Goal: Task Accomplishment & Management: Use online tool/utility

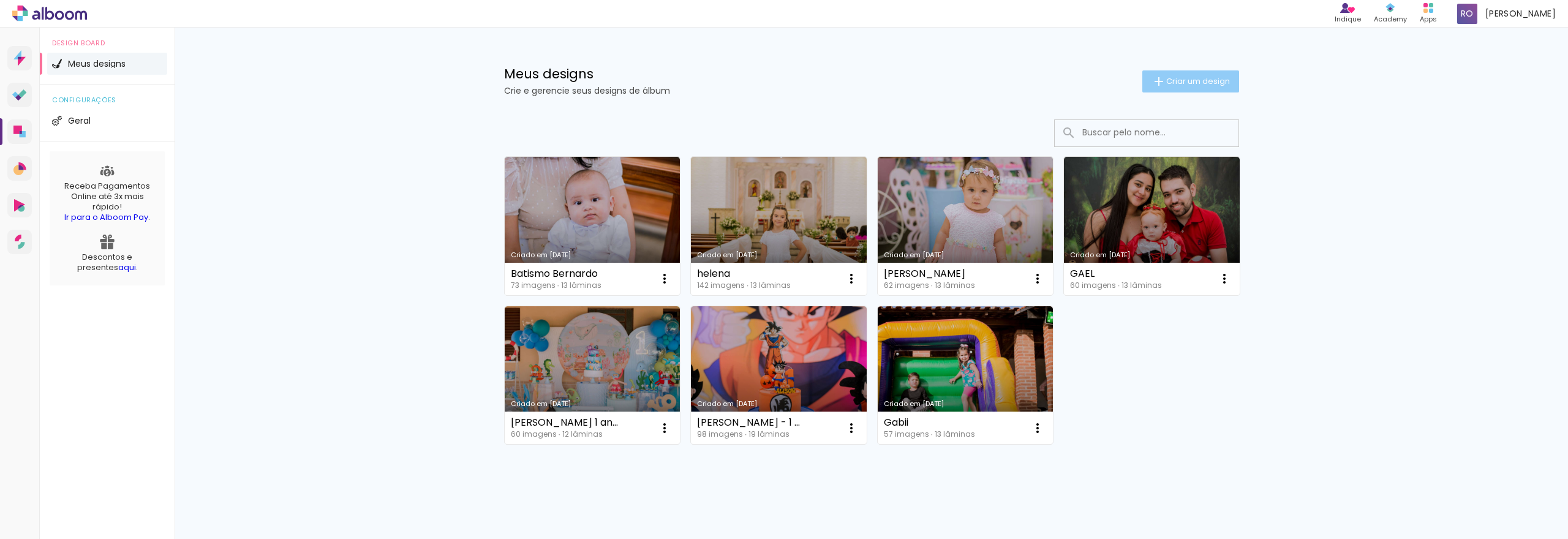
click at [1152, 76] on iron-icon at bounding box center [1159, 81] width 15 height 15
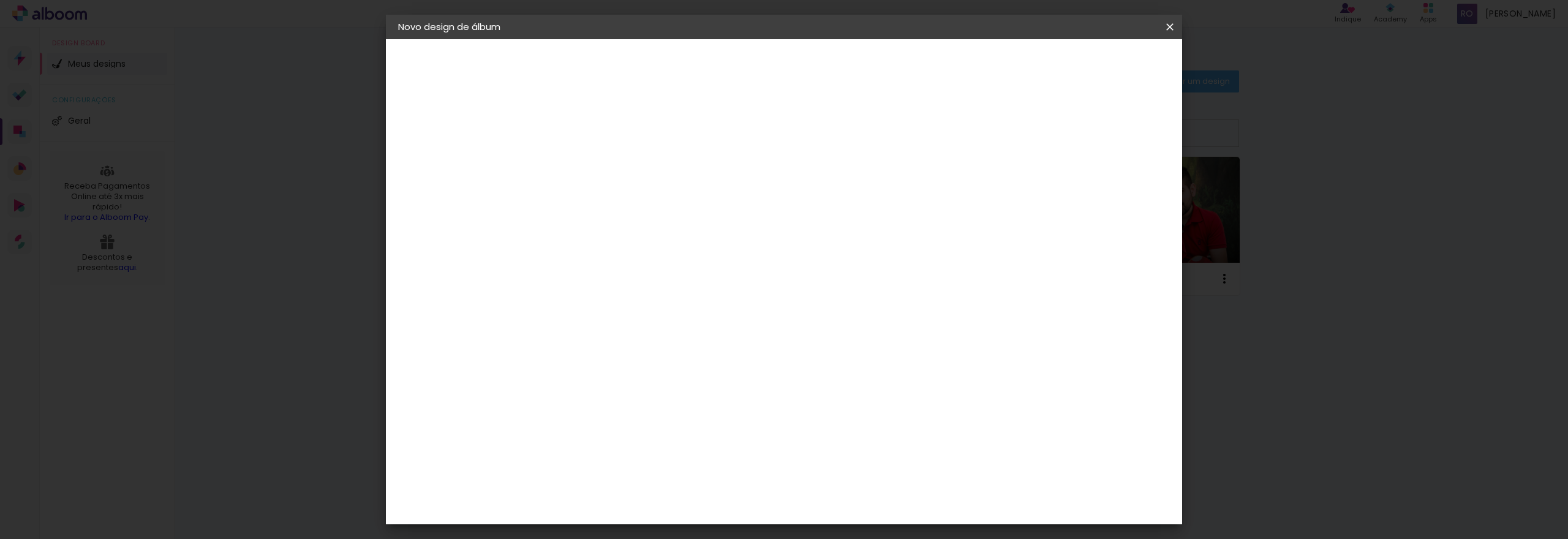
click at [598, 162] on input at bounding box center [598, 164] width 0 height 19
type input "samuel 1 ano"
type paper-input "samuel 1 ano"
click at [724, 74] on paper-button "Avançar" at bounding box center [694, 65] width 60 height 21
click at [608, 226] on input at bounding box center [630, 233] width 124 height 15
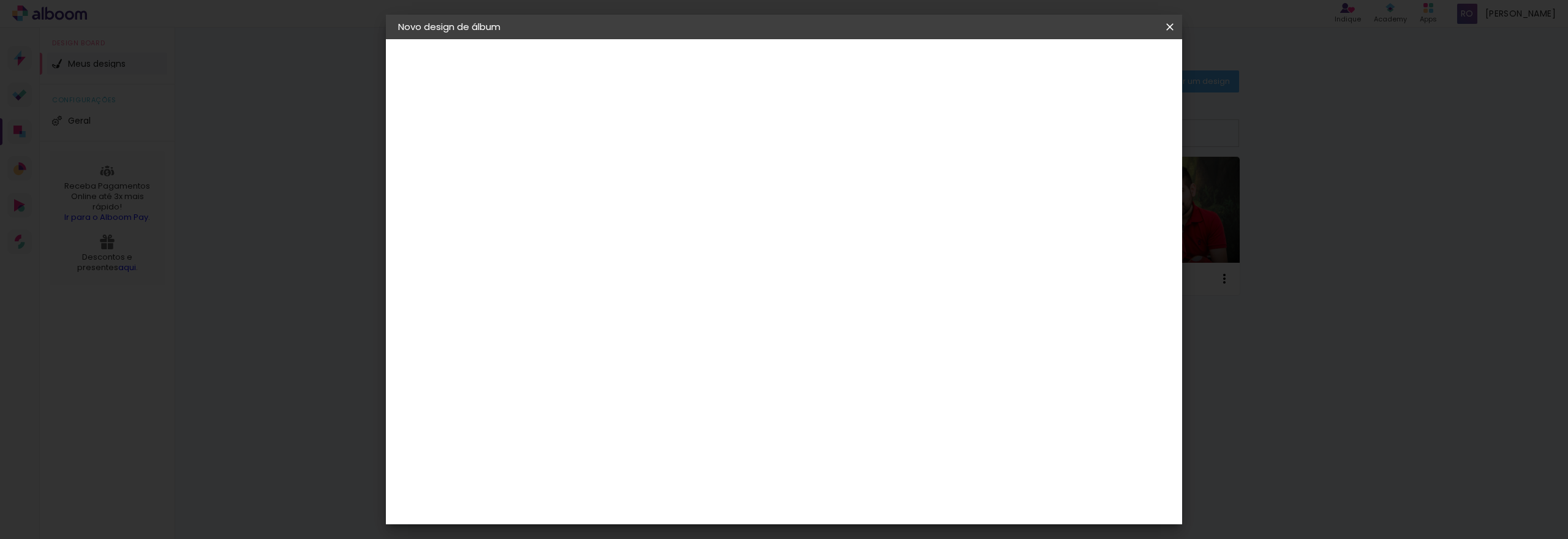
type input "15"
type paper-input "15"
click at [612, 275] on div "Foto 15" at bounding box center [602, 279] width 22 height 19
click at [0, 0] on slot "Avançar" at bounding box center [0, 0] width 0 height 0
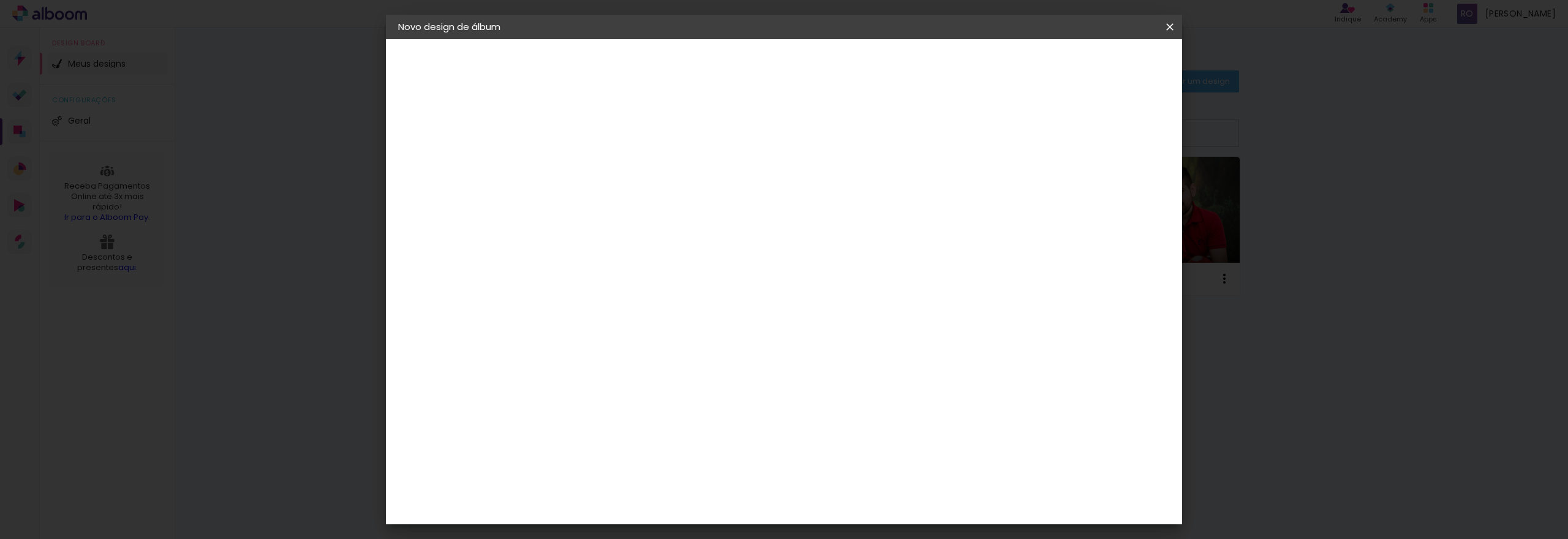
click at [798, 71] on paper-button "Avançar" at bounding box center [768, 65] width 60 height 21
click at [1092, 61] on span "Iniciar design" at bounding box center [1064, 64] width 55 height 8
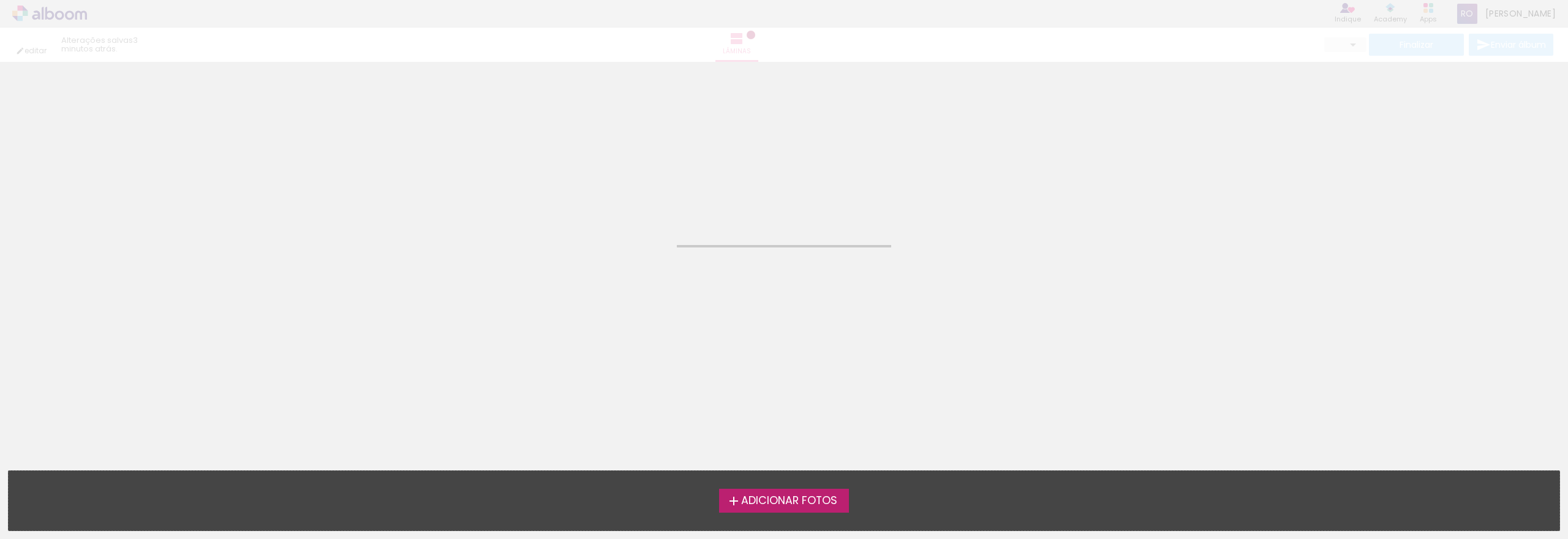
click at [816, 503] on span "Adicionar Fotos" at bounding box center [789, 501] width 96 height 11
click at [0, 0] on input "file" at bounding box center [0, 0] width 0 height 0
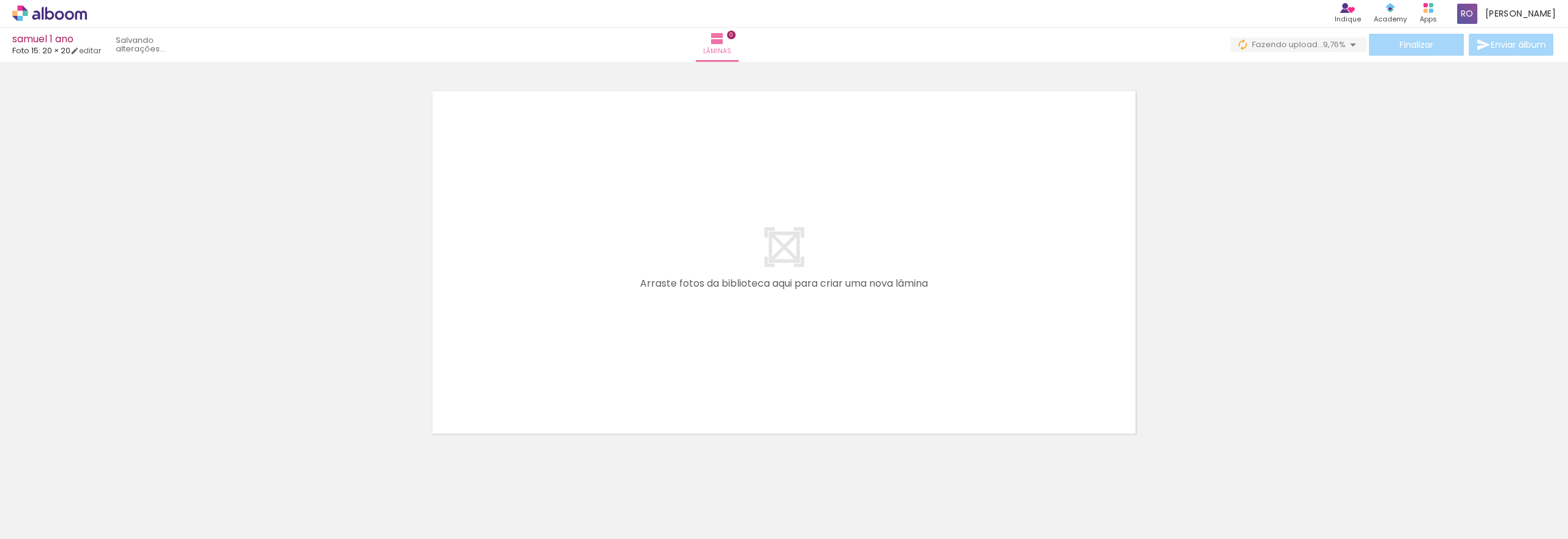
click at [749, 515] on div at bounding box center [740, 498] width 41 height 61
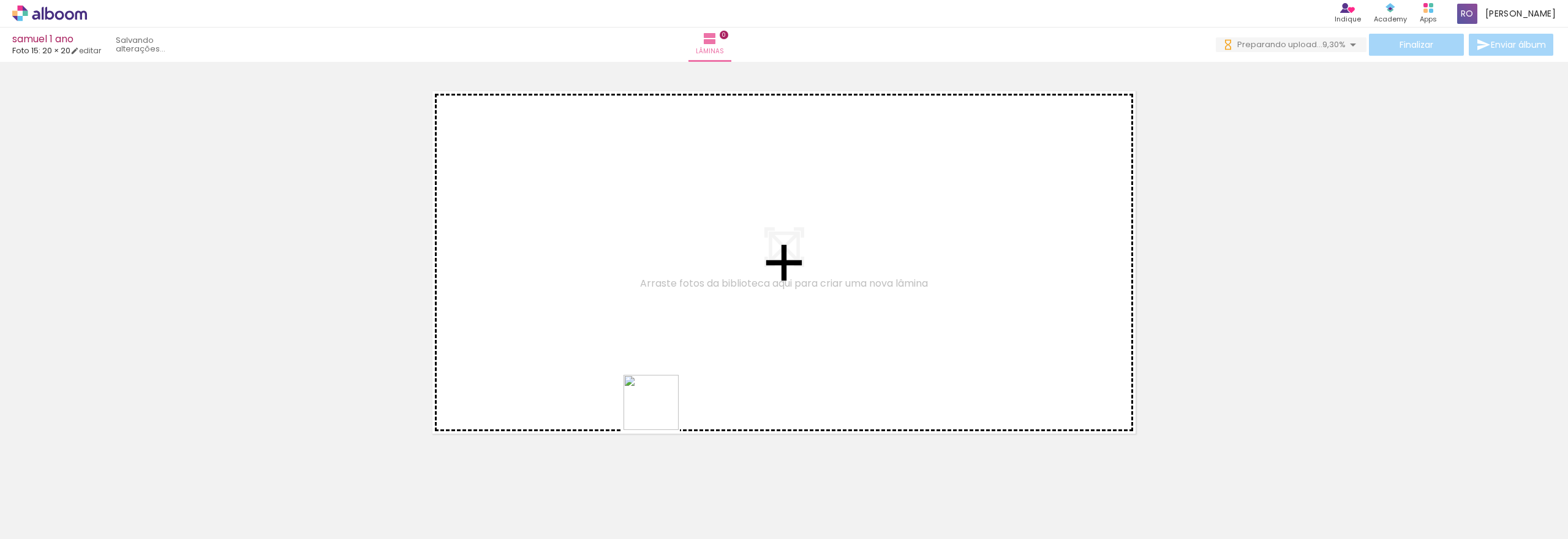
drag, startPoint x: 660, startPoint y: 411, endPoint x: 681, endPoint y: 415, distance: 21.4
click at [579, 316] on quentale-workspace at bounding box center [784, 270] width 1568 height 539
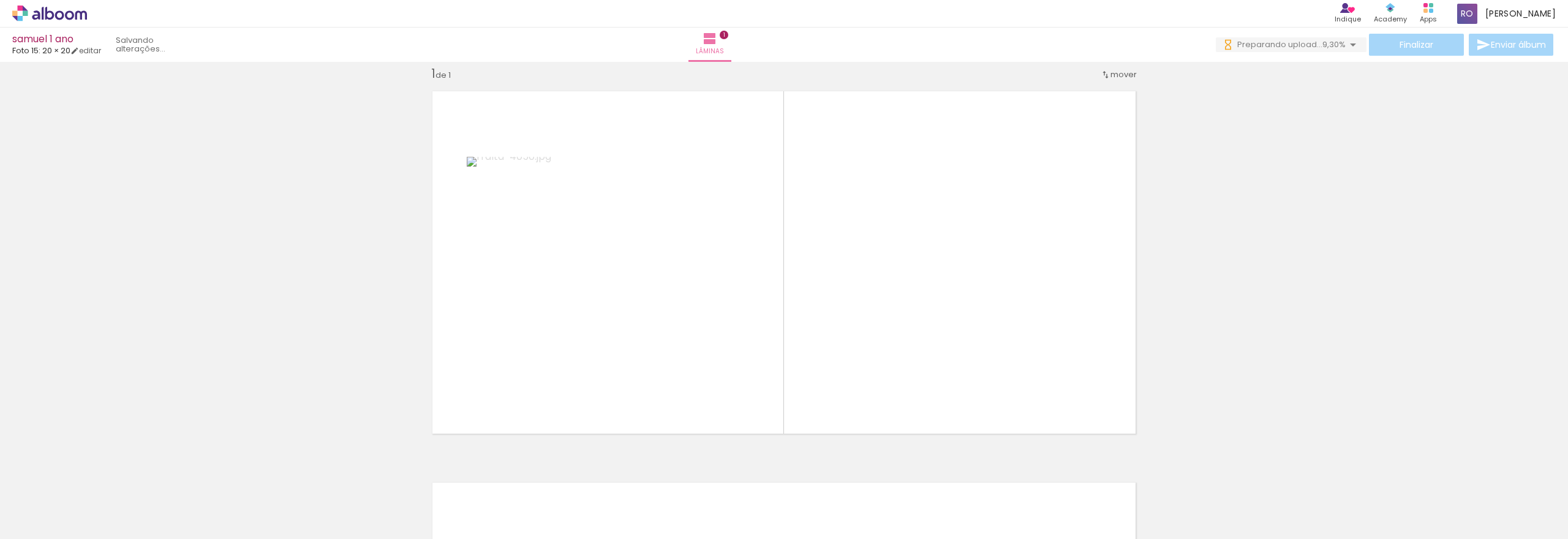
click at [798, 499] on div at bounding box center [809, 497] width 61 height 41
click at [830, 289] on quentale-layouter at bounding box center [784, 262] width 721 height 361
click at [830, 286] on quentale-layouter at bounding box center [784, 262] width 721 height 361
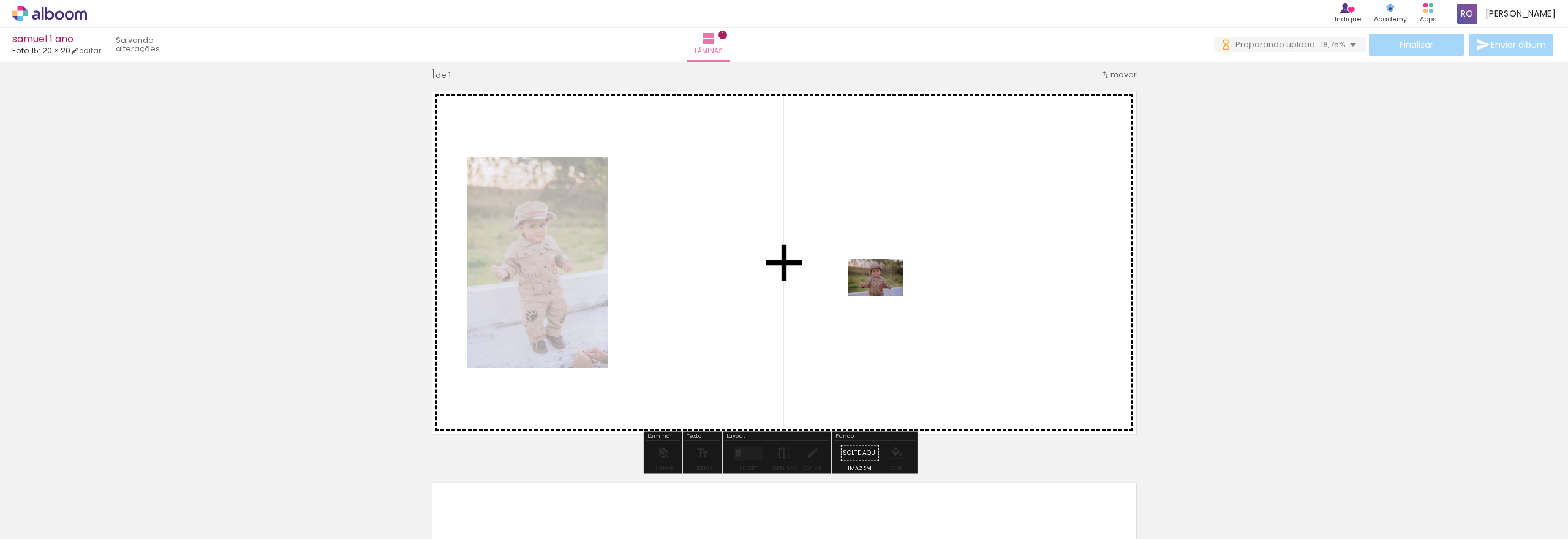
drag, startPoint x: 816, startPoint y: 509, endPoint x: 885, endPoint y: 296, distance: 223.9
click at [885, 296] on quentale-workspace at bounding box center [784, 270] width 1568 height 539
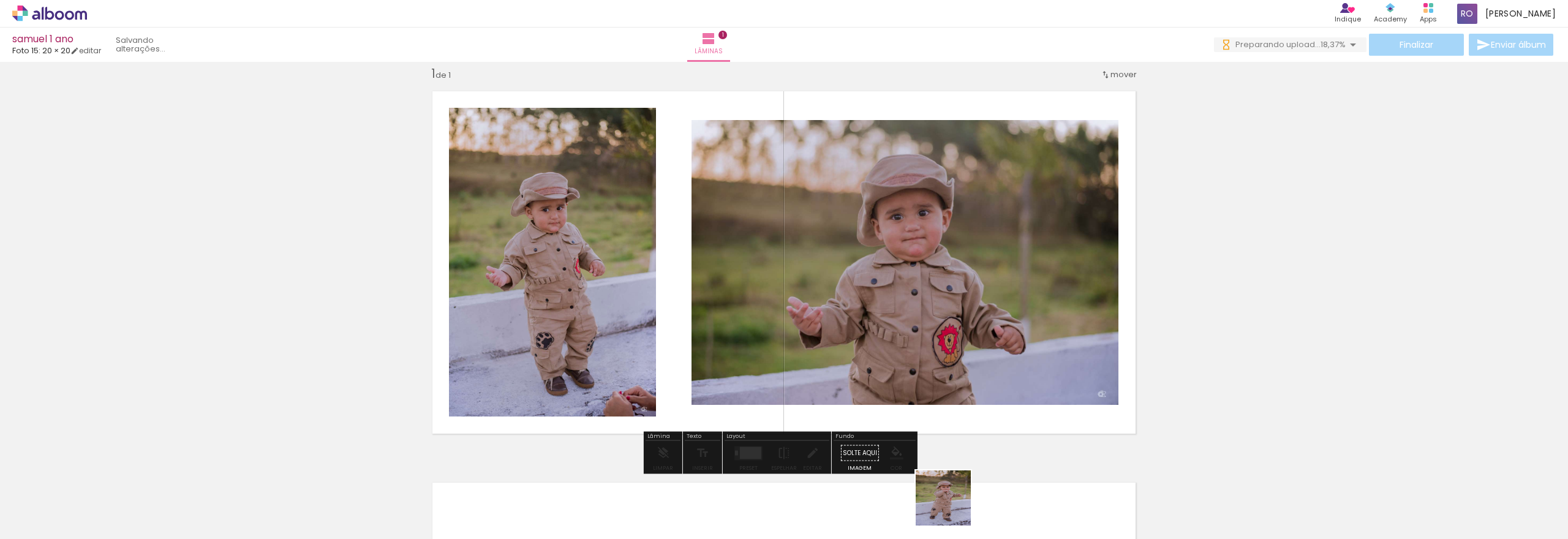
drag, startPoint x: 961, startPoint y: 513, endPoint x: 707, endPoint y: 316, distance: 321.4
click at [707, 316] on quentale-workspace at bounding box center [784, 270] width 1568 height 539
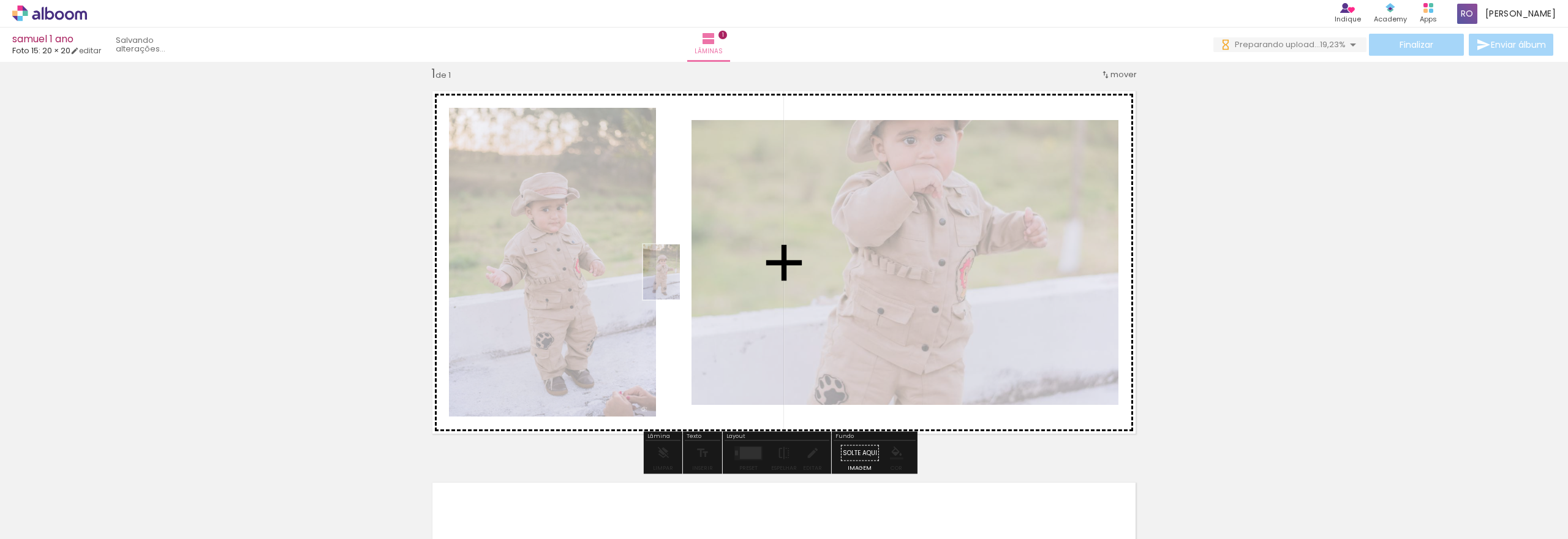
drag, startPoint x: 807, startPoint y: 386, endPoint x: 680, endPoint y: 281, distance: 164.8
click at [680, 281] on quentale-workspace at bounding box center [784, 270] width 1568 height 539
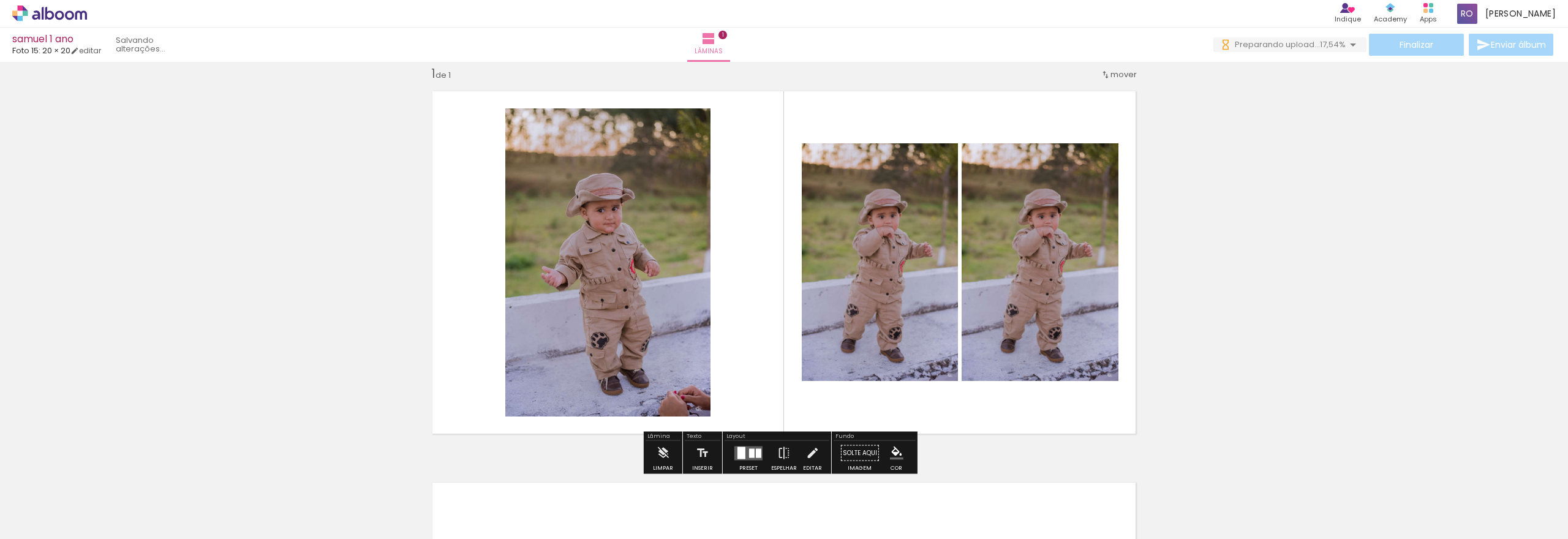
click at [1079, 260] on quentale-photo at bounding box center [1040, 262] width 157 height 238
drag, startPoint x: 1115, startPoint y: 260, endPoint x: 1221, endPoint y: 264, distance: 106.1
click at [1221, 264] on div "Inserir lâmina 1 de 1" at bounding box center [784, 442] width 1568 height 783
click at [1063, 257] on quentale-photo at bounding box center [1040, 262] width 157 height 238
drag, startPoint x: 1173, startPoint y: 261, endPoint x: 1061, endPoint y: 266, distance: 112.1
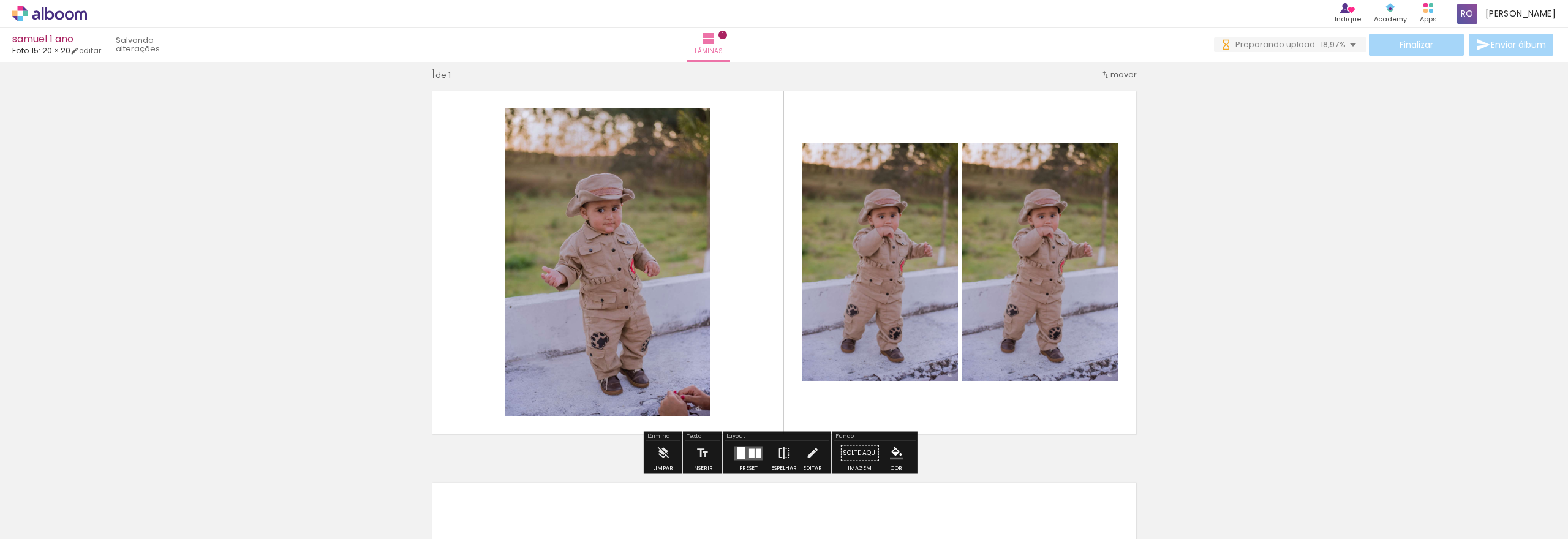
click at [1169, 262] on div "Inserir lâmina 1 de 1" at bounding box center [784, 442] width 1568 height 783
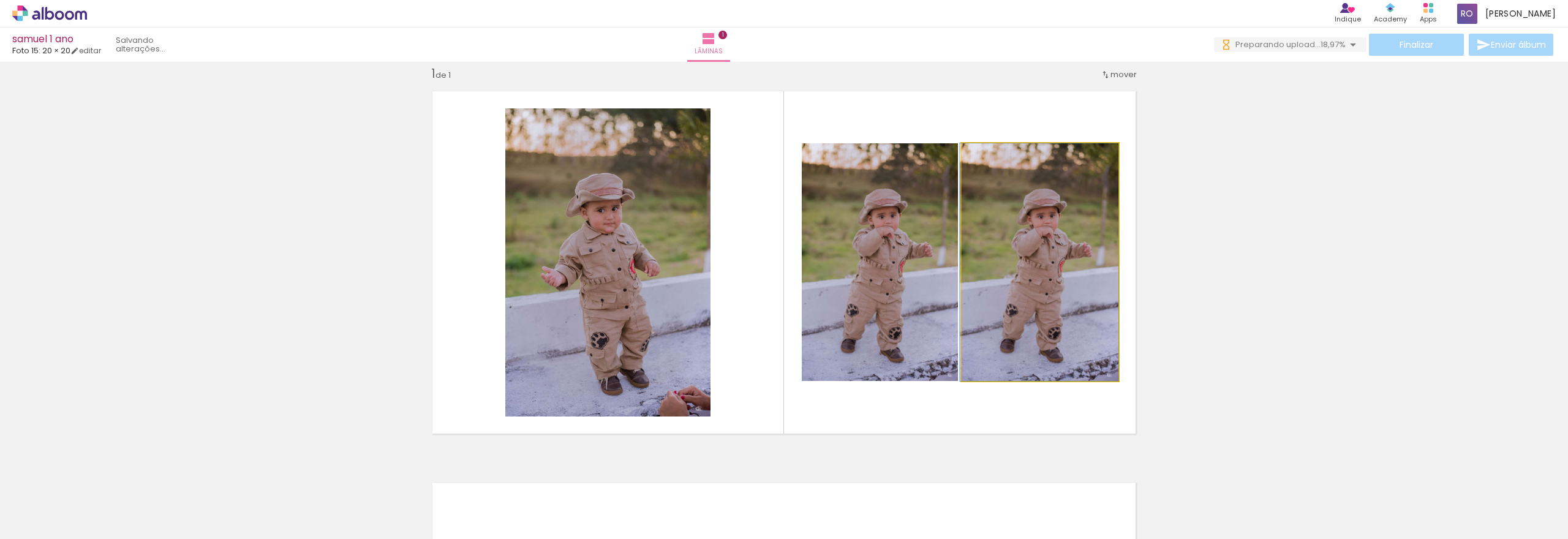
drag, startPoint x: 1057, startPoint y: 266, endPoint x: 1054, endPoint y: 290, distance: 24.2
drag, startPoint x: 1054, startPoint y: 290, endPoint x: 1053, endPoint y: 309, distance: 19.0
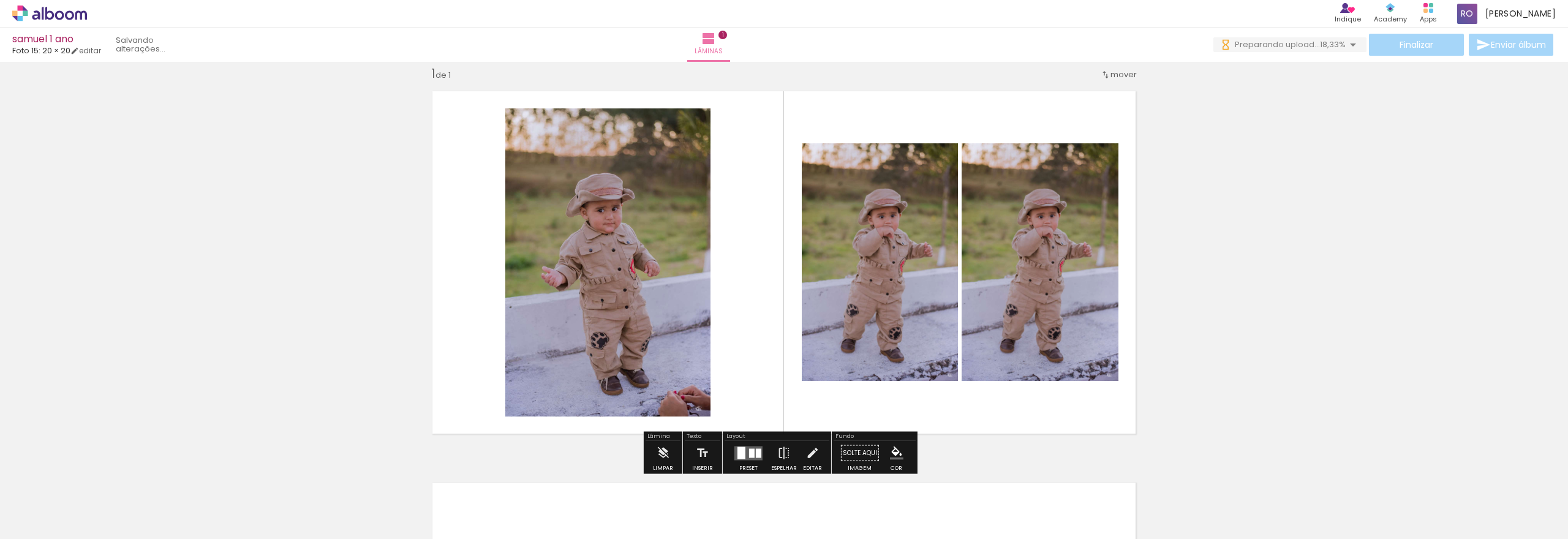
click at [1239, 338] on div "Inserir lâmina 1 de 1" at bounding box center [784, 442] width 1568 height 783
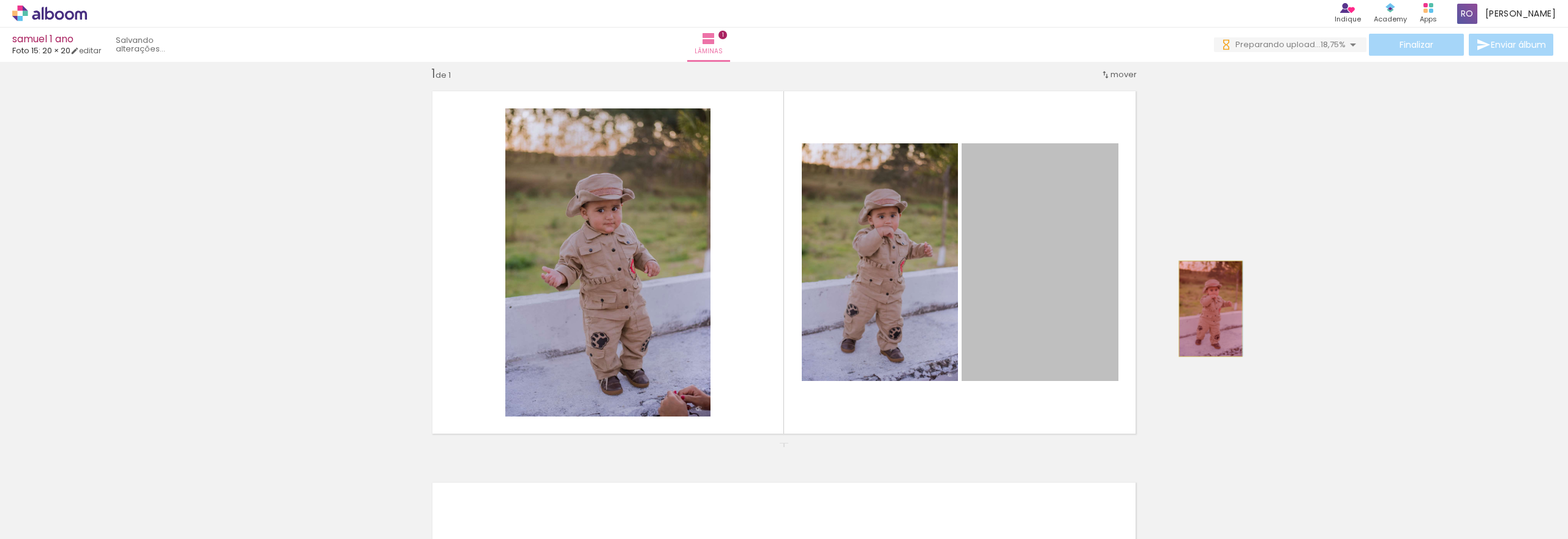
drag, startPoint x: 1023, startPoint y: 325, endPoint x: 1206, endPoint y: 309, distance: 183.7
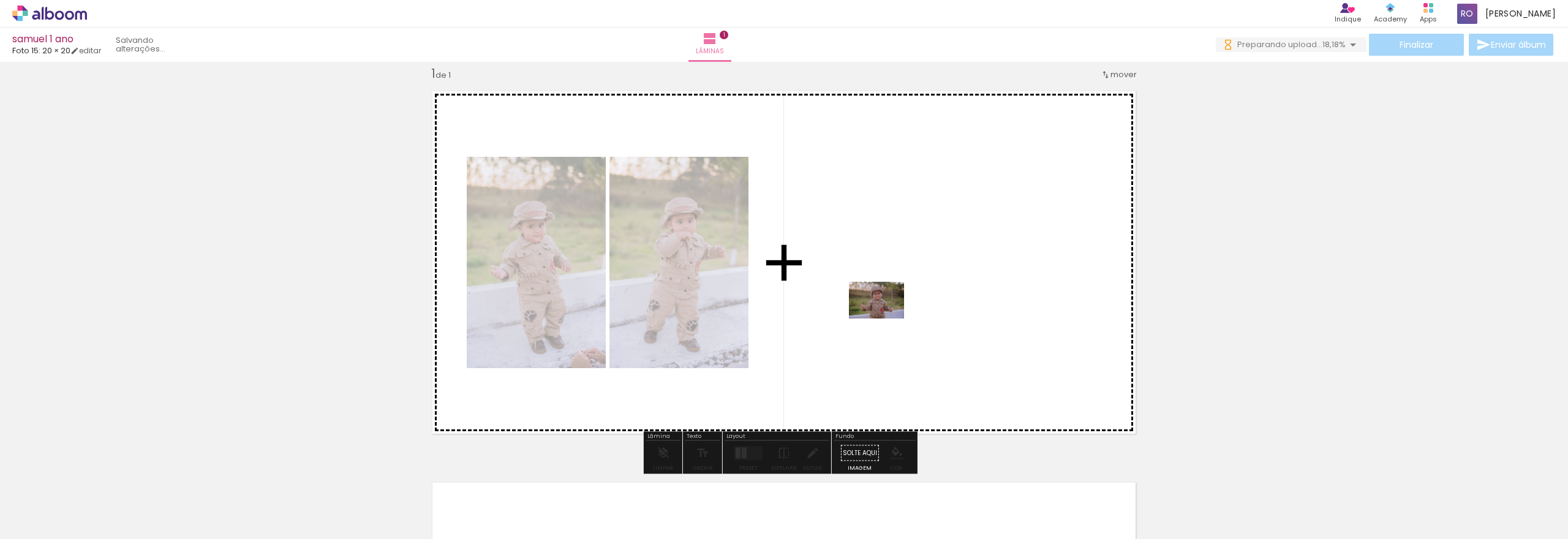
drag, startPoint x: 816, startPoint y: 506, endPoint x: 886, endPoint y: 318, distance: 200.6
click at [886, 318] on quentale-workspace at bounding box center [784, 270] width 1568 height 539
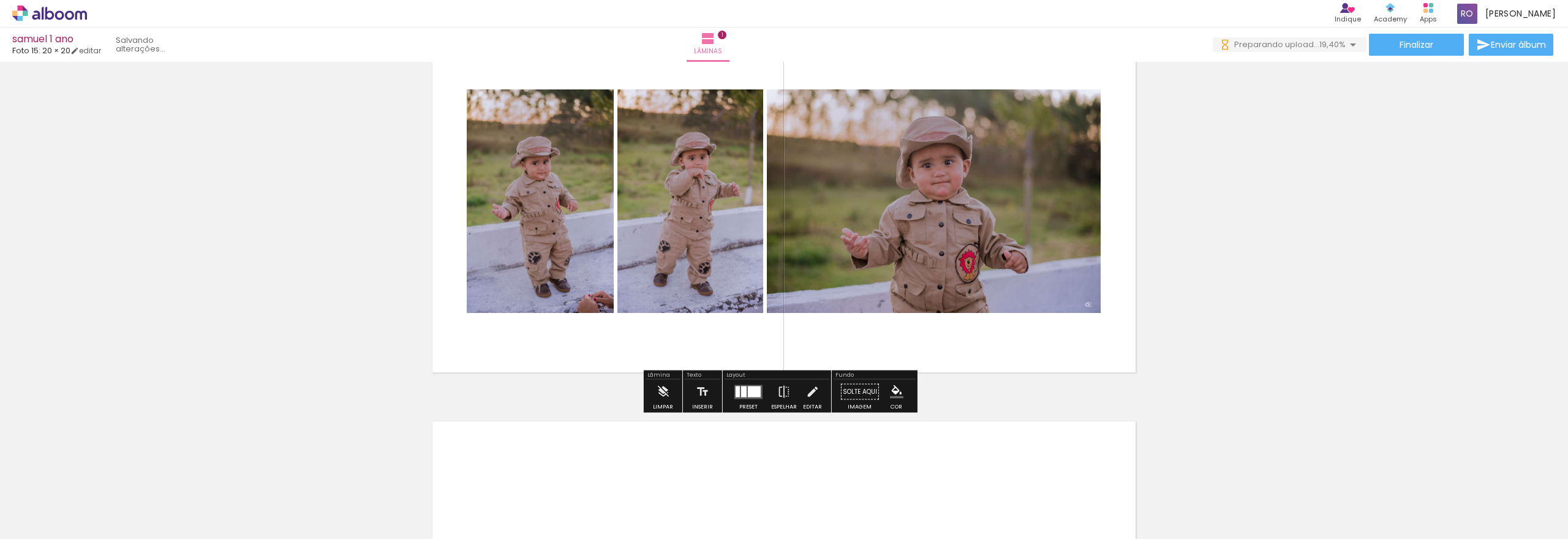
click at [753, 397] on quentale-layouter at bounding box center [749, 392] width 28 height 14
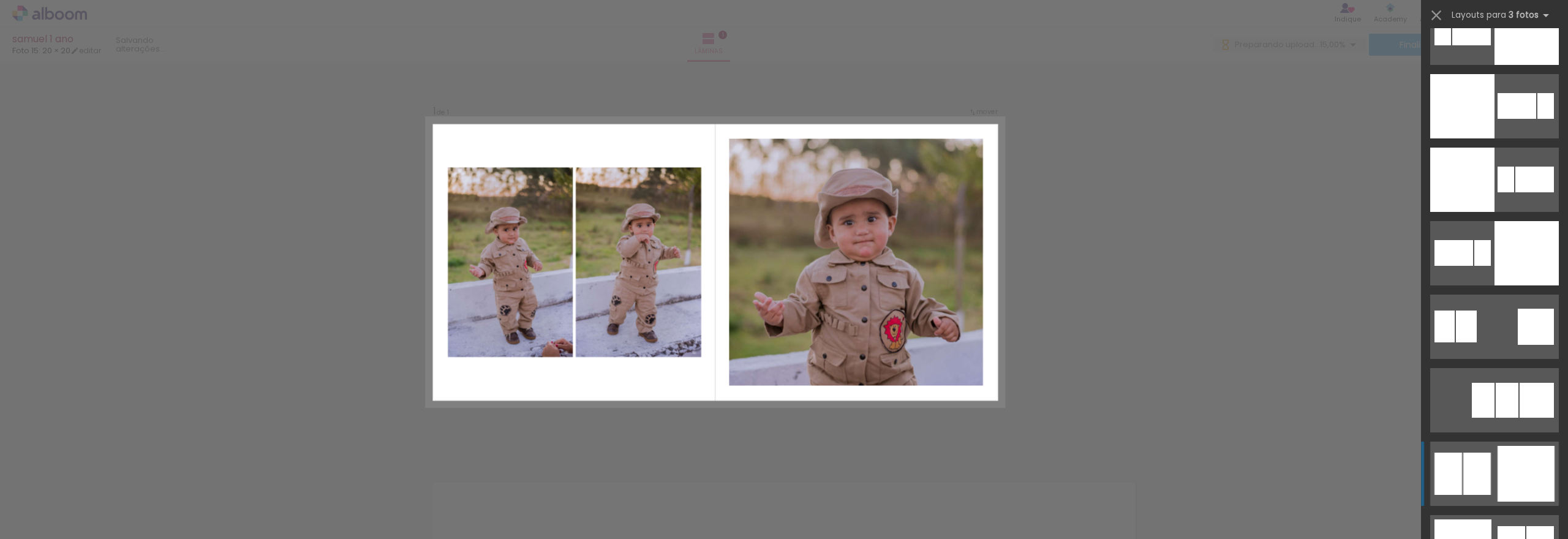
click at [1533, 464] on div at bounding box center [1526, 474] width 57 height 55
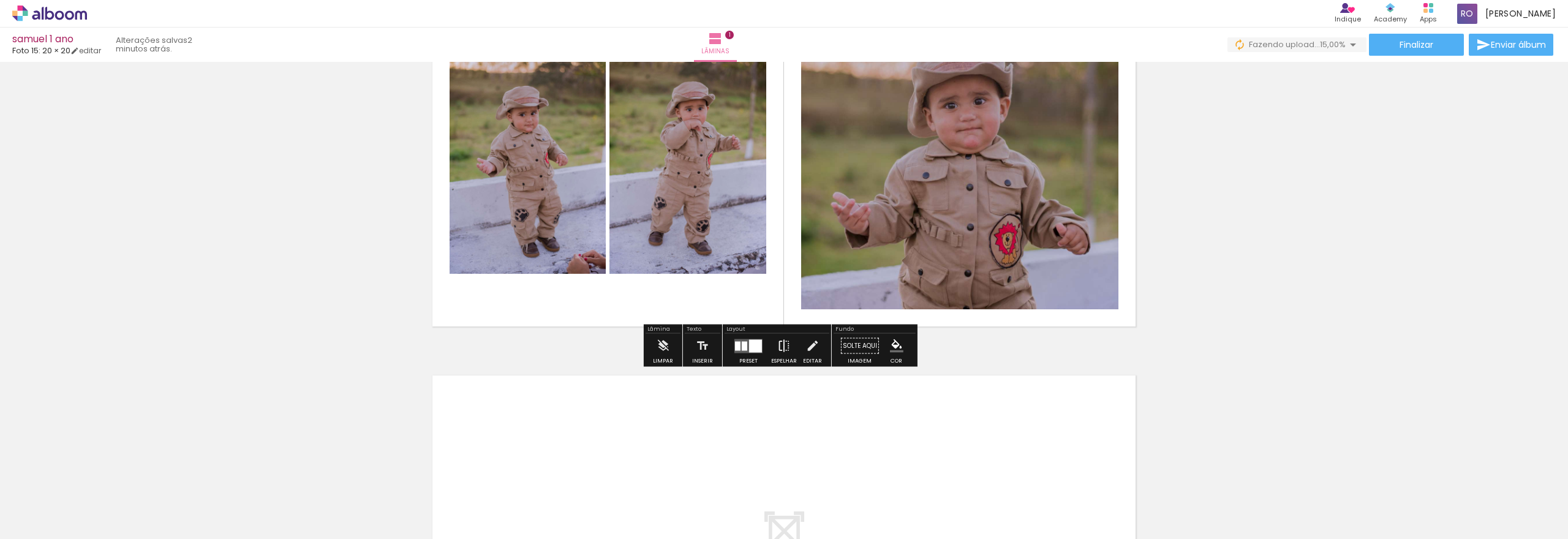
click at [779, 348] on iron-icon at bounding box center [784, 346] width 14 height 24
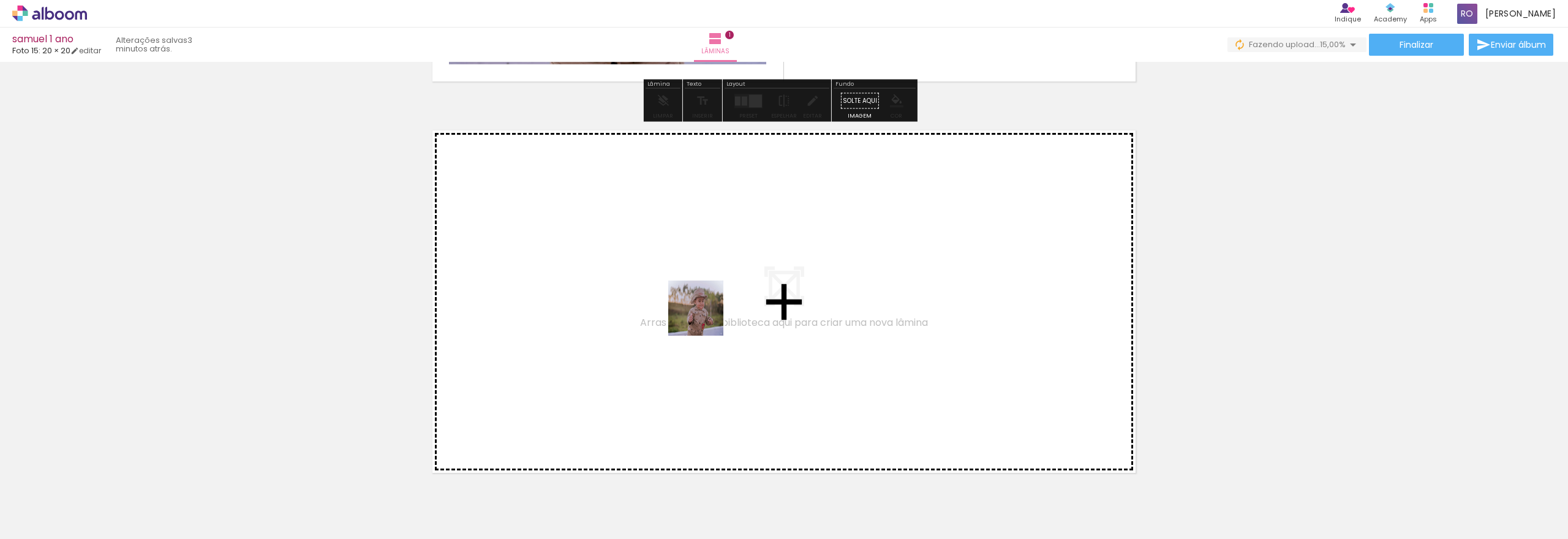
drag, startPoint x: 885, startPoint y: 505, endPoint x: 668, endPoint y: 284, distance: 309.7
click at [668, 284] on quentale-workspace at bounding box center [784, 270] width 1568 height 539
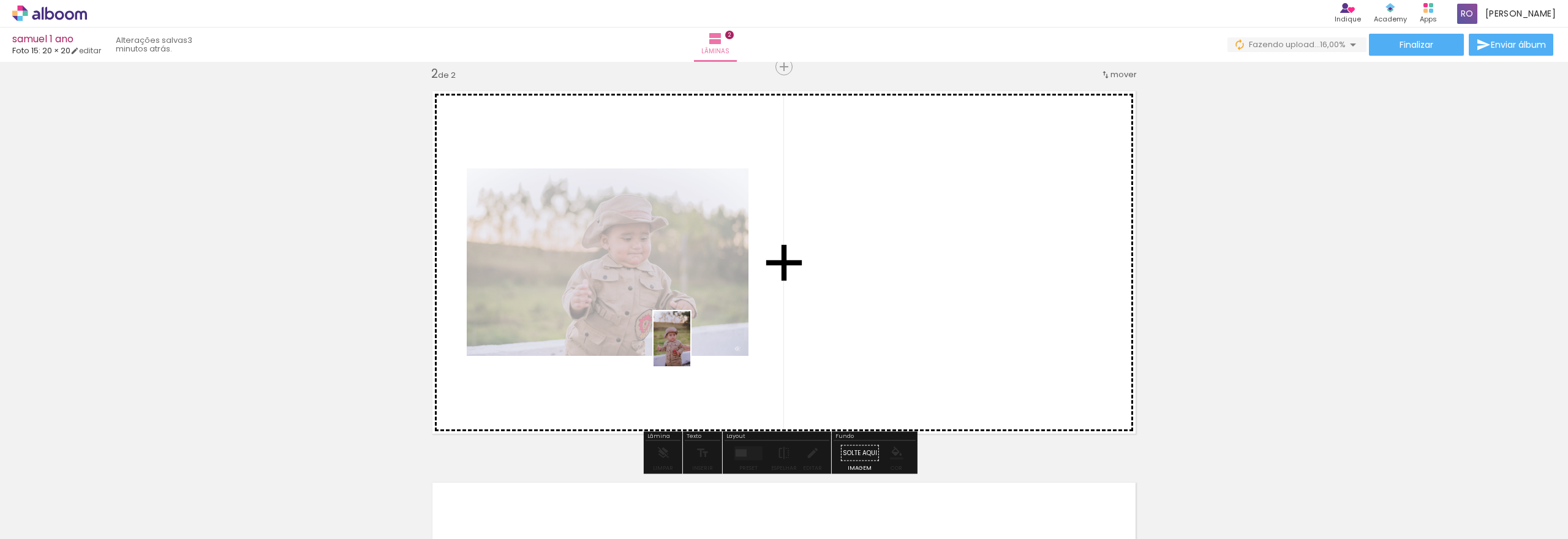
drag, startPoint x: 1013, startPoint y: 502, endPoint x: 691, endPoint y: 348, distance: 356.9
click at [691, 348] on quentale-workspace at bounding box center [784, 270] width 1568 height 539
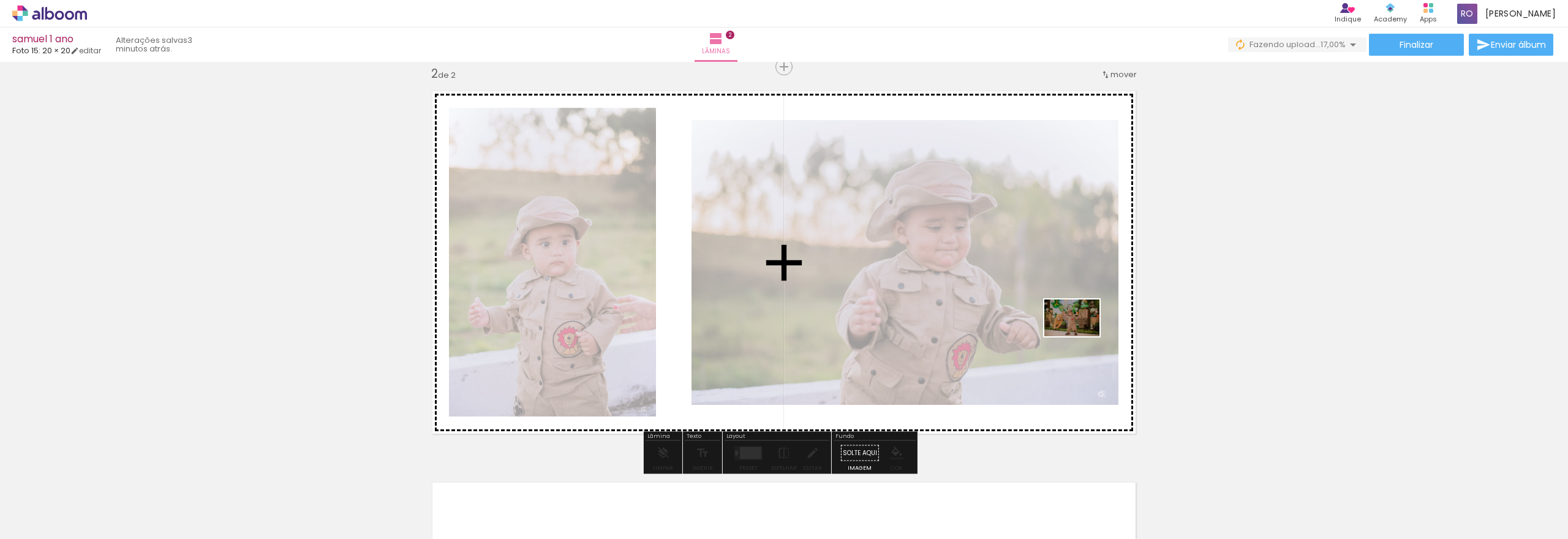
drag, startPoint x: 1165, startPoint y: 503, endPoint x: 1081, endPoint y: 337, distance: 186.0
click at [1081, 337] on quentale-workspace at bounding box center [784, 270] width 1568 height 539
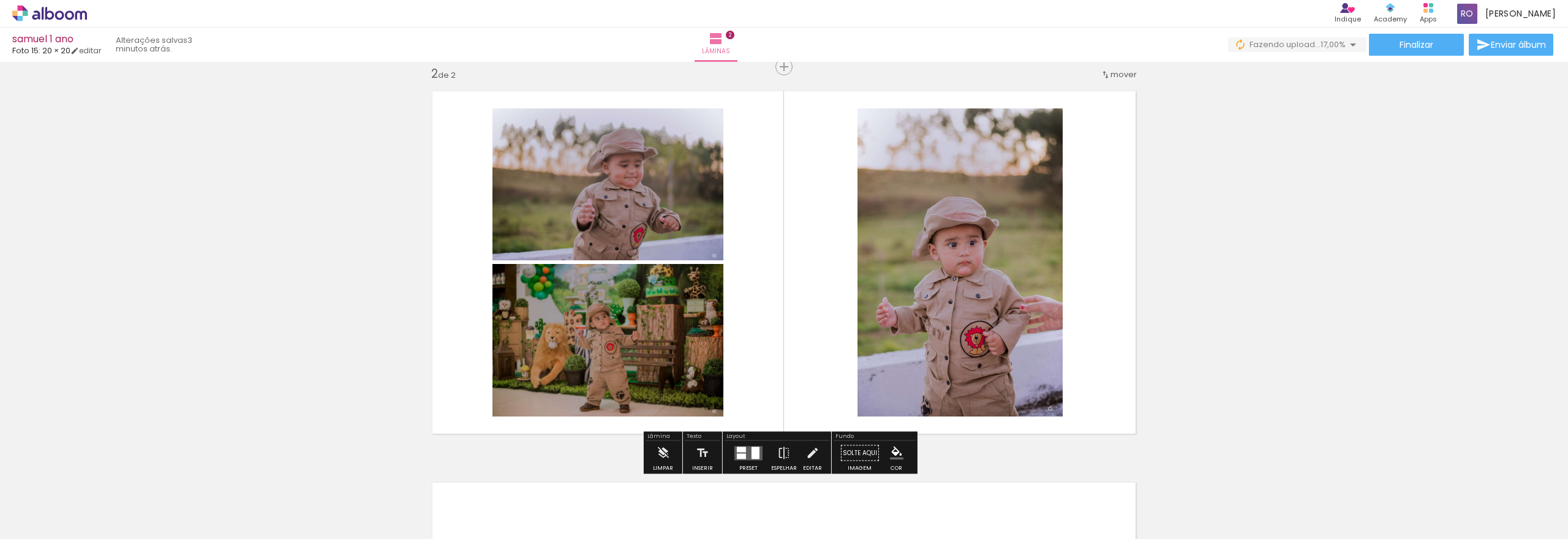
drag, startPoint x: 1230, startPoint y: 505, endPoint x: 1119, endPoint y: 396, distance: 155.6
click at [1211, 488] on div at bounding box center [1220, 497] width 55 height 37
drag, startPoint x: 1119, startPoint y: 396, endPoint x: 1086, endPoint y: 341, distance: 64.1
click at [1086, 341] on div "Inserir lâmina 1 de 2 Inserir lâmina 2 de 2" at bounding box center [784, 247] width 1568 height 1175
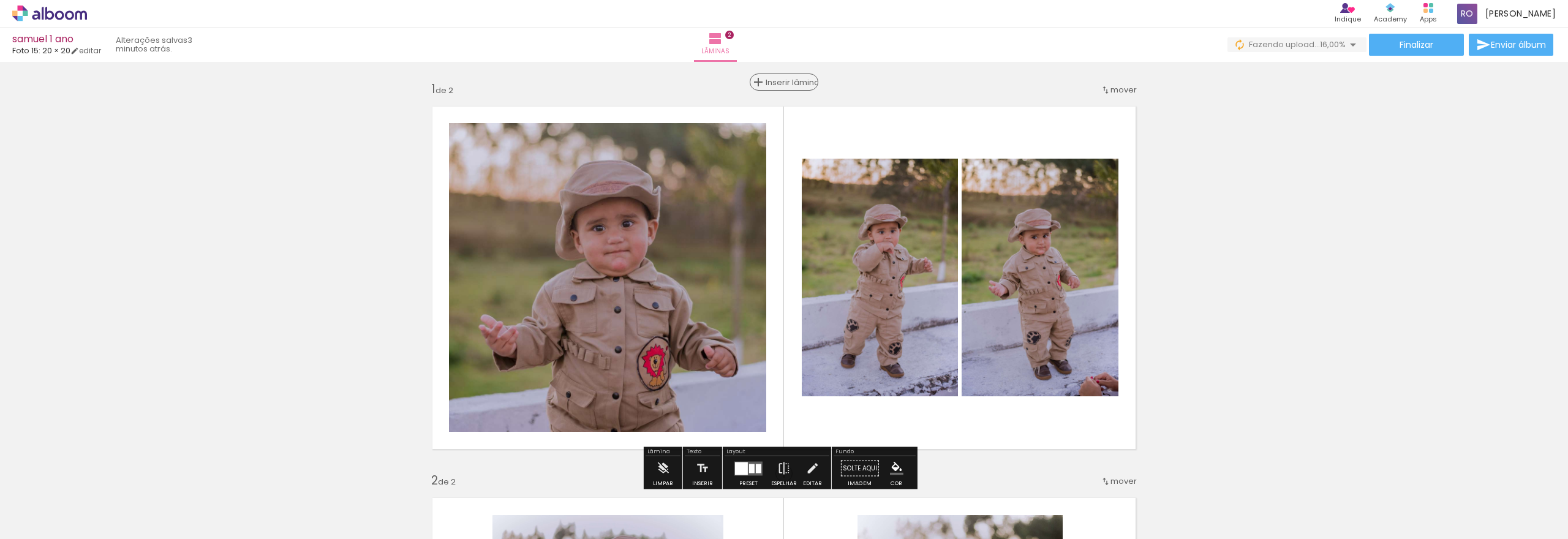
click at [778, 81] on span "Inserir lâmina" at bounding box center [790, 83] width 48 height 8
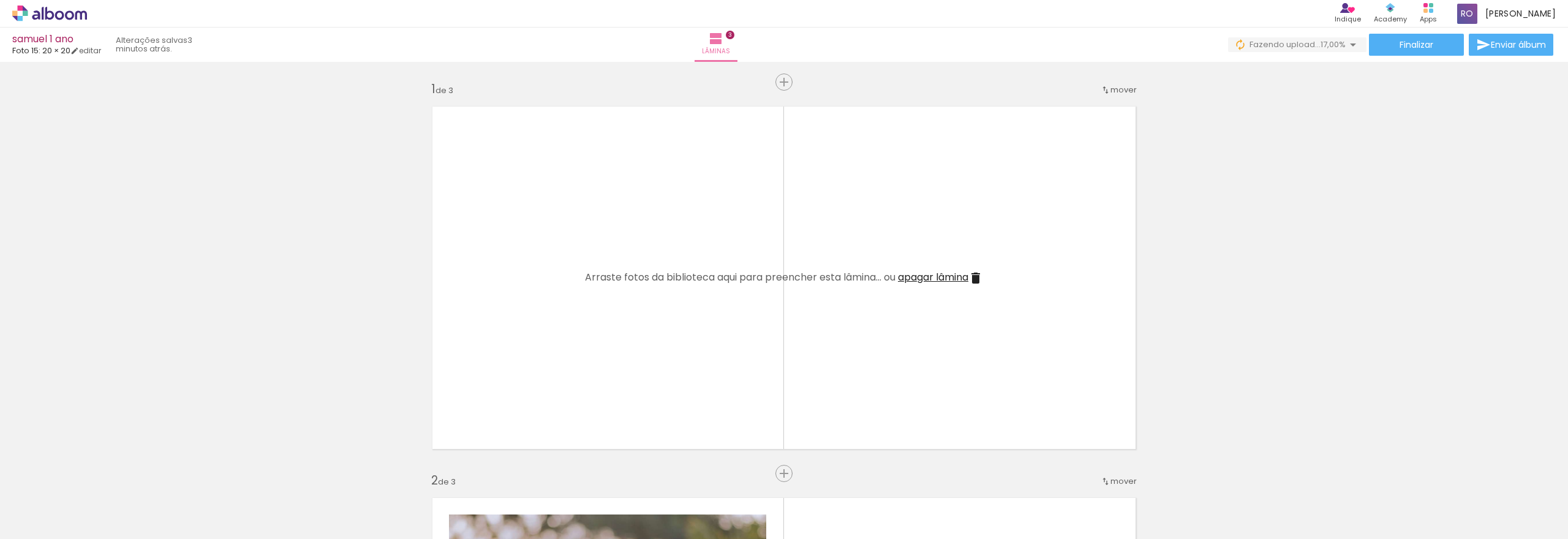
drag, startPoint x: 491, startPoint y: 516, endPoint x: 493, endPoint y: 446, distance: 70.0
click at [491, 514] on div at bounding box center [466, 497] width 55 height 37
drag, startPoint x: 493, startPoint y: 446, endPoint x: 511, endPoint y: 326, distance: 121.3
click at [511, 326] on quentale-layouter at bounding box center [784, 278] width 721 height 361
drag, startPoint x: 469, startPoint y: 504, endPoint x: 476, endPoint y: 495, distance: 11.4
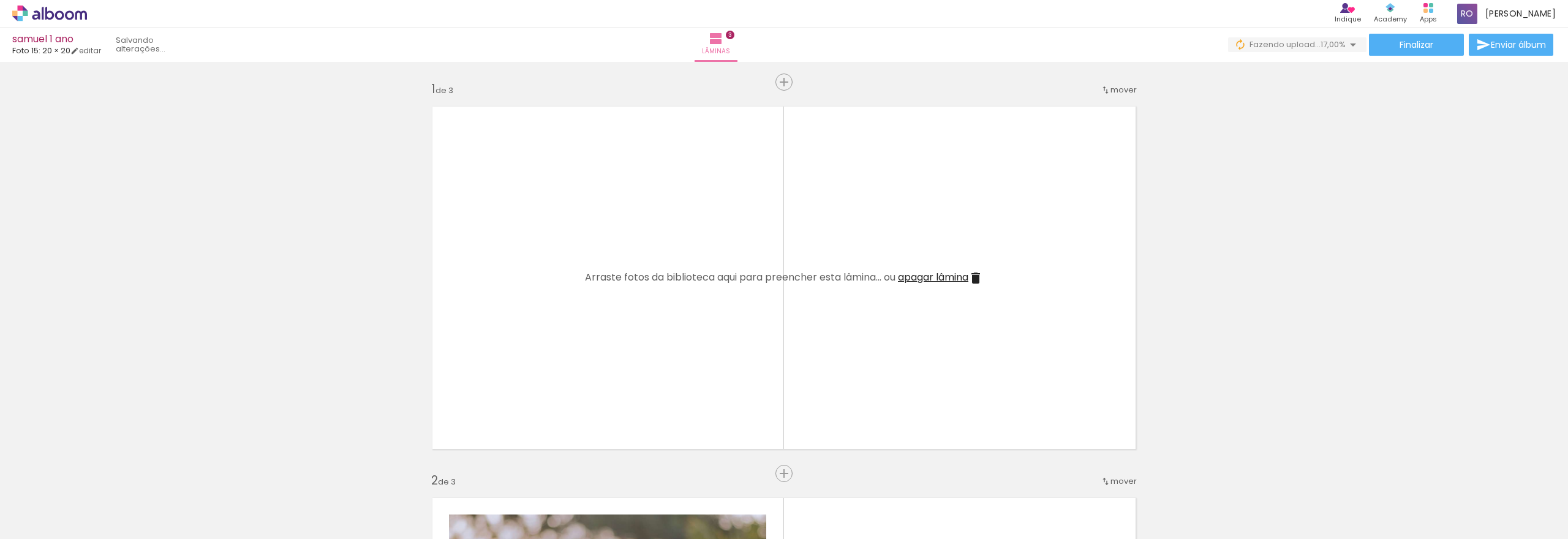
click at [472, 500] on div at bounding box center [466, 497] width 61 height 41
click at [536, 387] on quentale-workspace at bounding box center [784, 270] width 1568 height 539
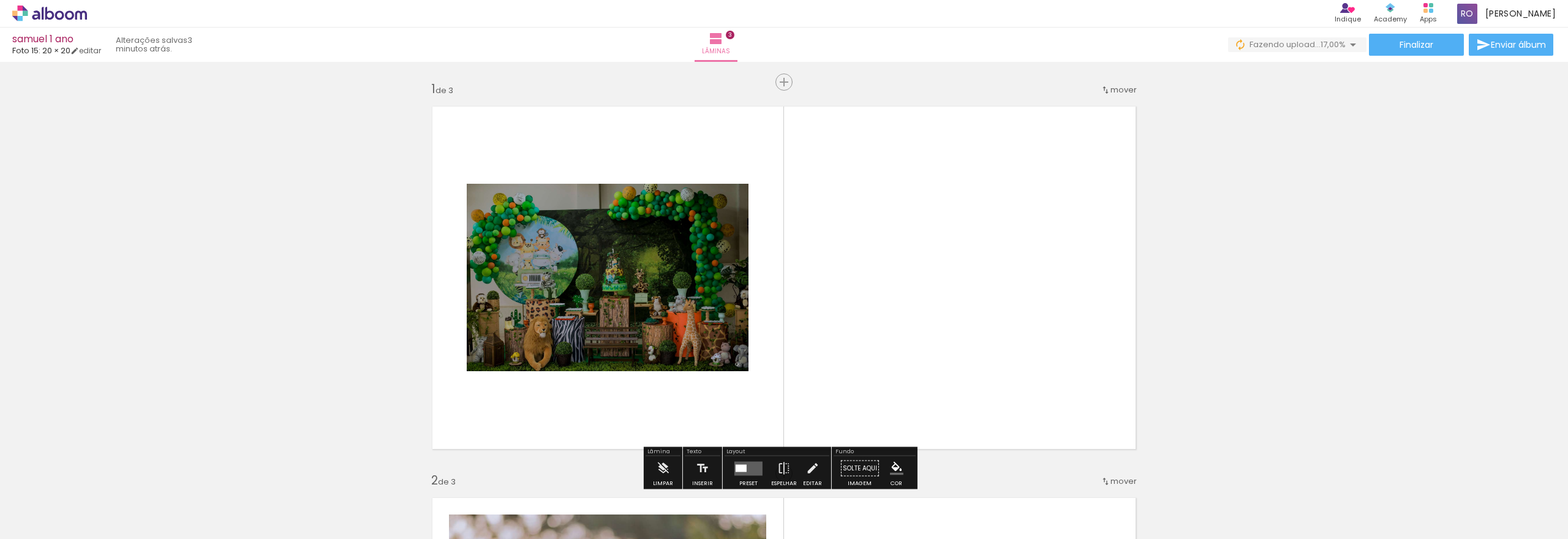
click at [551, 506] on div at bounding box center [534, 497] width 61 height 41
click at [632, 398] on quentale-layouter at bounding box center [784, 278] width 721 height 361
click at [635, 393] on quentale-layouter at bounding box center [784, 278] width 721 height 361
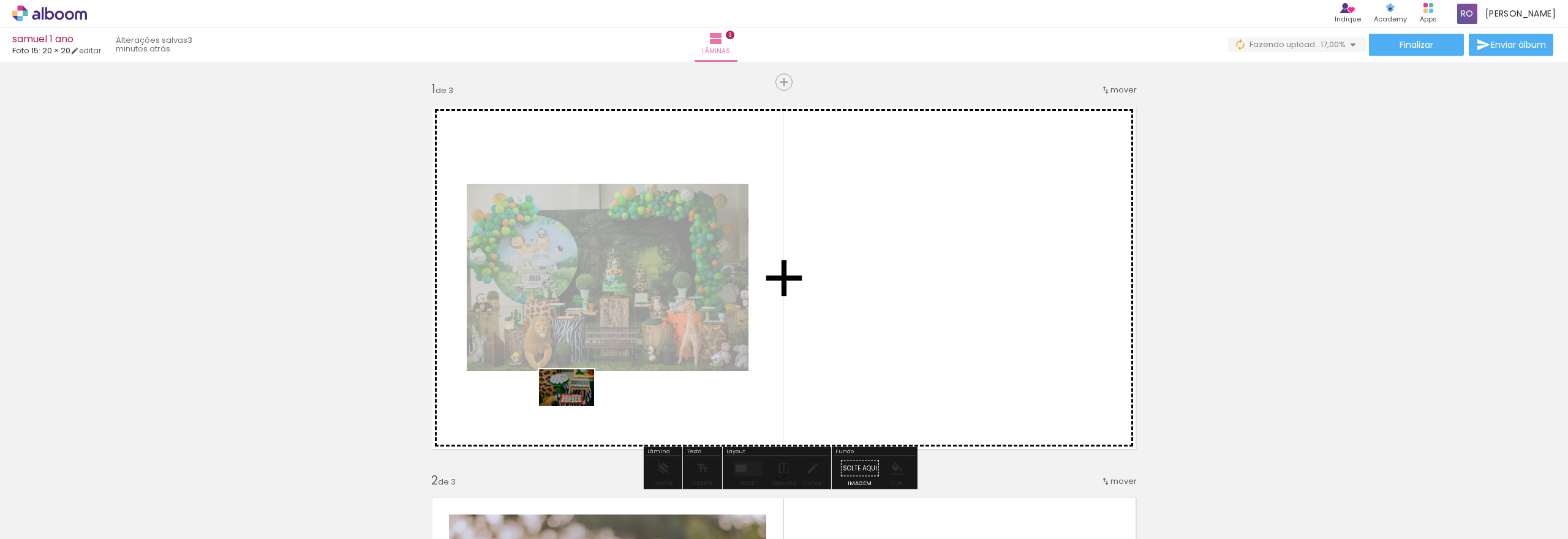
drag, startPoint x: 535, startPoint y: 509, endPoint x: 594, endPoint y: 470, distance: 70.7
click at [582, 389] on quentale-workspace at bounding box center [784, 270] width 1568 height 539
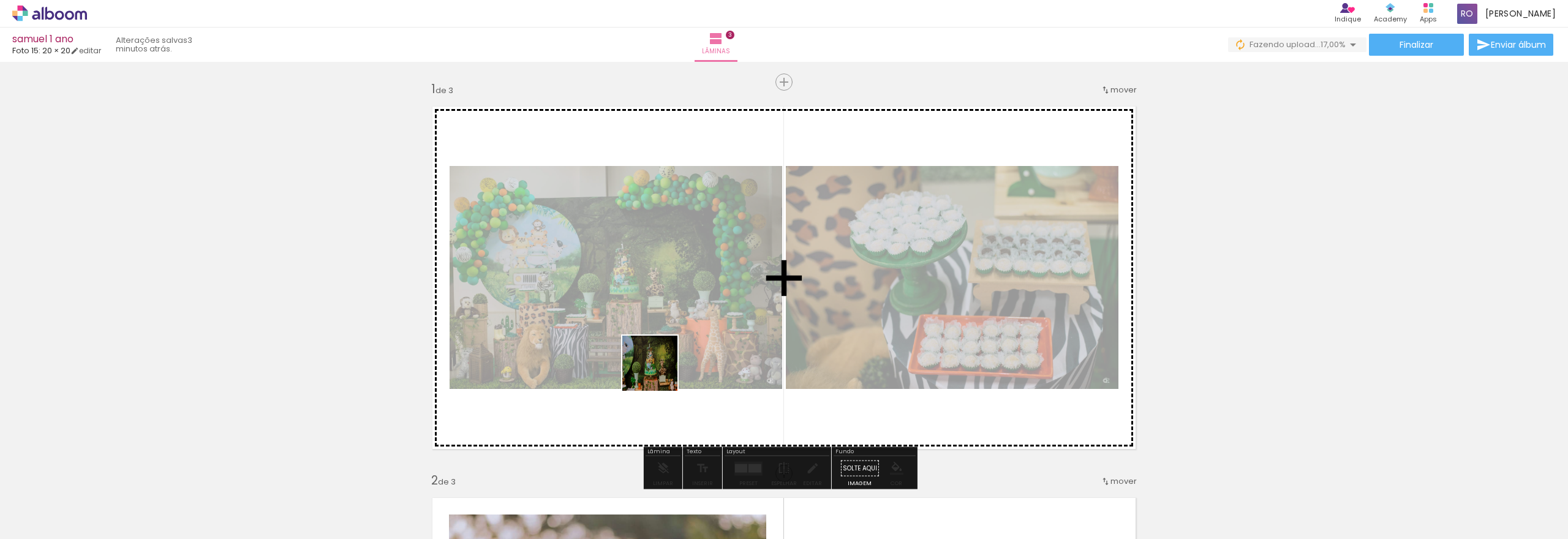
drag, startPoint x: 601, startPoint y: 507, endPoint x: 666, endPoint y: 471, distance: 74.3
click at [659, 370] on quentale-workspace at bounding box center [784, 270] width 1568 height 539
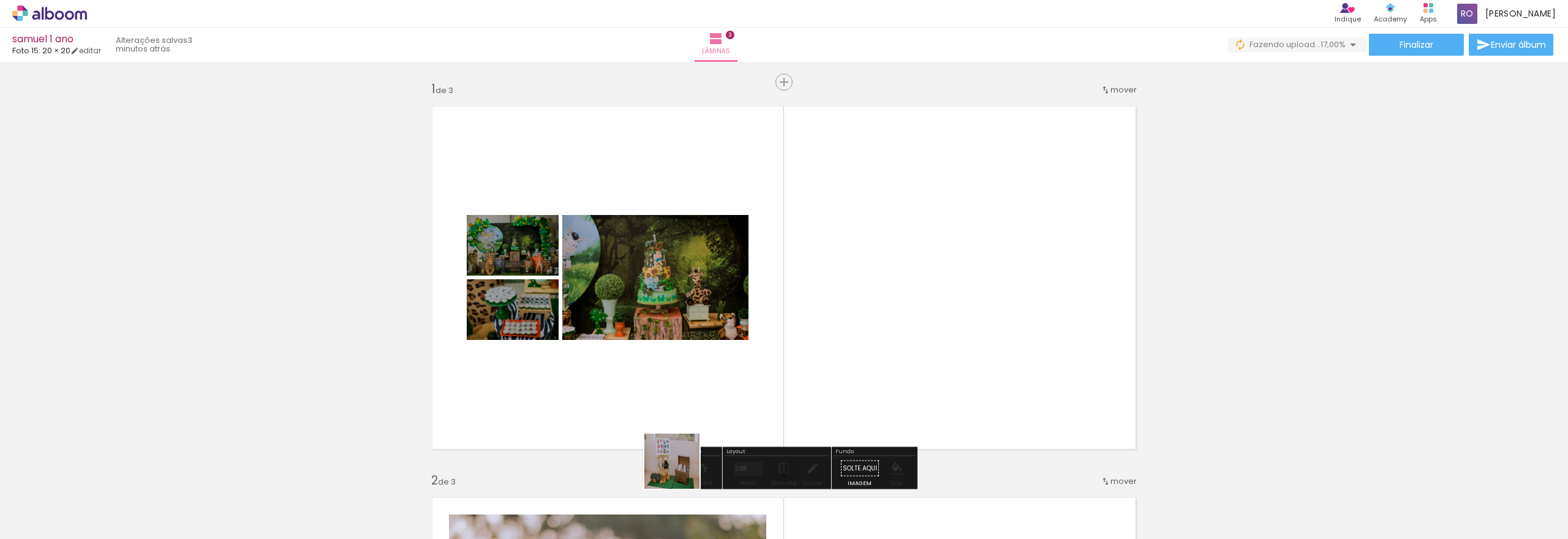
drag, startPoint x: 667, startPoint y: 505, endPoint x: 714, endPoint y: 424, distance: 93.6
click at [714, 424] on quentale-workspace at bounding box center [784, 270] width 1568 height 539
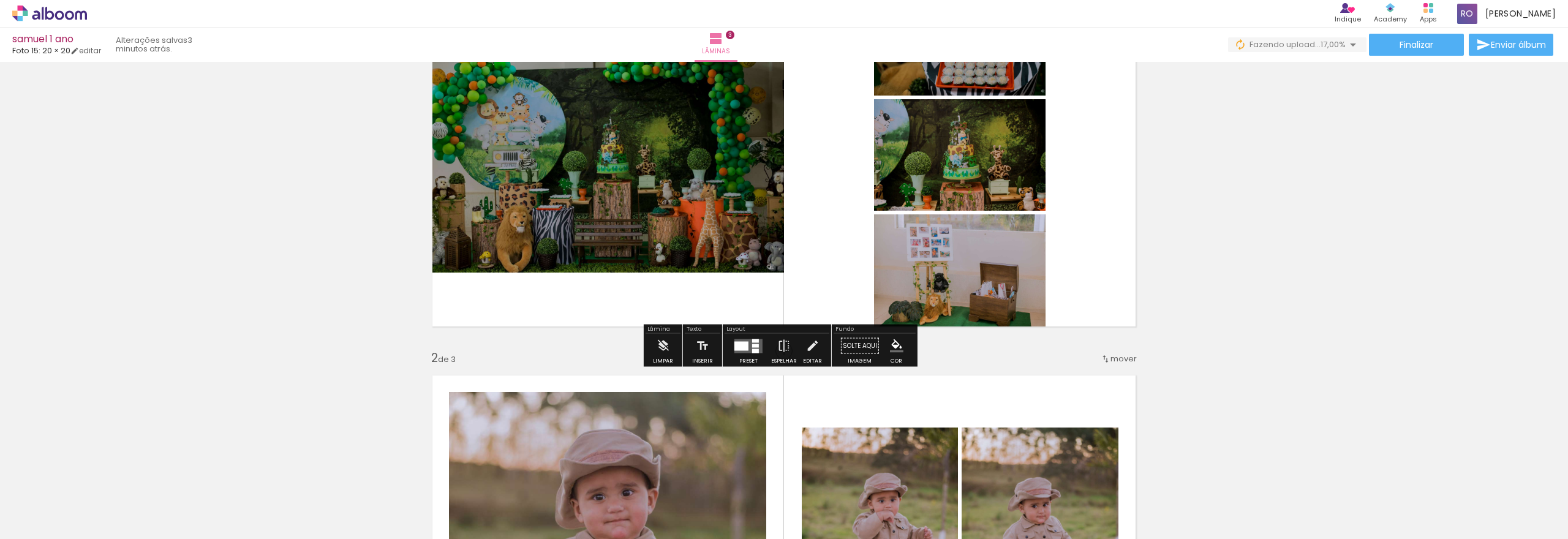
click at [758, 346] on quentale-layouter at bounding box center [749, 346] width 28 height 14
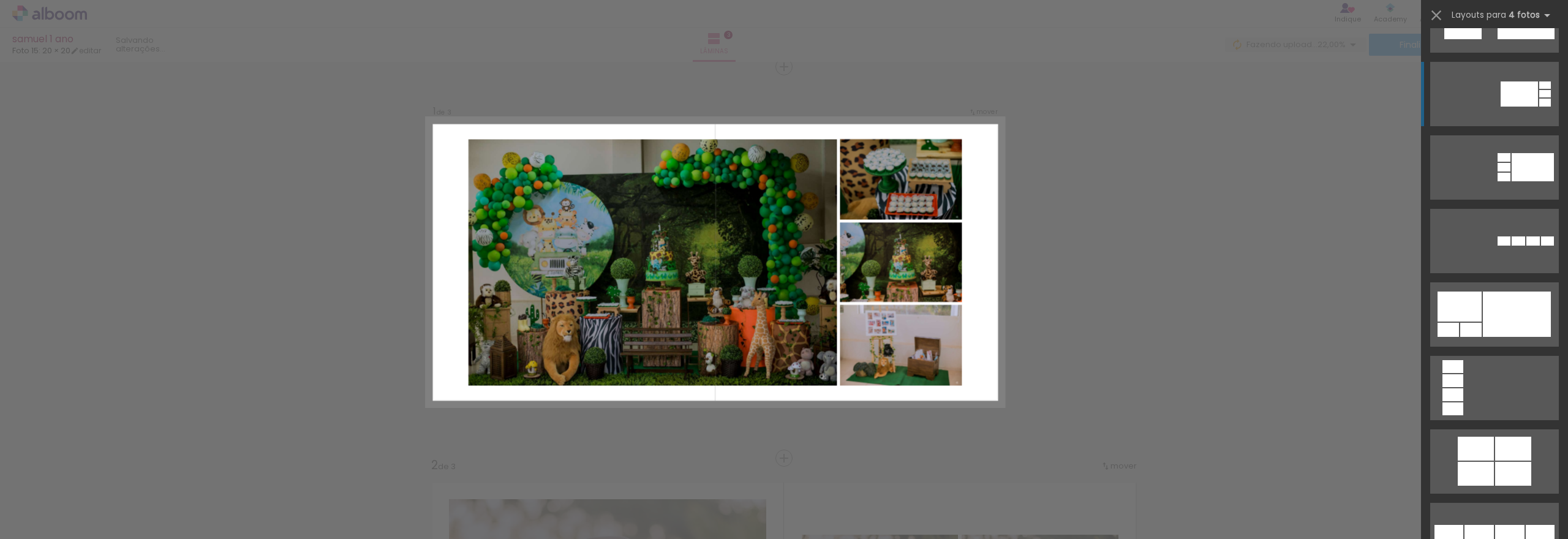
scroll to position [2634, 0]
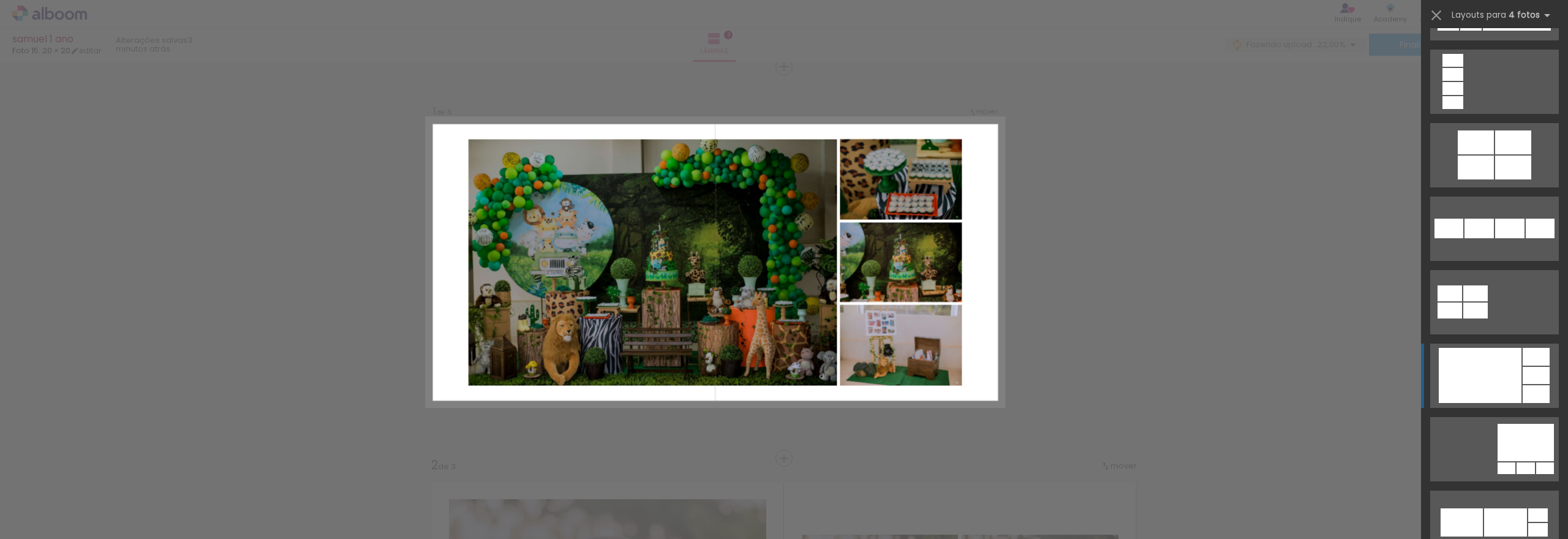
click at [1499, 371] on div at bounding box center [1480, 376] width 83 height 55
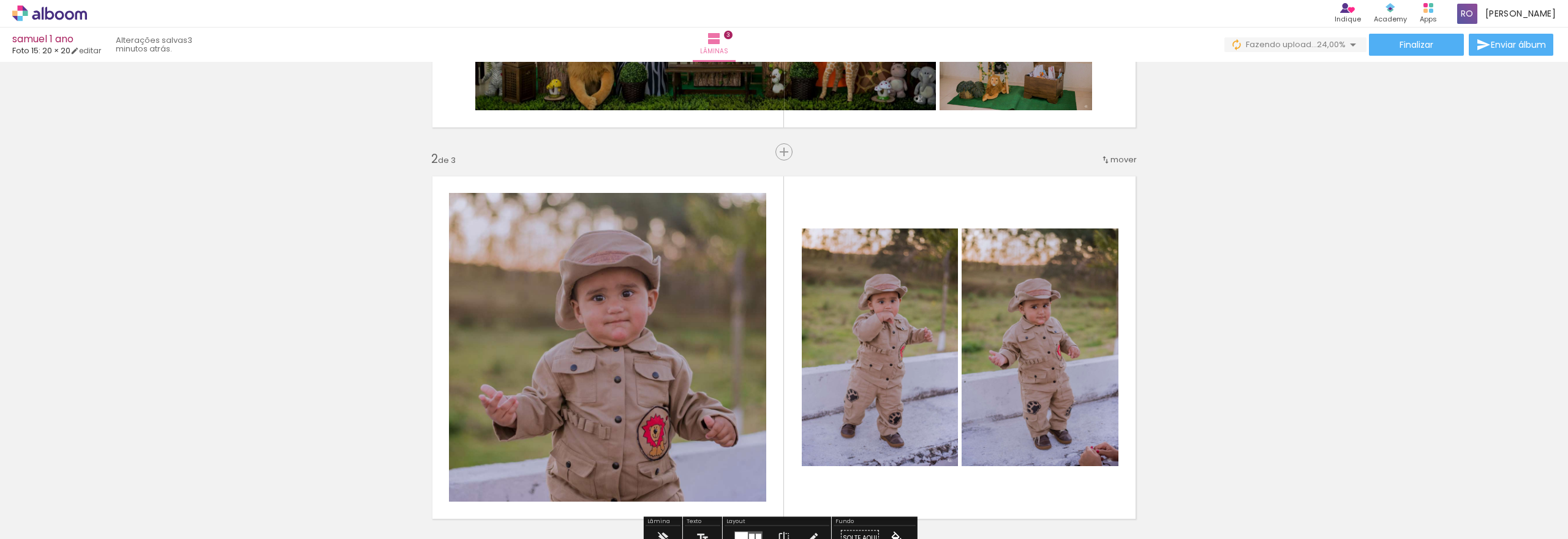
scroll to position [138, 0]
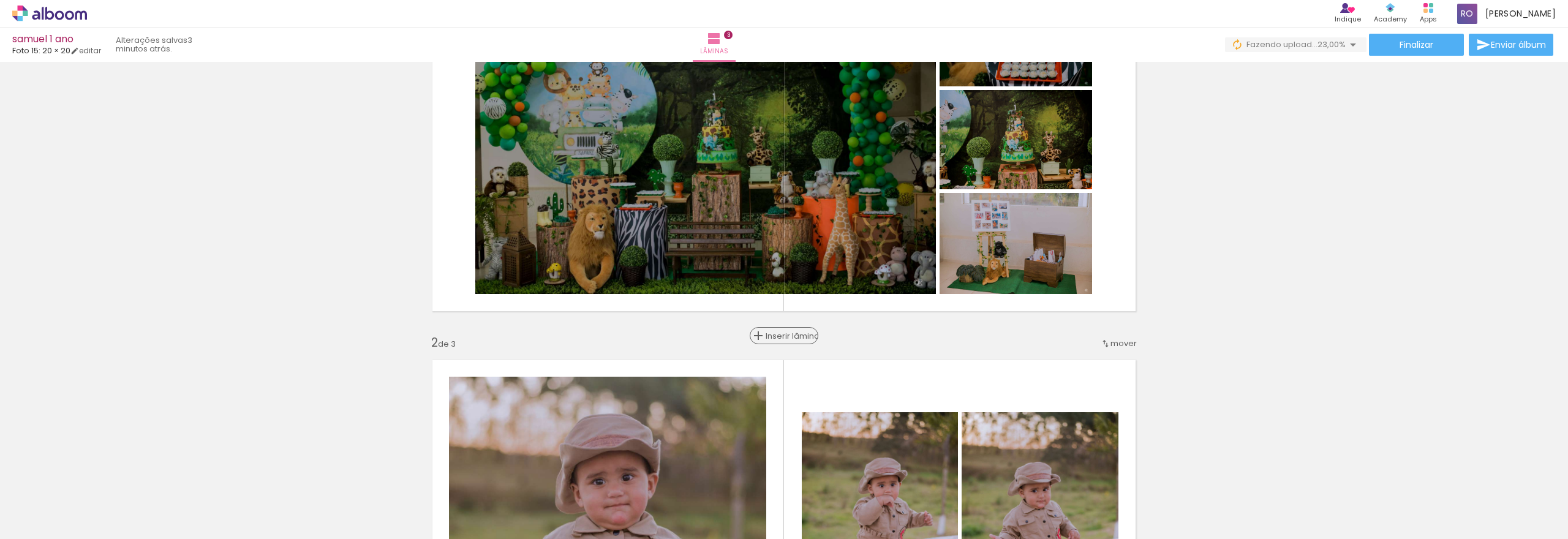
click at [781, 335] on span "Inserir lâmina" at bounding box center [790, 336] width 48 height 8
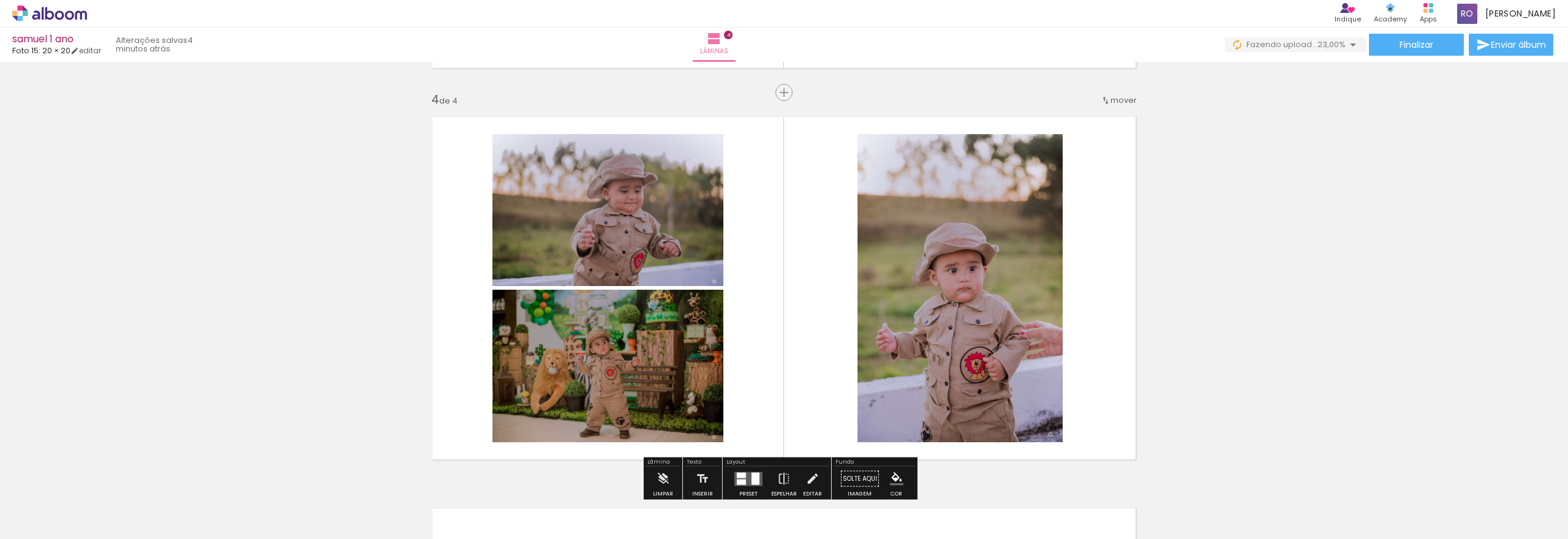
scroll to position [1102, 0]
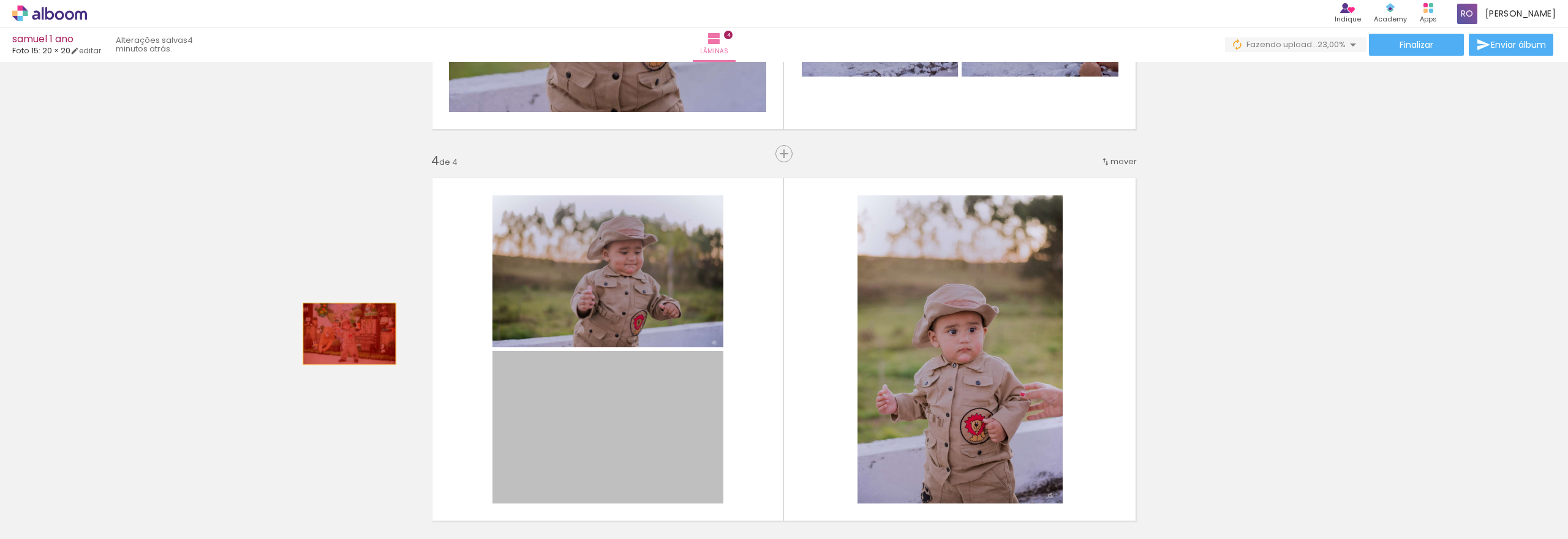
drag, startPoint x: 670, startPoint y: 404, endPoint x: 344, endPoint y: 334, distance: 333.4
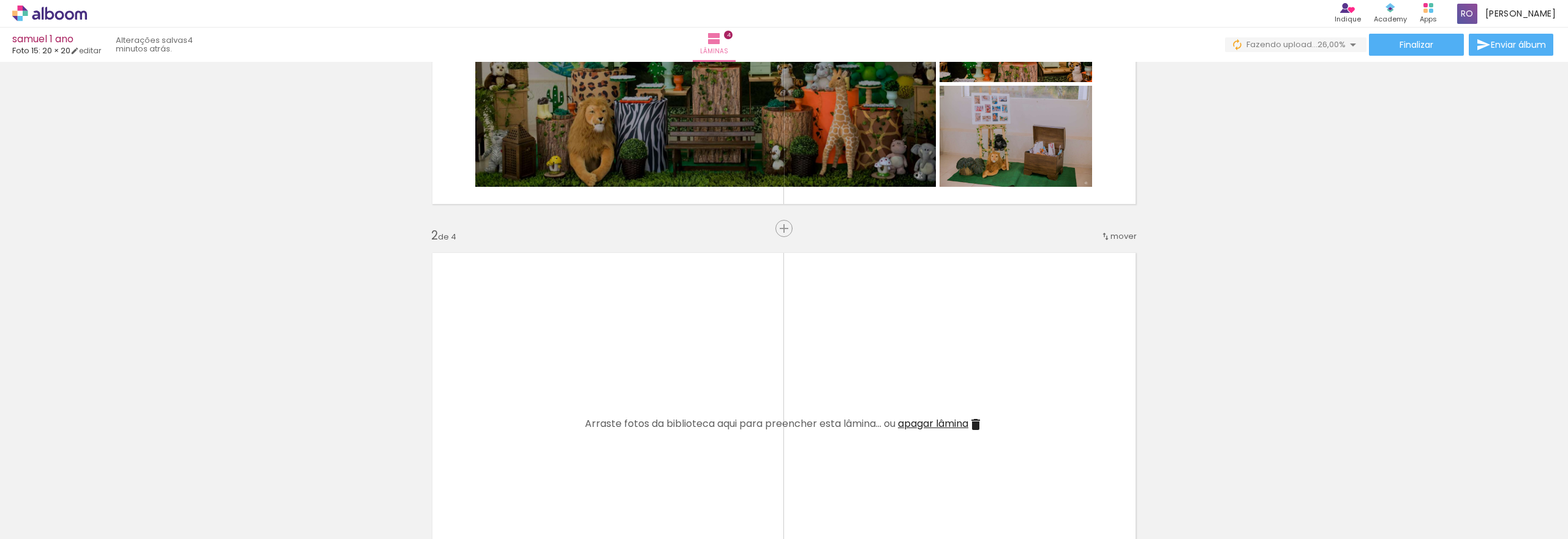
scroll to position [368, 0]
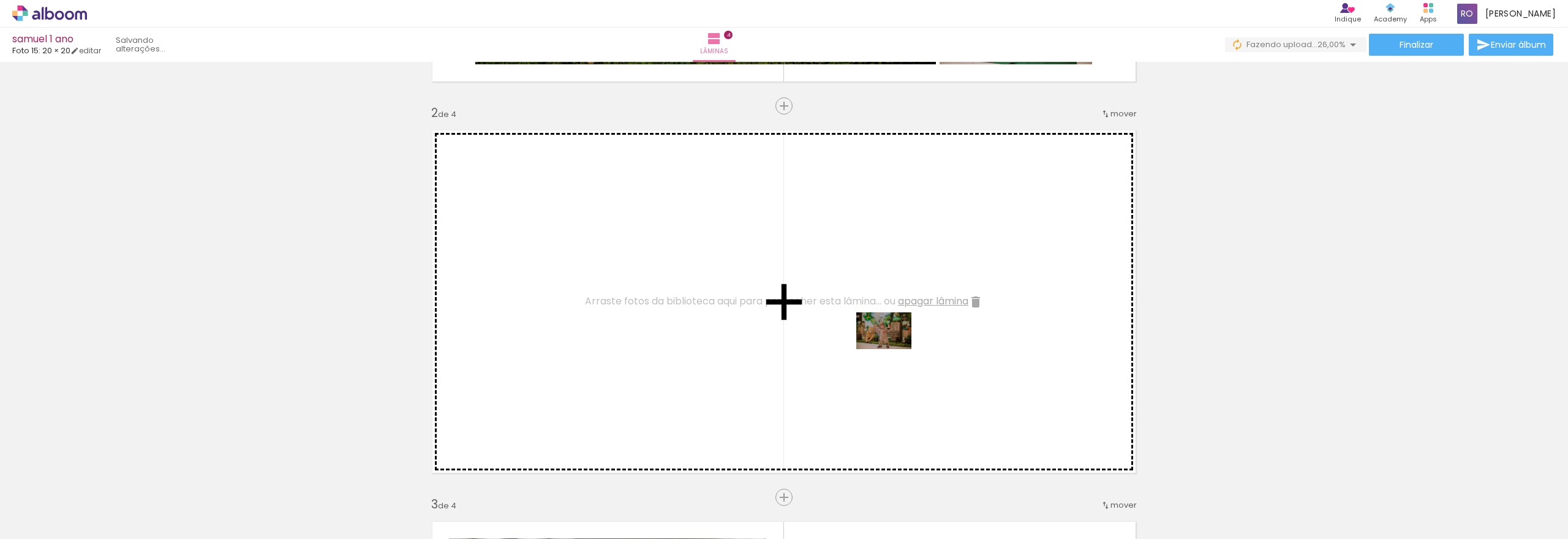
drag, startPoint x: 1028, startPoint y: 518, endPoint x: 893, endPoint y: 349, distance: 216.3
click at [893, 349] on quentale-workspace at bounding box center [784, 270] width 1568 height 539
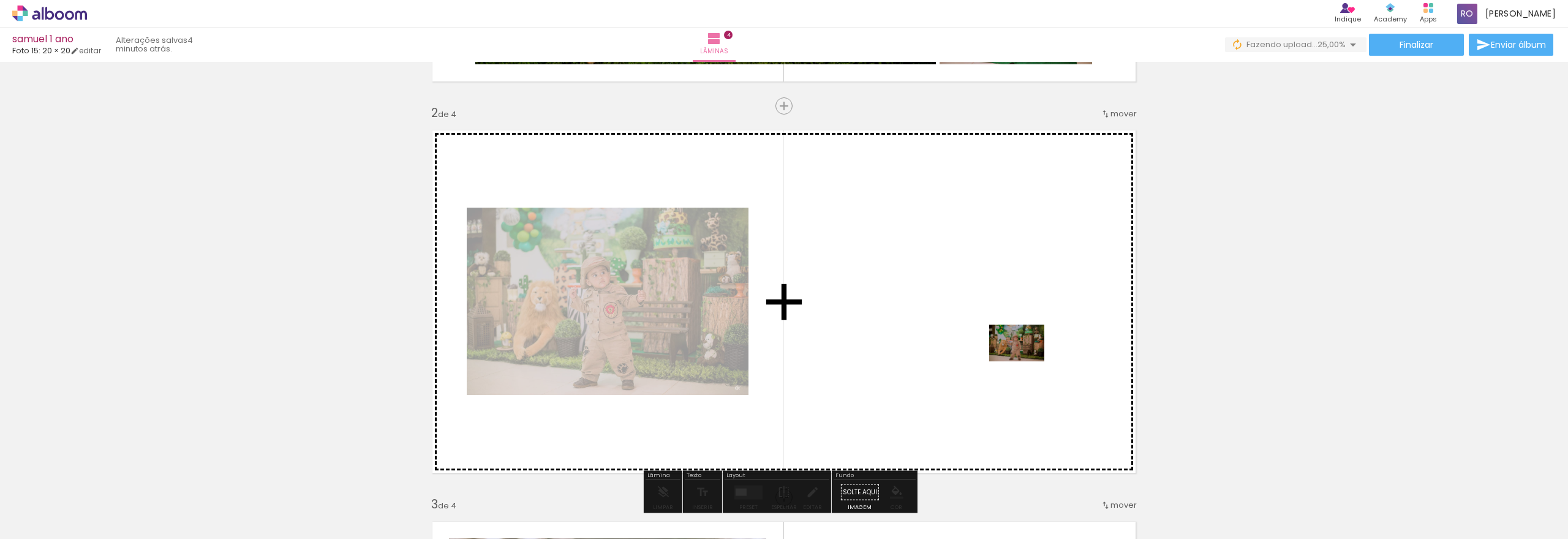
drag, startPoint x: 1077, startPoint y: 511, endPoint x: 1026, endPoint y: 362, distance: 157.5
click at [1026, 362] on quentale-workspace at bounding box center [784, 270] width 1568 height 539
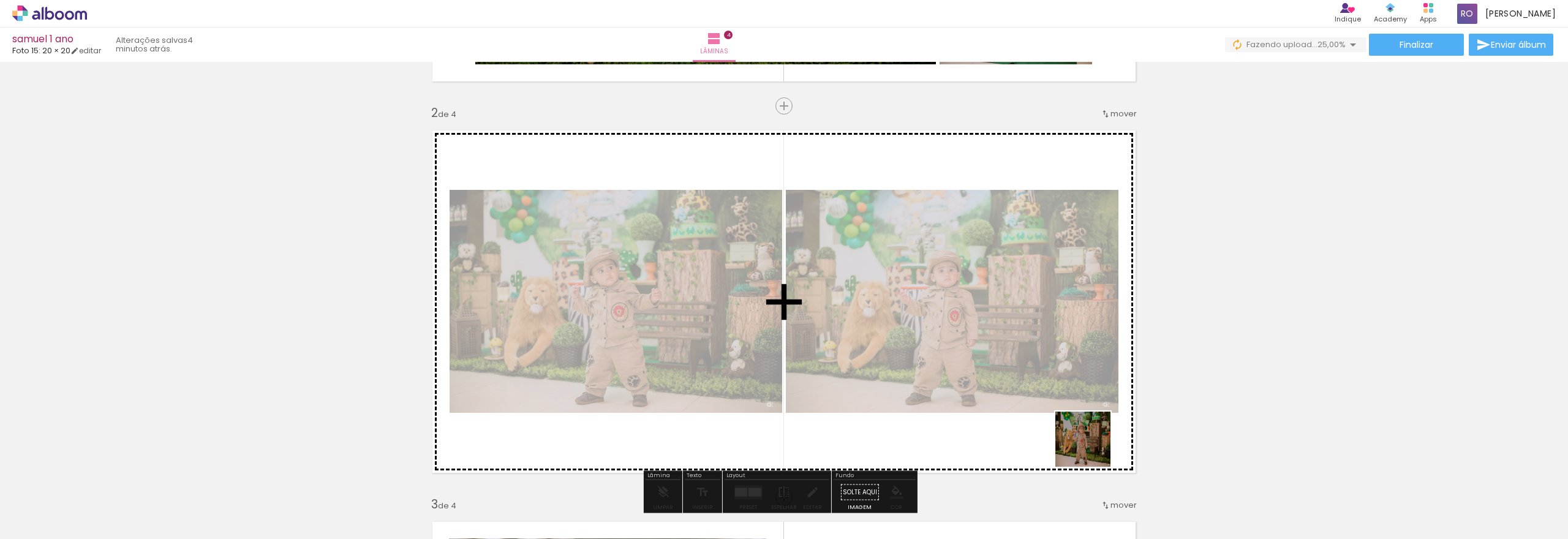
drag, startPoint x: 1151, startPoint y: 511, endPoint x: 1001, endPoint y: 371, distance: 205.2
click at [994, 364] on quentale-workspace at bounding box center [784, 270] width 1568 height 539
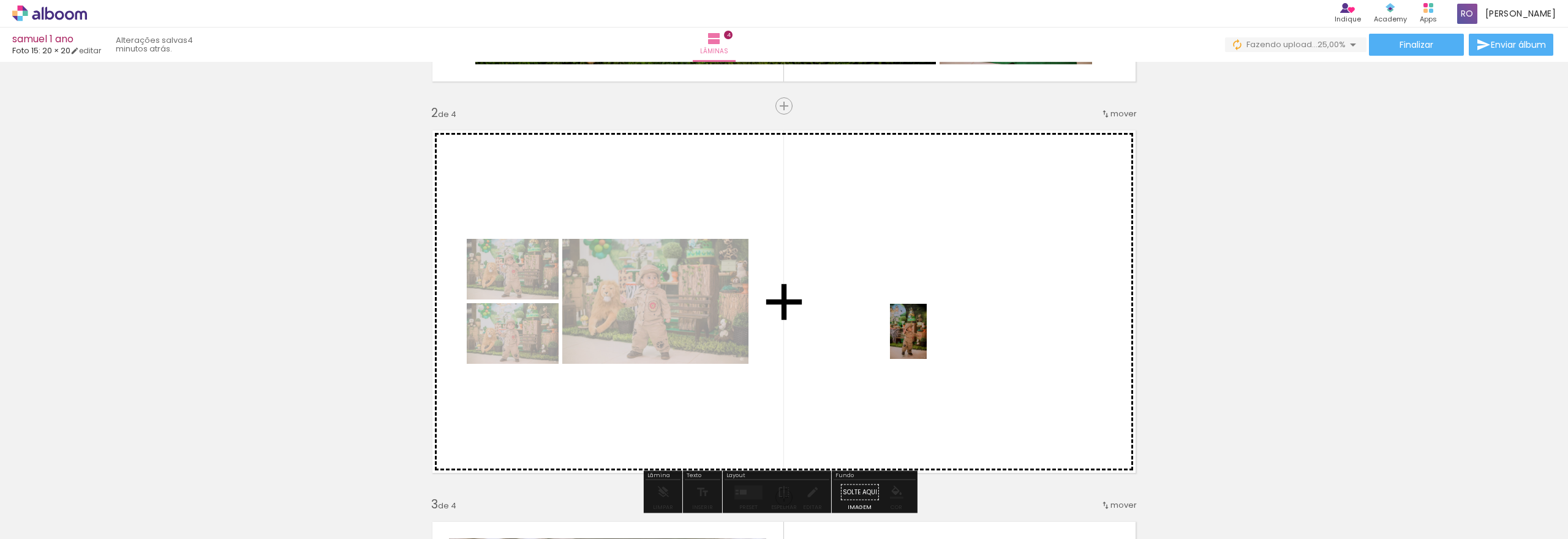
drag, startPoint x: 1209, startPoint y: 509, endPoint x: 926, endPoint y: 340, distance: 329.6
click at [926, 340] on quentale-workspace at bounding box center [784, 270] width 1568 height 539
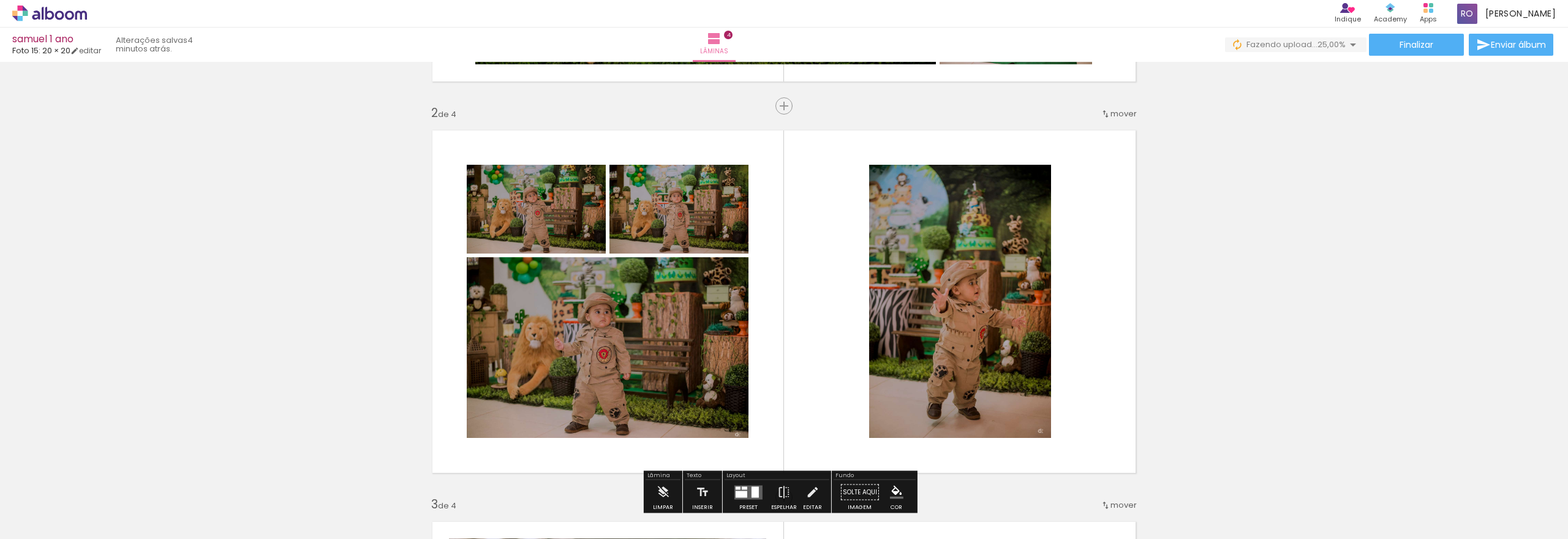
scroll to position [429, 0]
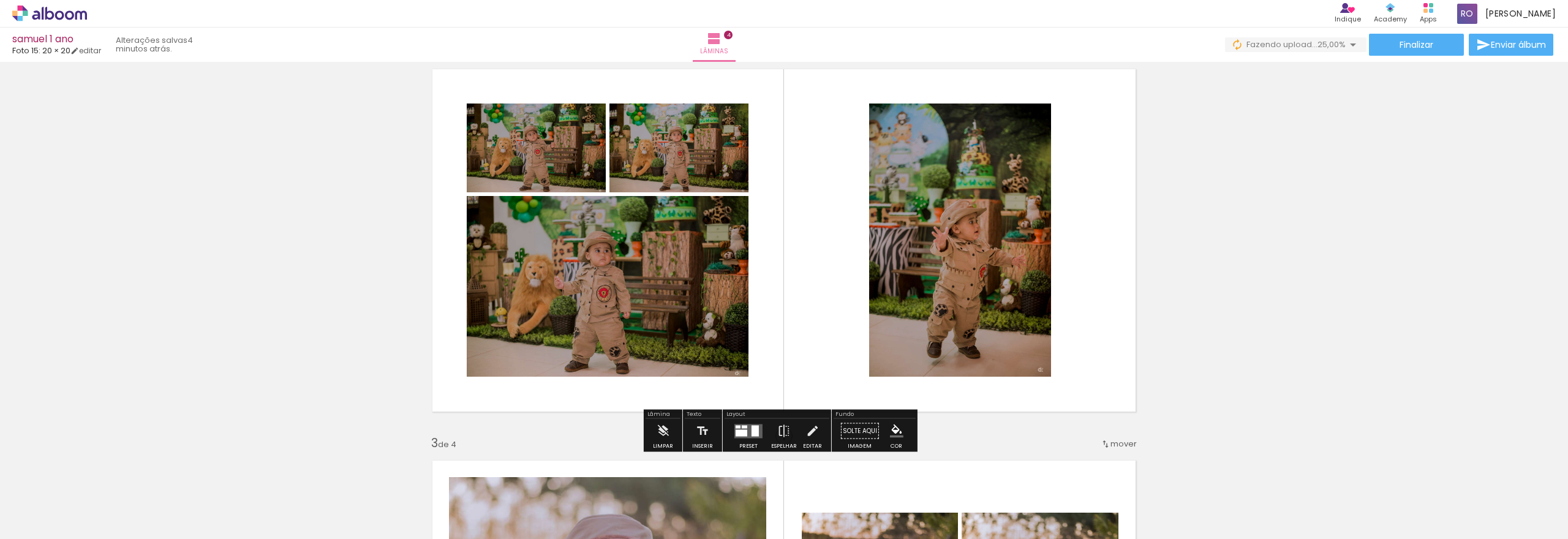
click at [748, 439] on div at bounding box center [748, 431] width 33 height 24
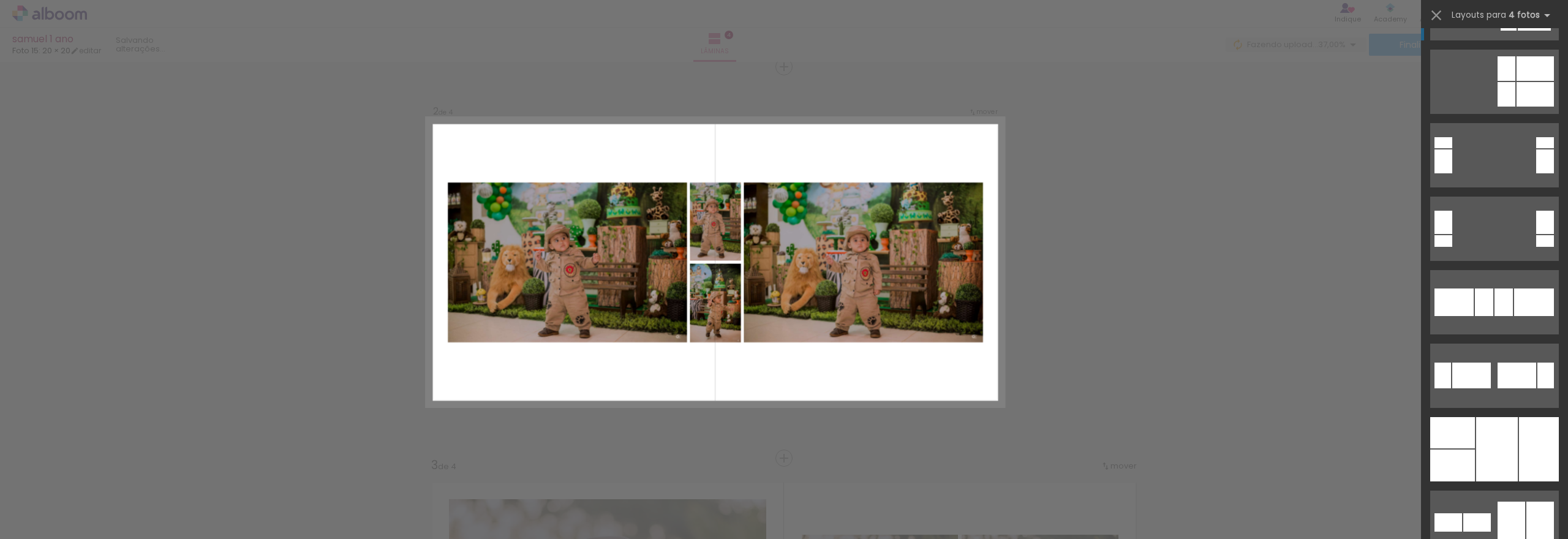
scroll to position [4778, 0]
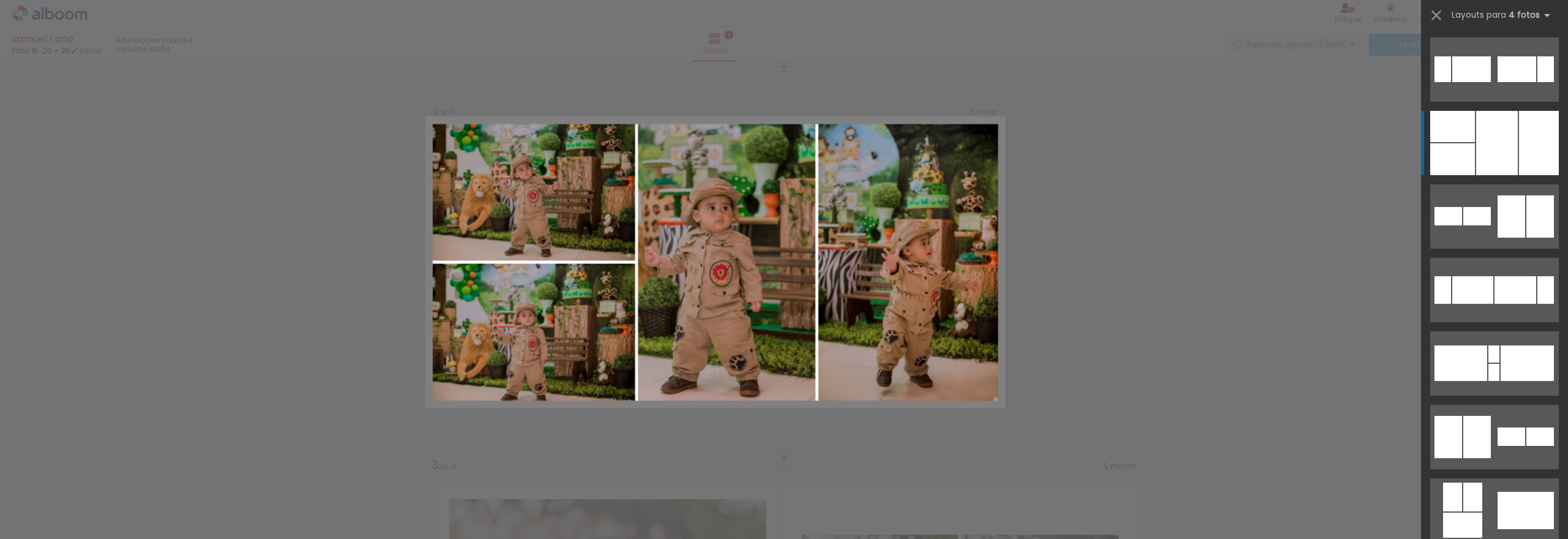
click at [1513, 150] on quentale-layouter at bounding box center [1494, 143] width 129 height 64
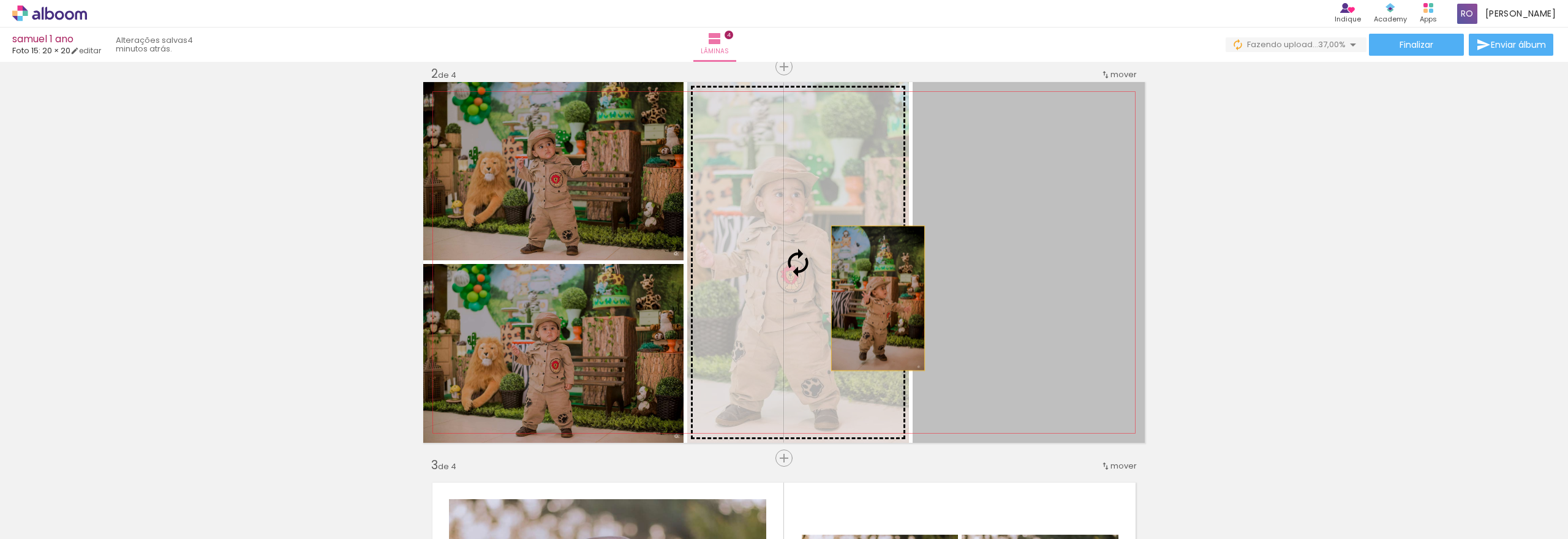
drag, startPoint x: 979, startPoint y: 305, endPoint x: 871, endPoint y: 299, distance: 108.2
click at [0, 0] on slot at bounding box center [0, 0] width 0 height 0
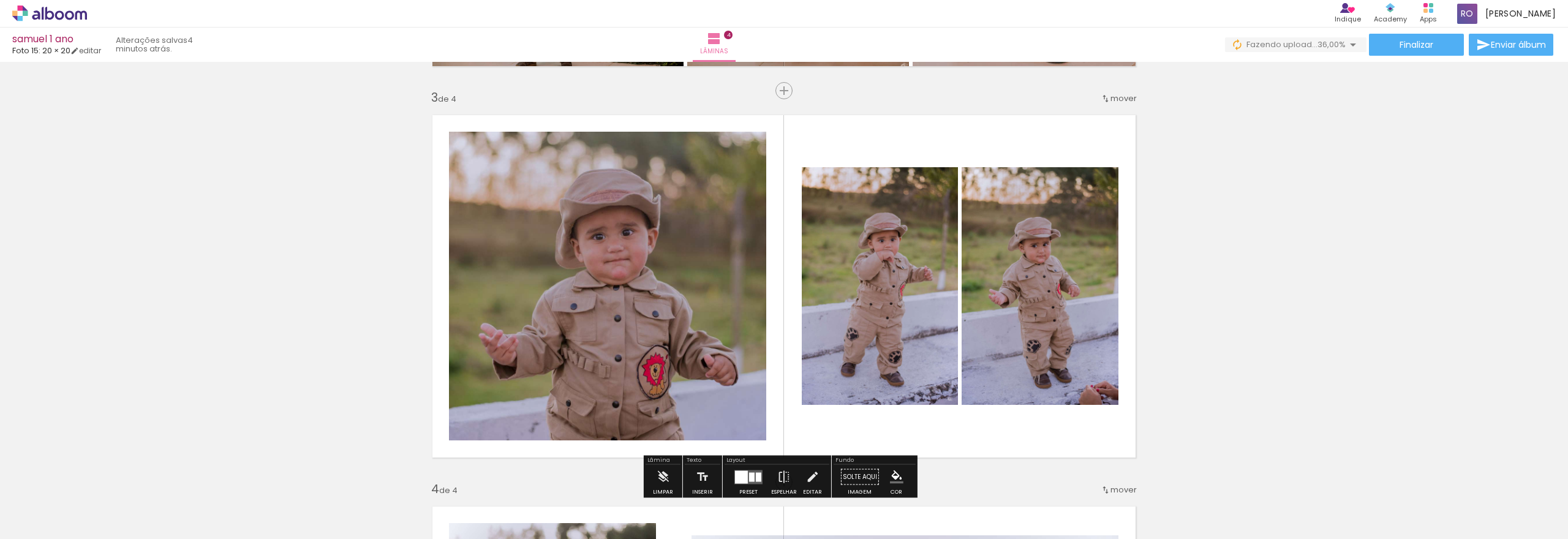
scroll to position [652, 0]
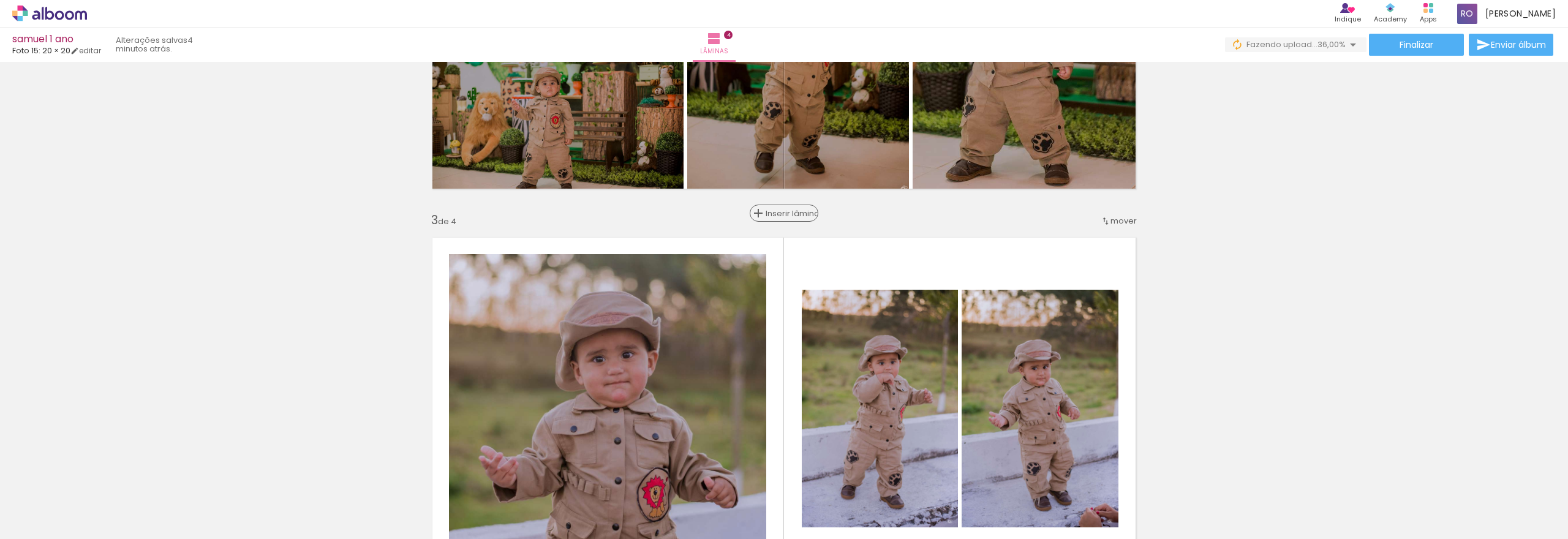
click at [775, 213] on span "Inserir lâmina" at bounding box center [790, 213] width 48 height 8
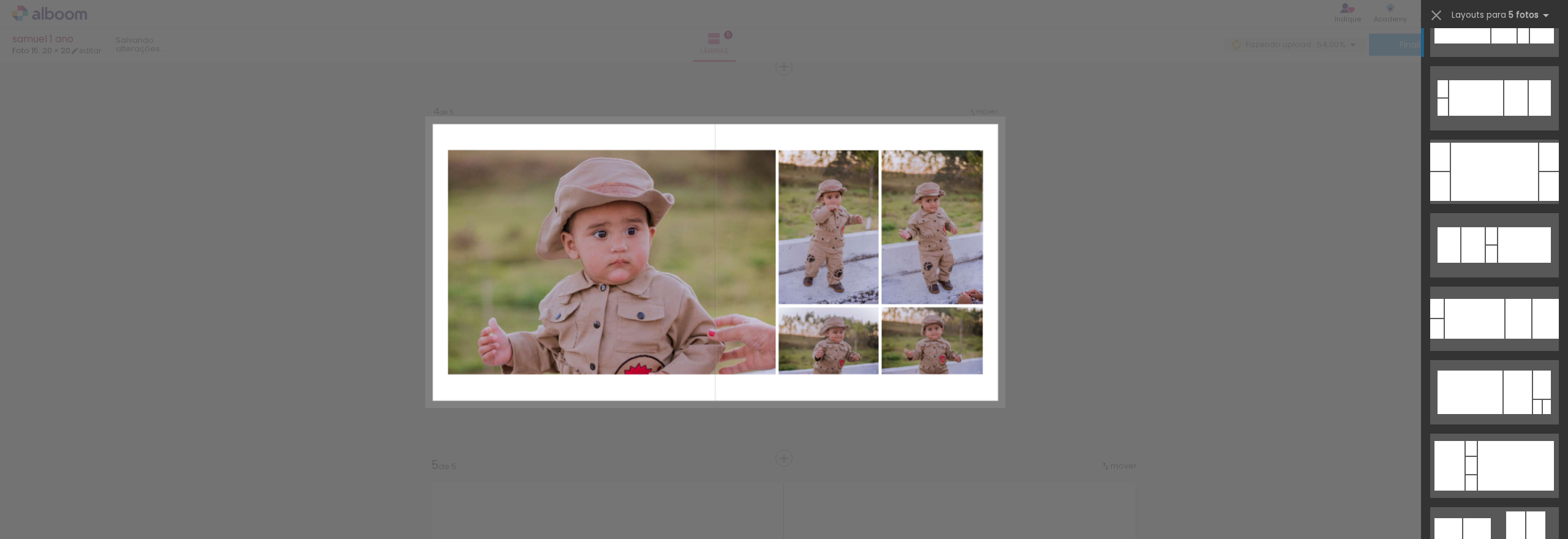
scroll to position [3414, 0]
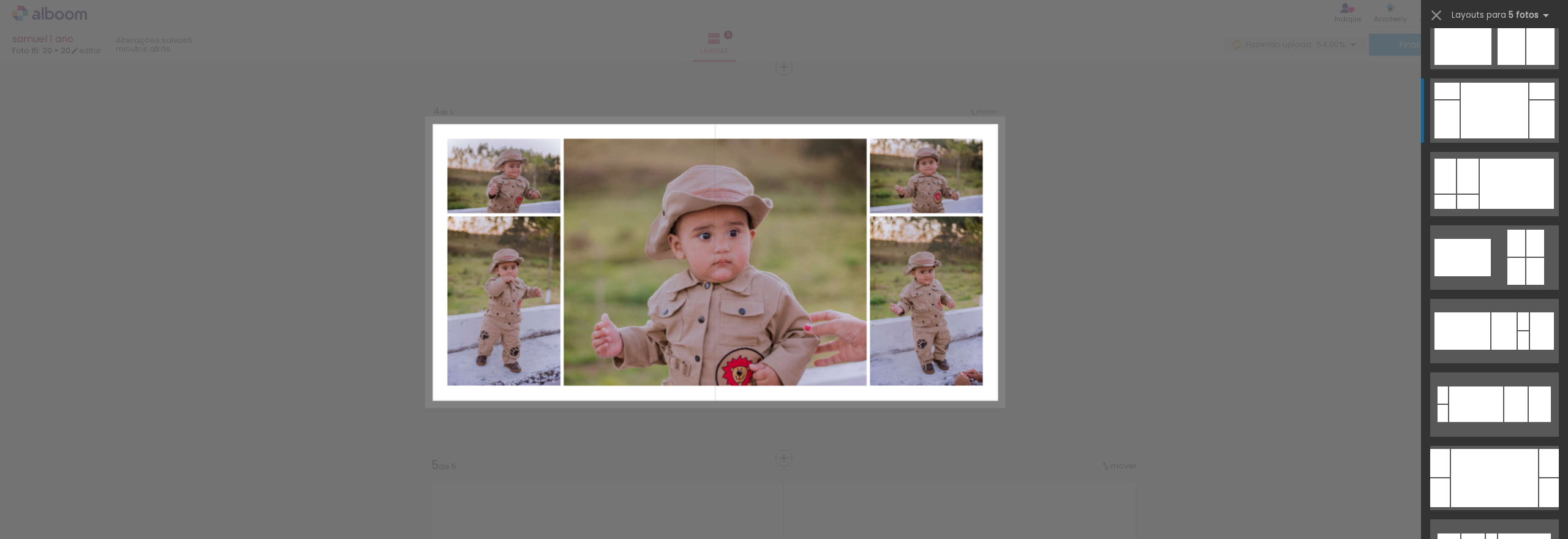
click at [1491, 130] on div at bounding box center [1494, 110] width 68 height 55
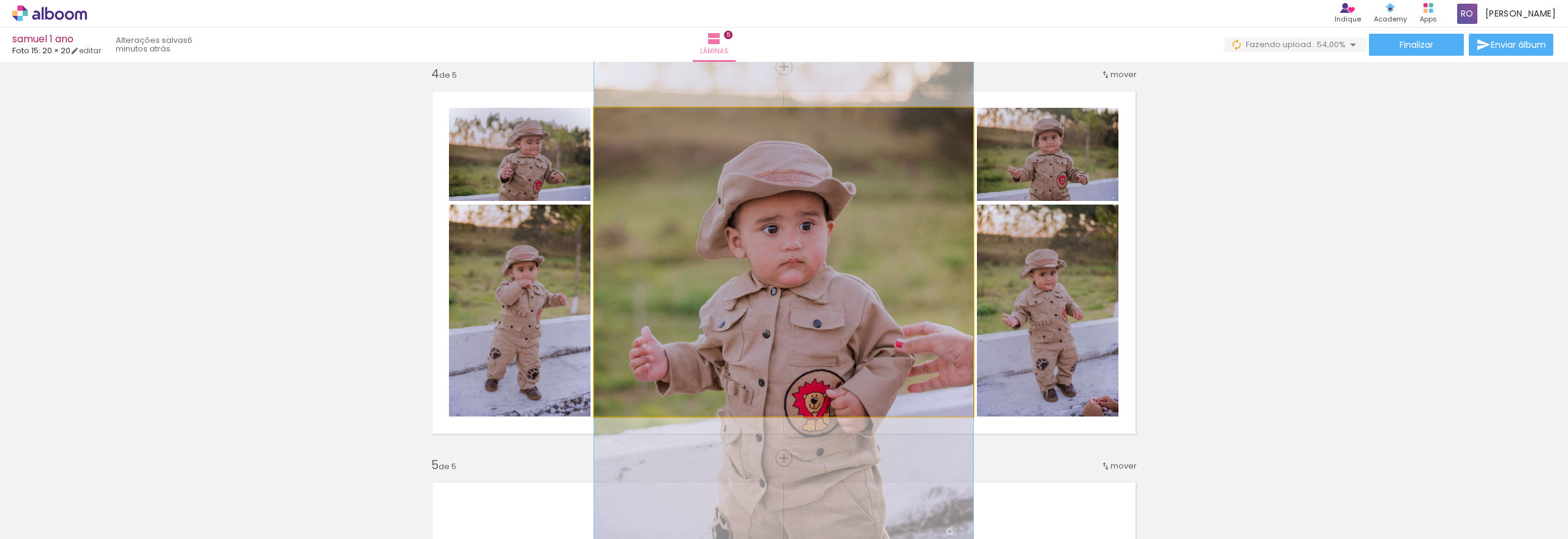
drag, startPoint x: 867, startPoint y: 296, endPoint x: 859, endPoint y: 296, distance: 8.0
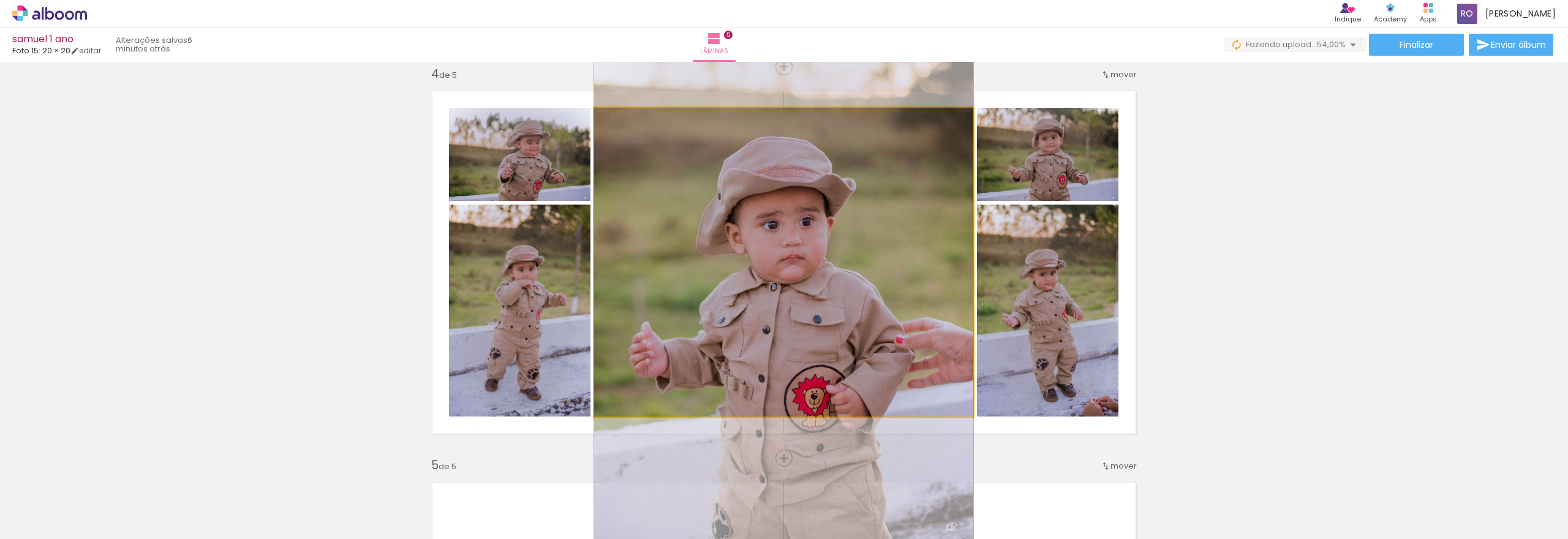
drag, startPoint x: 859, startPoint y: 296, endPoint x: 889, endPoint y: 291, distance: 30.4
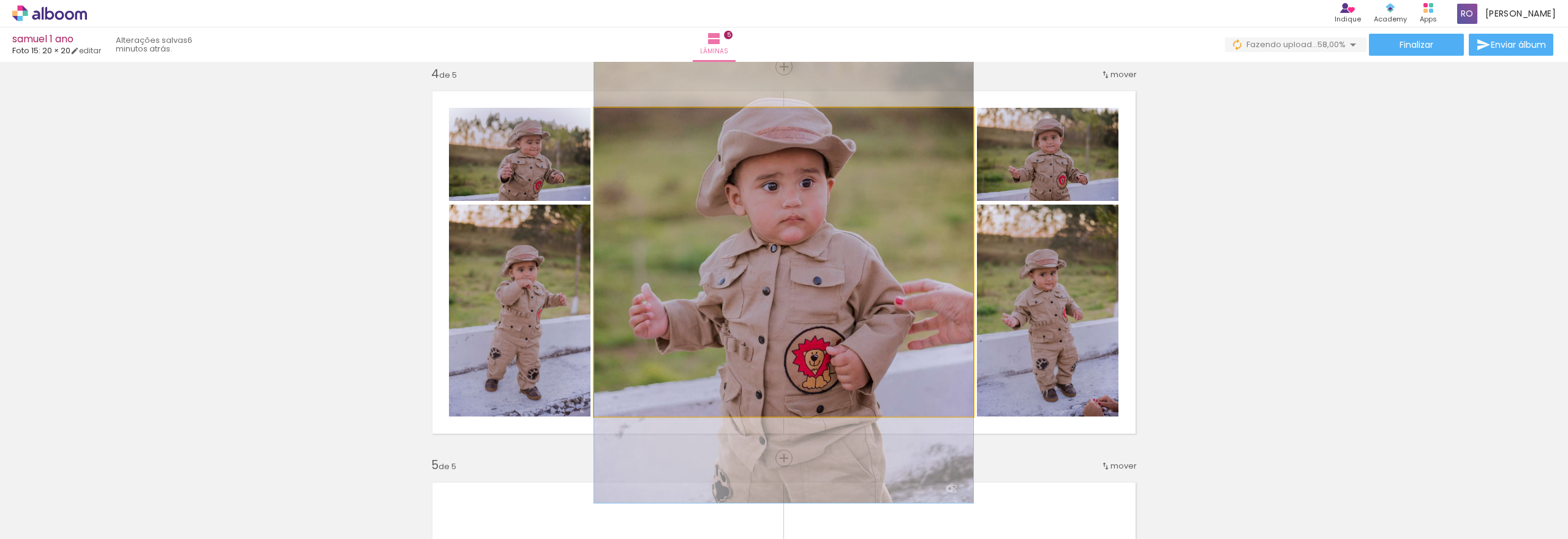
drag, startPoint x: 877, startPoint y: 307, endPoint x: 873, endPoint y: 268, distance: 39.2
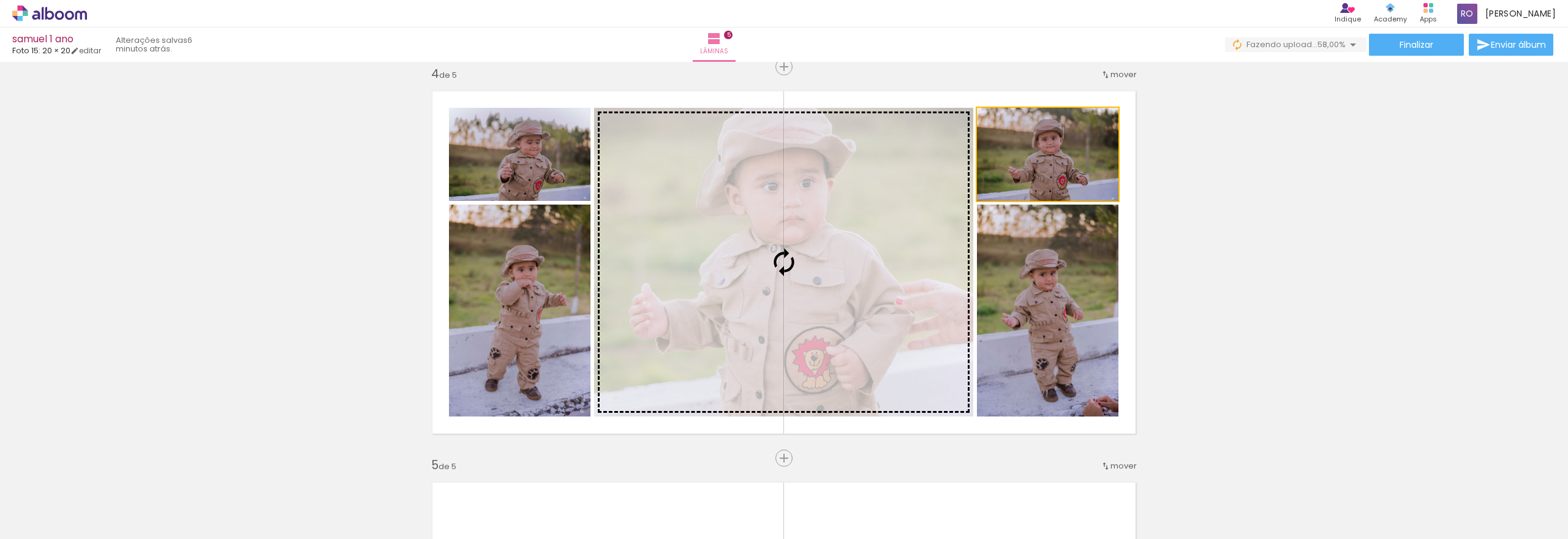
drag, startPoint x: 1008, startPoint y: 166, endPoint x: 858, endPoint y: 233, distance: 164.3
click at [0, 0] on slot at bounding box center [0, 0] width 0 height 0
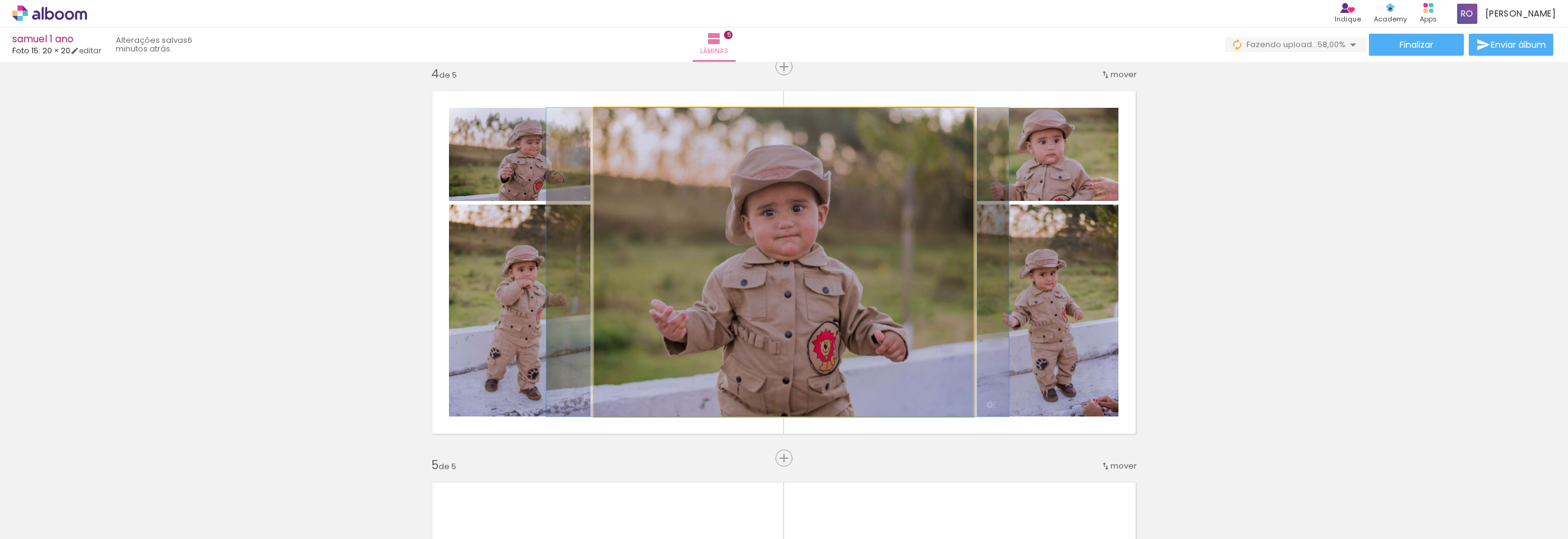
drag, startPoint x: 848, startPoint y: 299, endPoint x: 841, endPoint y: 243, distance: 56.4
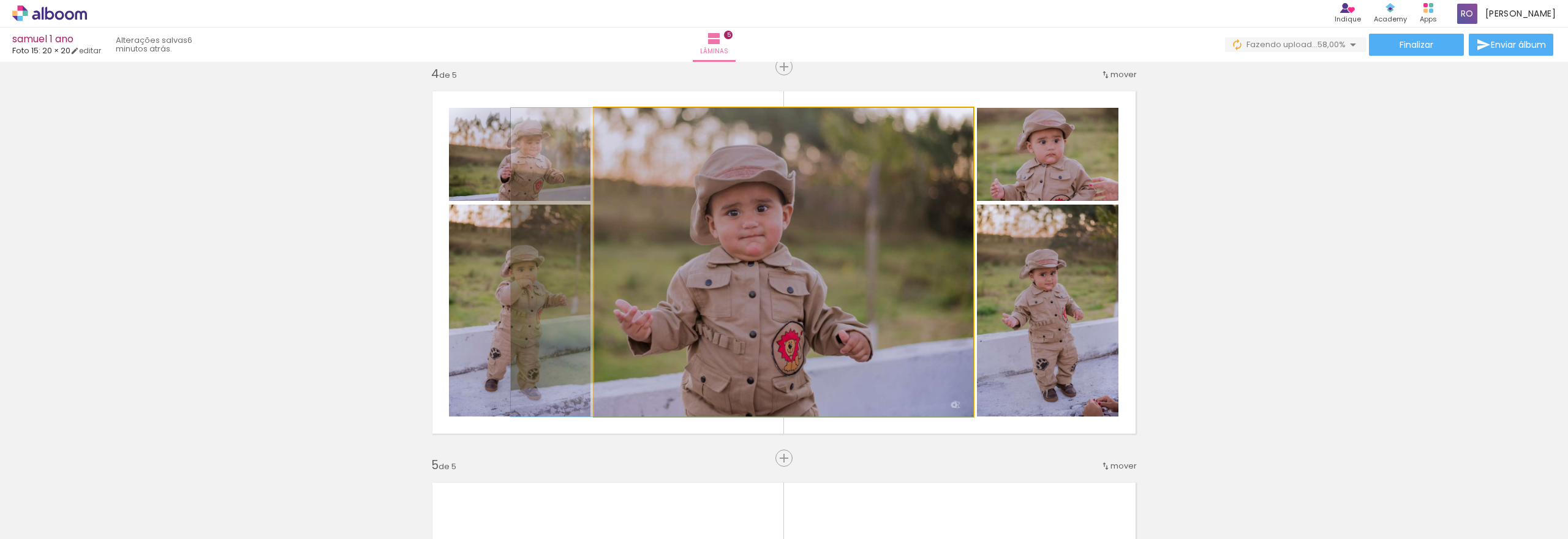
drag, startPoint x: 883, startPoint y: 278, endPoint x: 838, endPoint y: 277, distance: 45.0
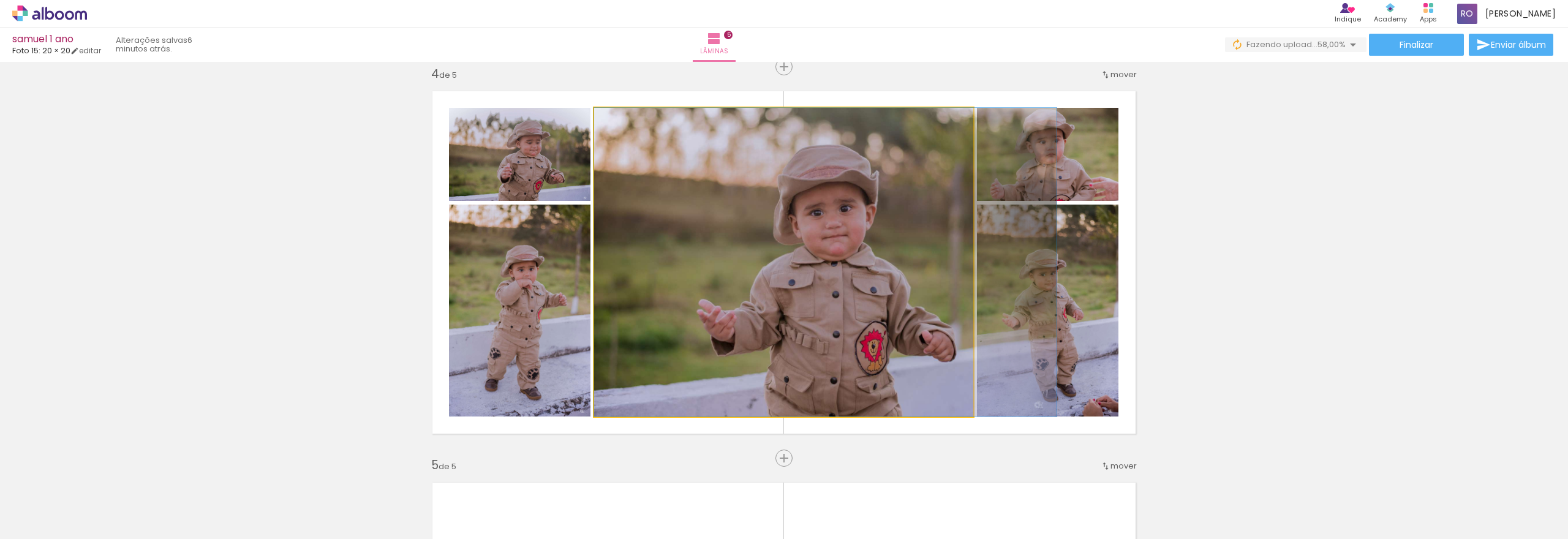
drag, startPoint x: 860, startPoint y: 277, endPoint x: 950, endPoint y: 272, distance: 90.1
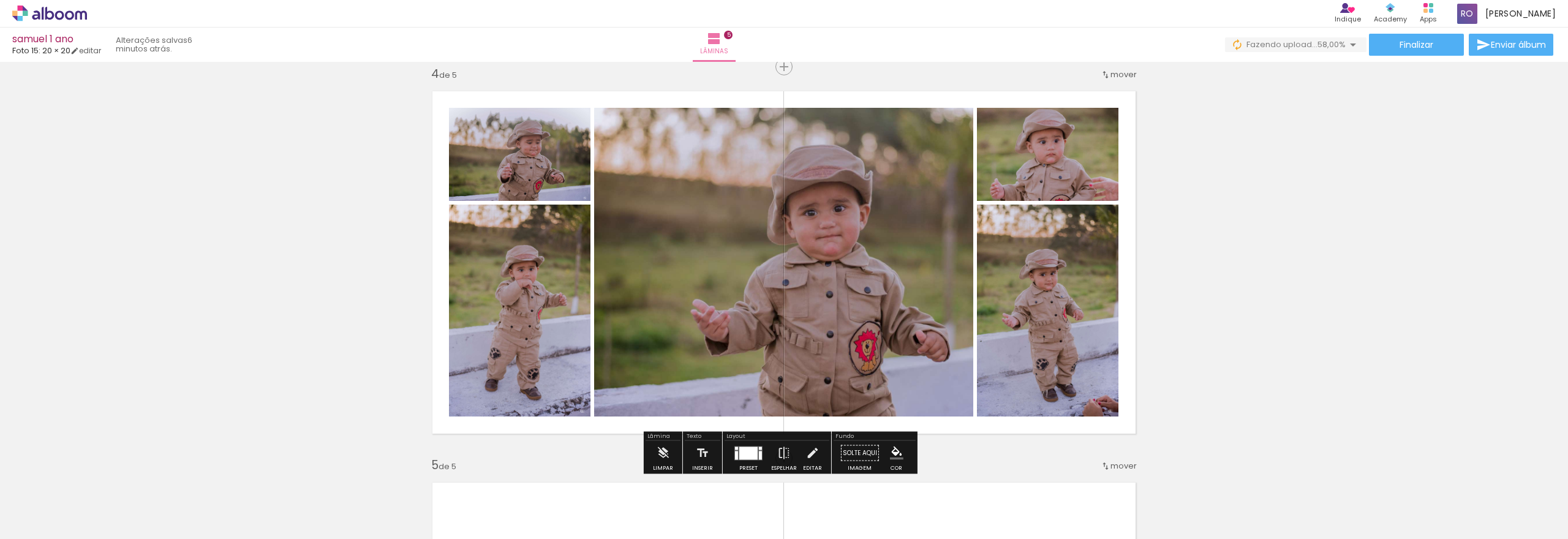
click at [1204, 262] on div "Inserir lâmina 1 de 5 Inserir lâmina 2 de 5 Inserir lâmina 3 de 5 Inserir lâmin…" at bounding box center [784, 52] width 1568 height 2349
click at [542, 165] on quentale-photo at bounding box center [519, 154] width 141 height 93
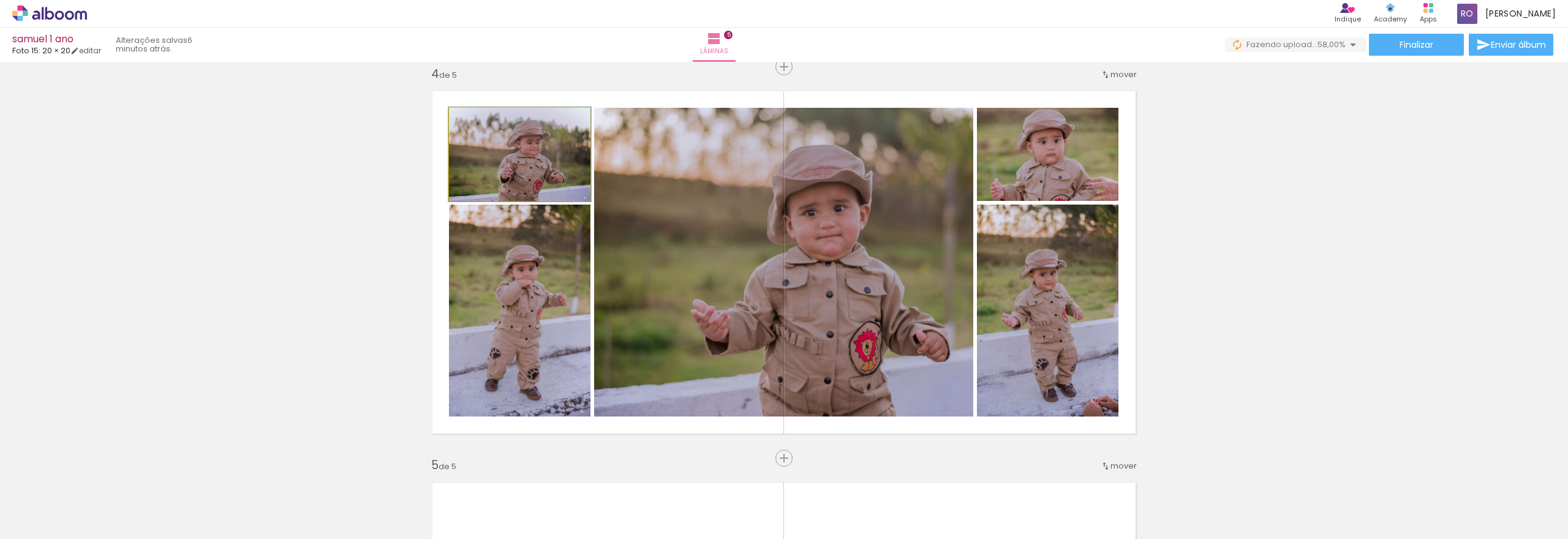
click at [542, 165] on quentale-photo at bounding box center [519, 154] width 141 height 93
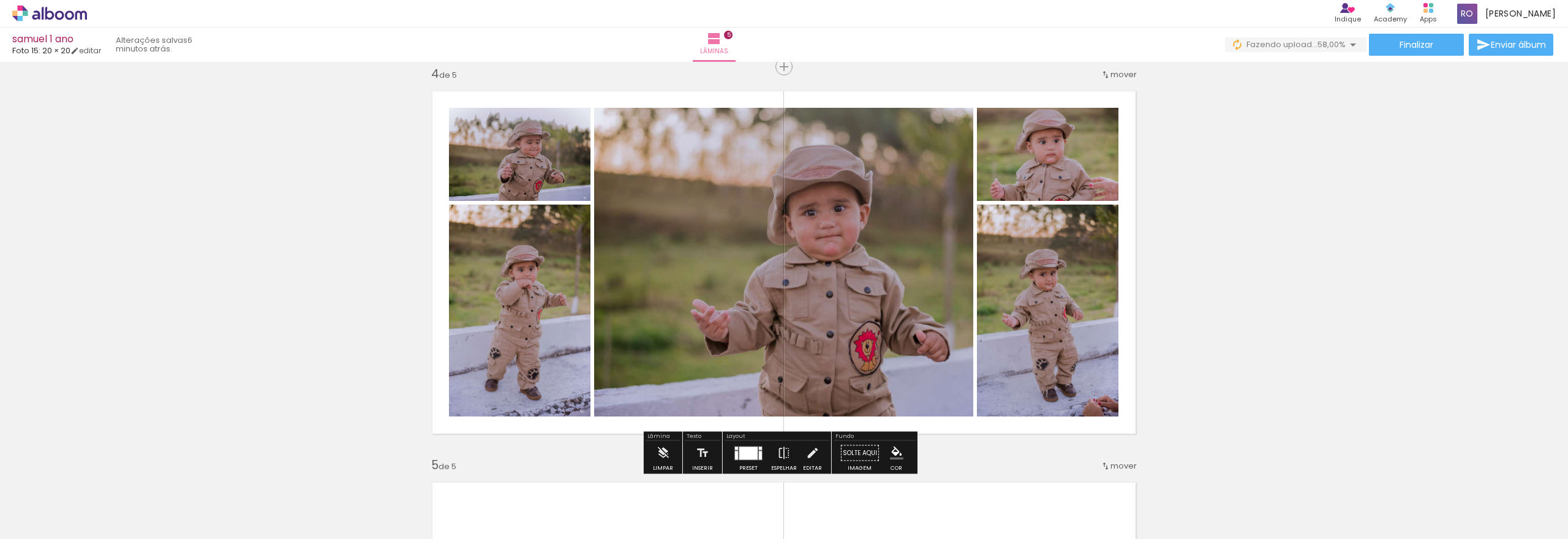
click at [542, 165] on quentale-photo at bounding box center [519, 154] width 141 height 93
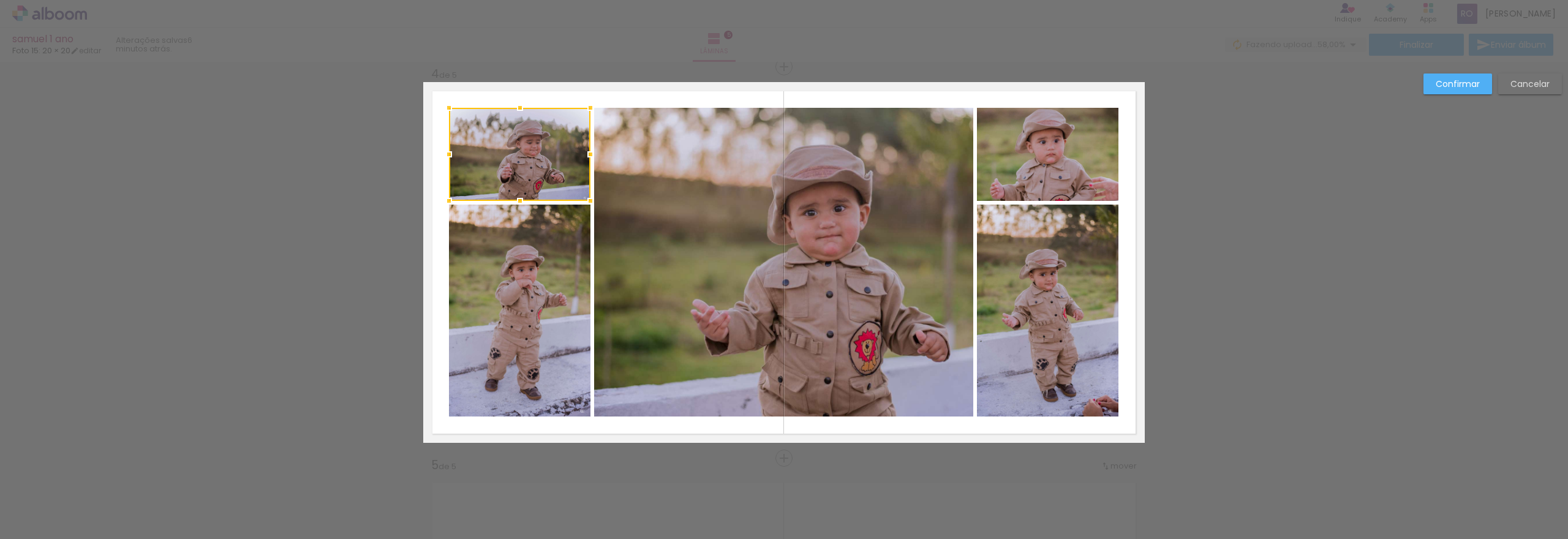
click at [1253, 278] on div "Confirmar Cancelar" at bounding box center [784, 61] width 1568 height 2378
click at [1288, 231] on div "Confirmar Cancelar" at bounding box center [784, 61] width 1568 height 2378
click at [1431, 89] on paper-button "Confirmar" at bounding box center [1458, 84] width 68 height 21
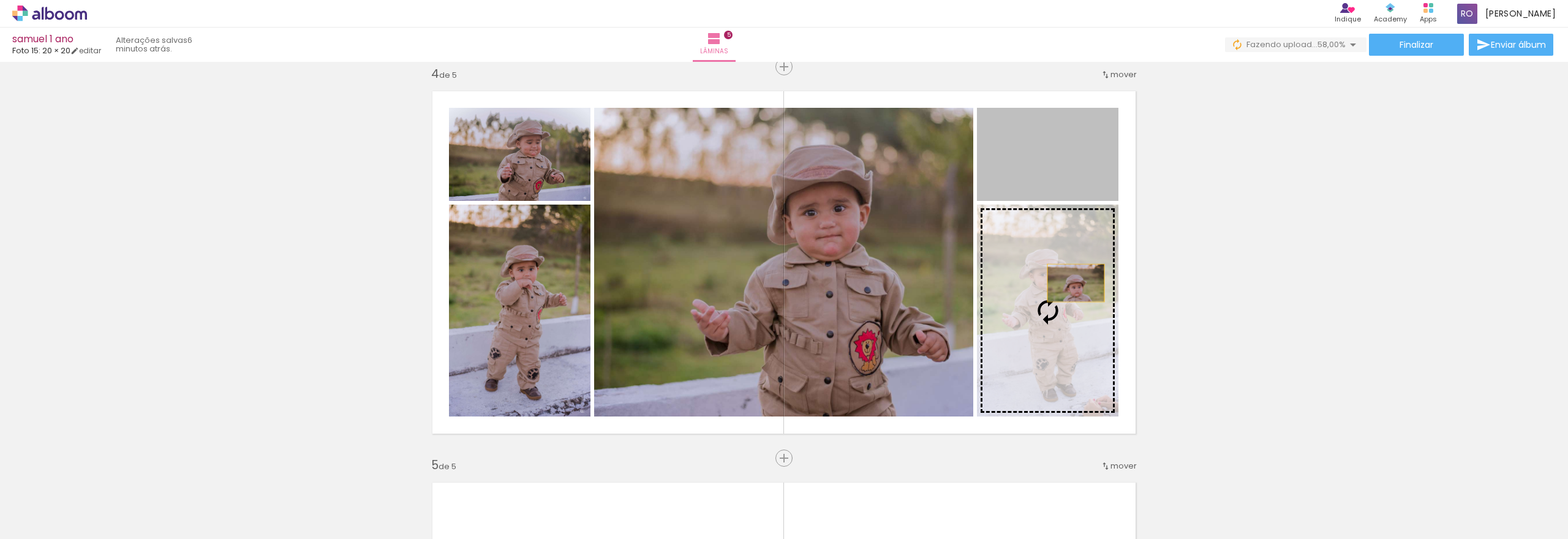
drag, startPoint x: 1069, startPoint y: 175, endPoint x: 1071, endPoint y: 283, distance: 108.0
click at [0, 0] on slot at bounding box center [0, 0] width 0 height 0
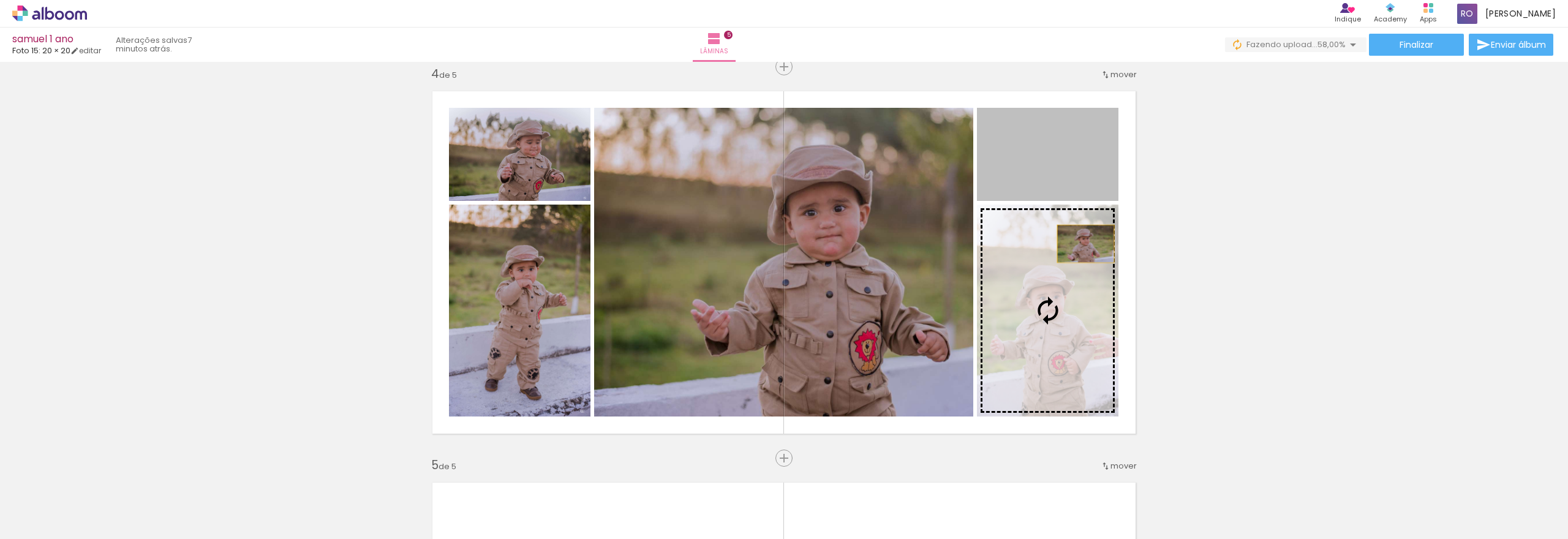
drag, startPoint x: 1077, startPoint y: 173, endPoint x: 1076, endPoint y: 280, distance: 107.0
click at [0, 0] on slot at bounding box center [0, 0] width 0 height 0
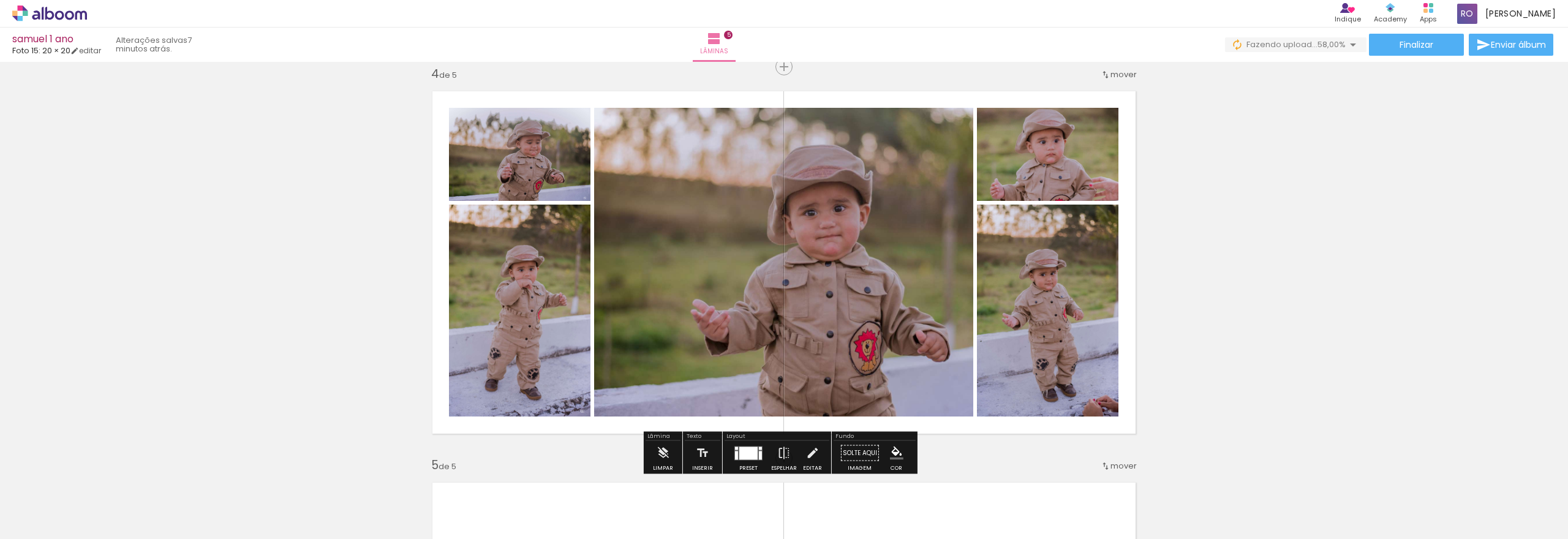
click at [1257, 188] on div "Inserir lâmina 1 de 5 Inserir lâmina 2 de 5 Inserir lâmina 3 de 5 Inserir lâmin…" at bounding box center [784, 52] width 1568 height 2349
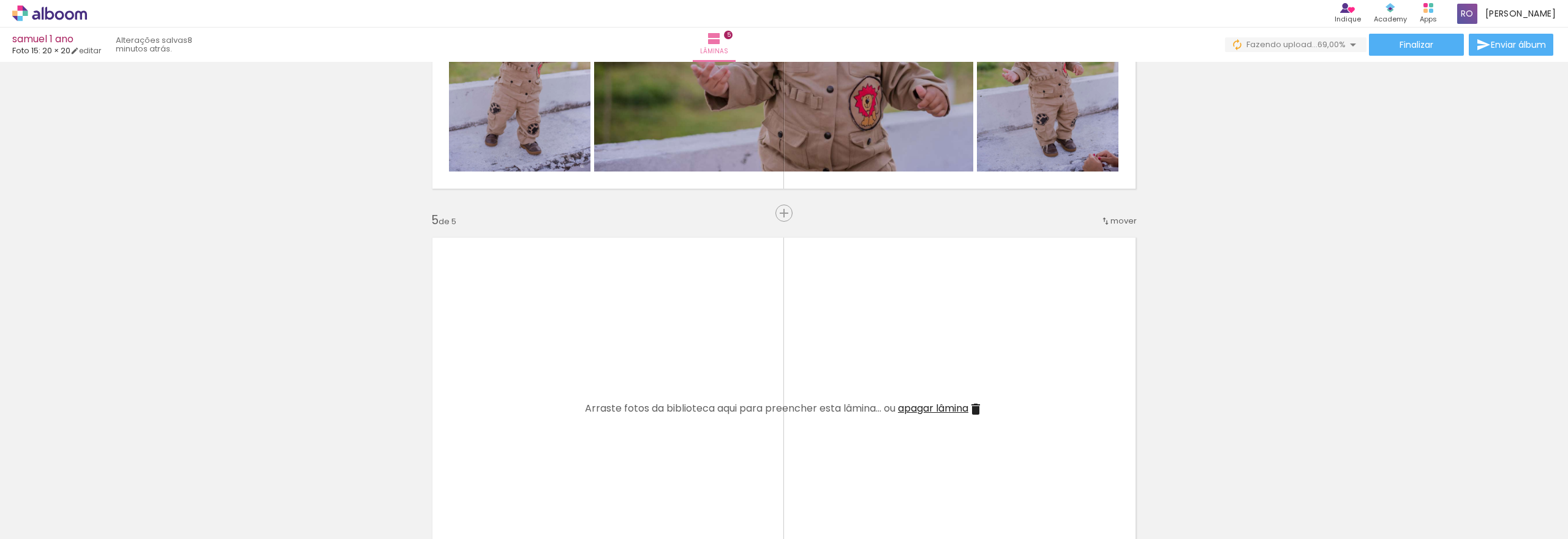
scroll to position [1496, 0]
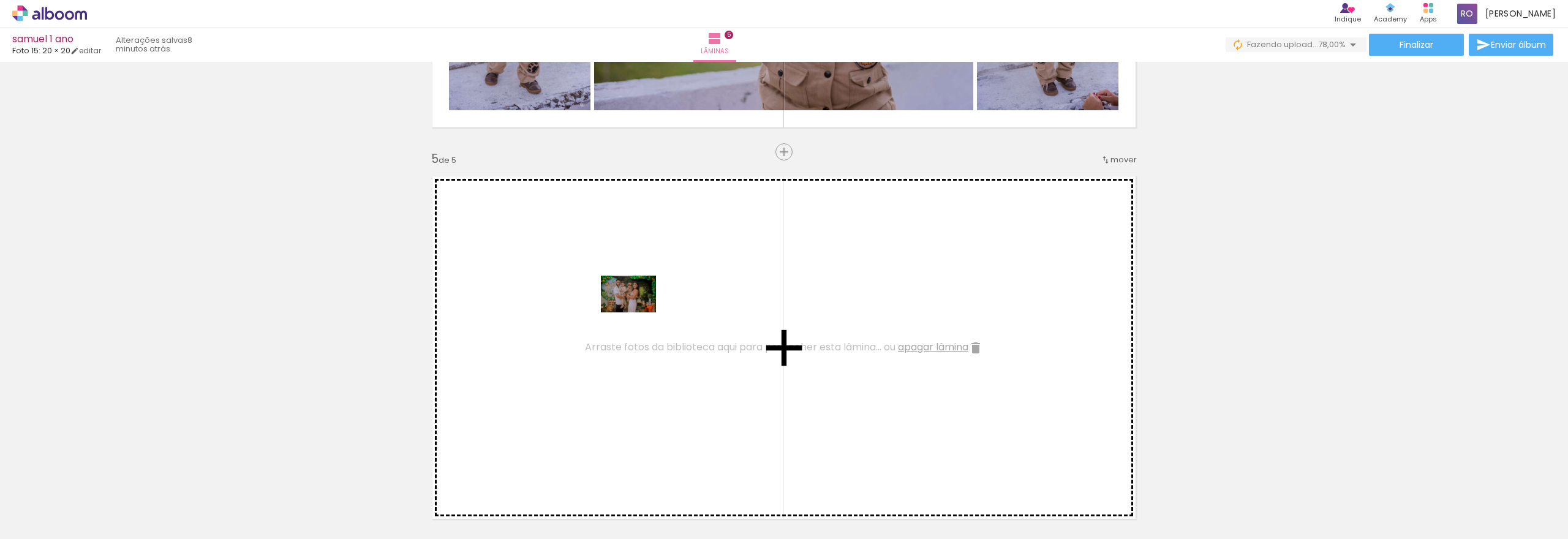
drag, startPoint x: 1126, startPoint y: 504, endPoint x: 638, endPoint y: 313, distance: 524.0
click at [638, 313] on quentale-workspace at bounding box center [784, 270] width 1568 height 539
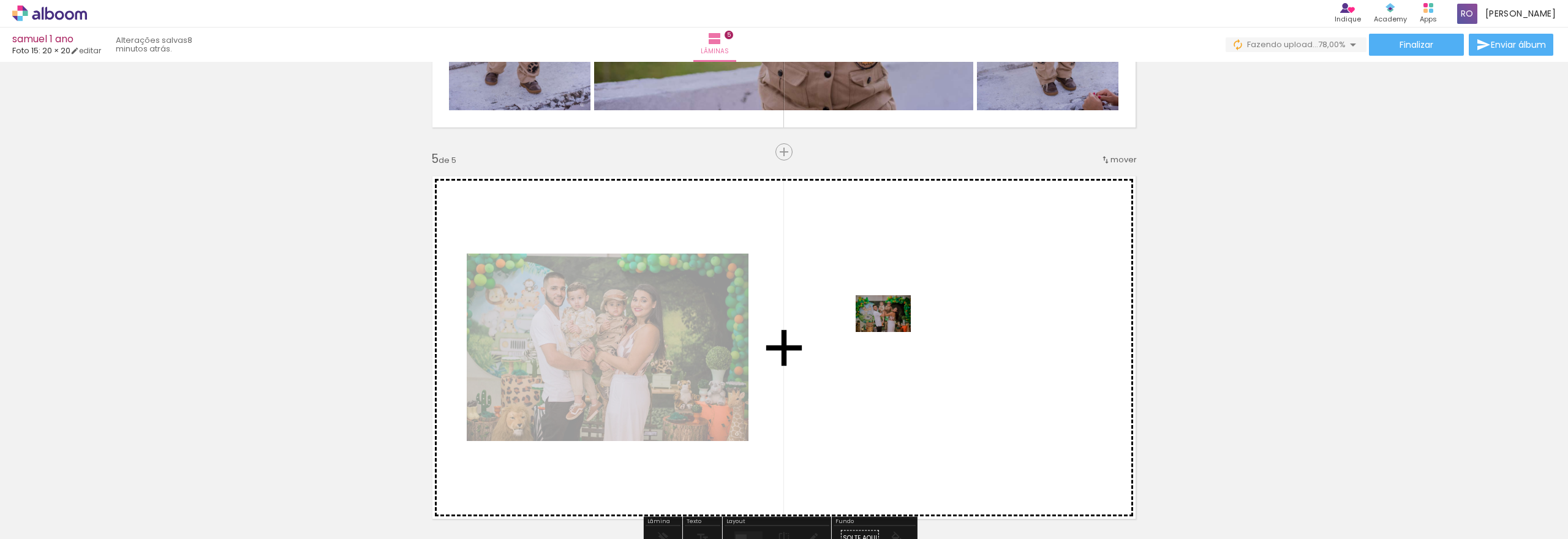
drag, startPoint x: 1179, startPoint y: 501, endPoint x: 891, endPoint y: 331, distance: 334.4
click at [891, 331] on quentale-workspace at bounding box center [784, 270] width 1568 height 539
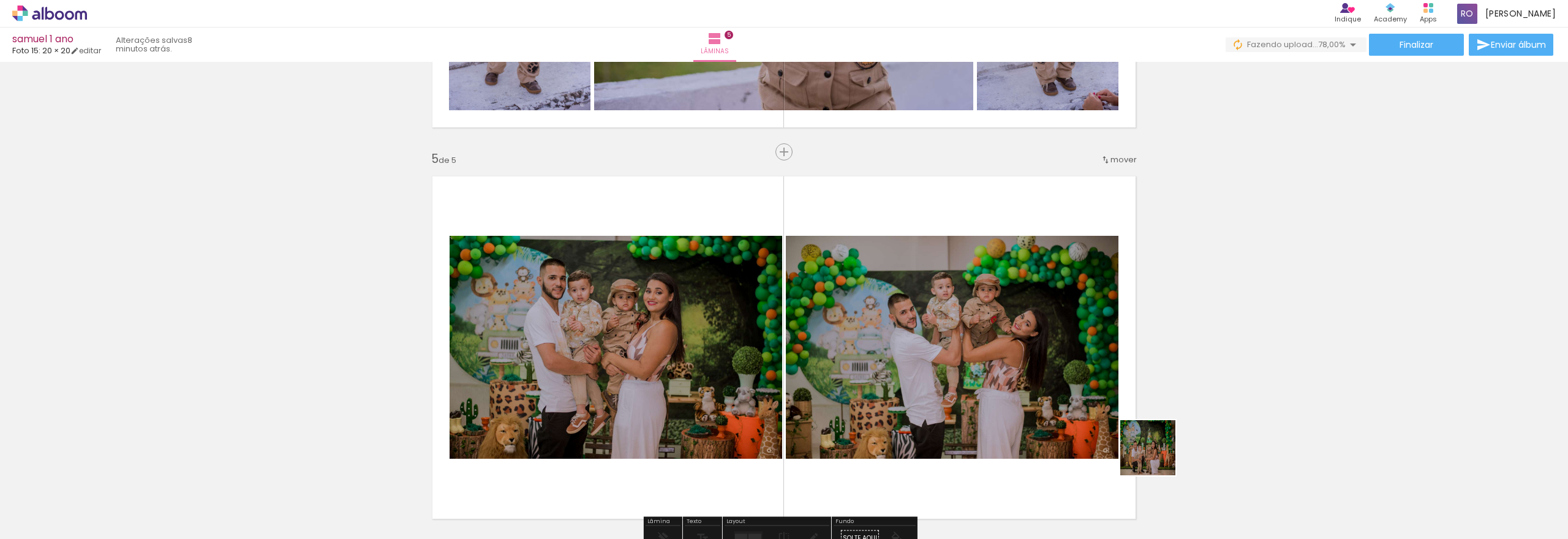
drag, startPoint x: 1234, startPoint y: 504, endPoint x: 1127, endPoint y: 444, distance: 122.7
click at [1037, 387] on quentale-workspace at bounding box center [784, 270] width 1568 height 539
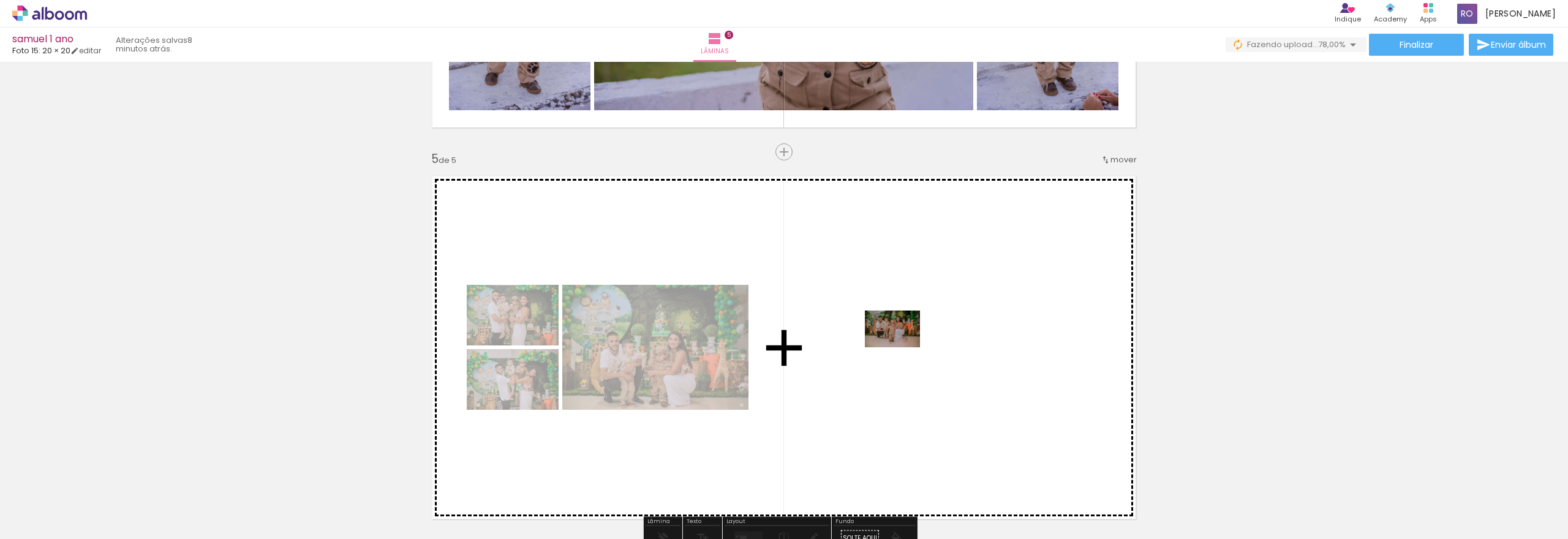
drag, startPoint x: 1314, startPoint y: 504, endPoint x: 902, endPoint y: 348, distance: 440.5
click at [902, 348] on quentale-workspace at bounding box center [784, 270] width 1568 height 539
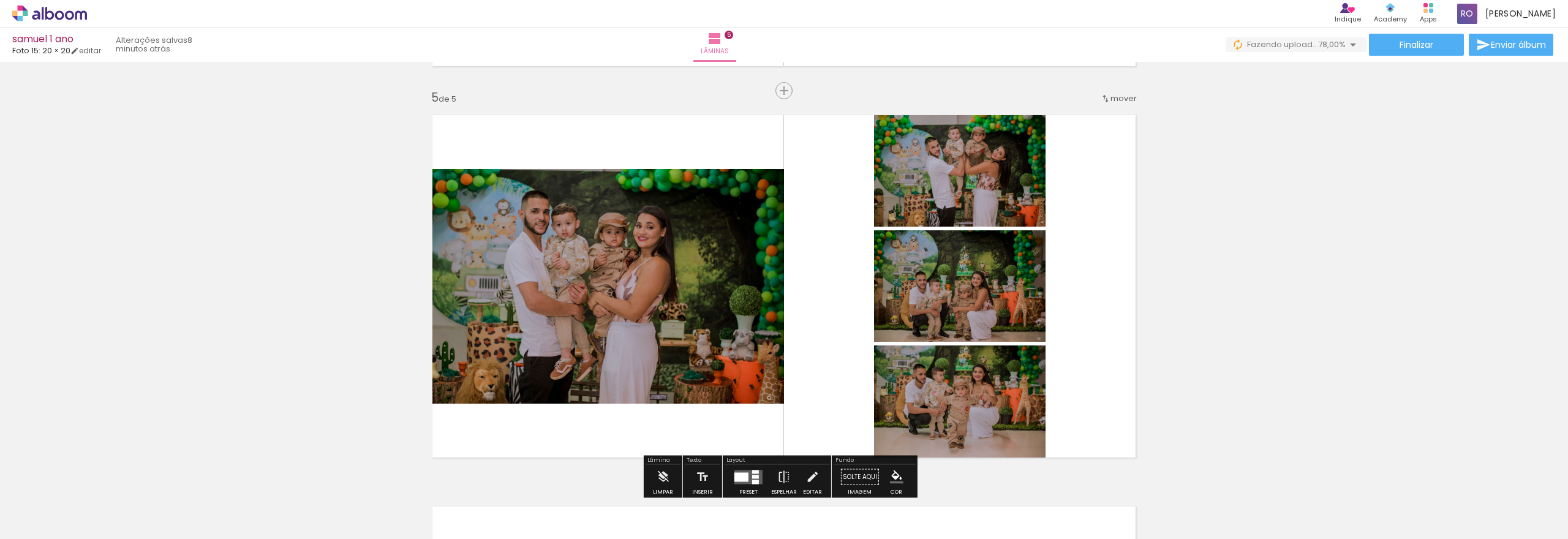
scroll to position [1618, 0]
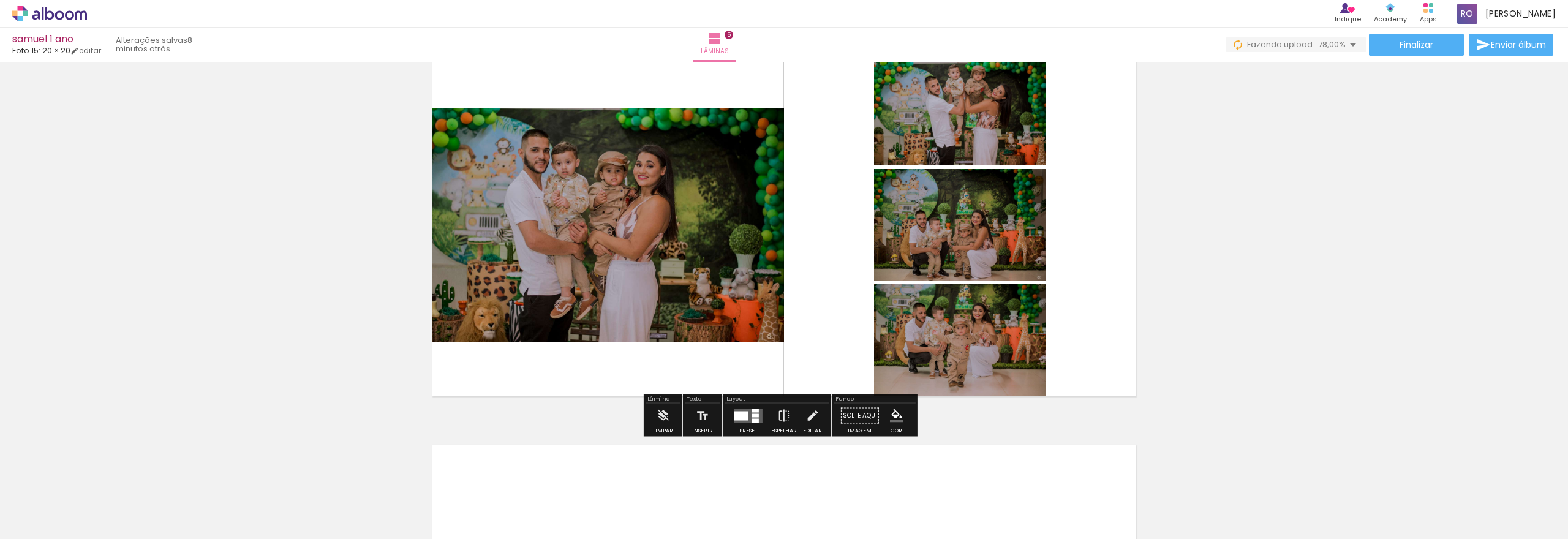
click at [753, 418] on quentale-layouter at bounding box center [749, 416] width 28 height 14
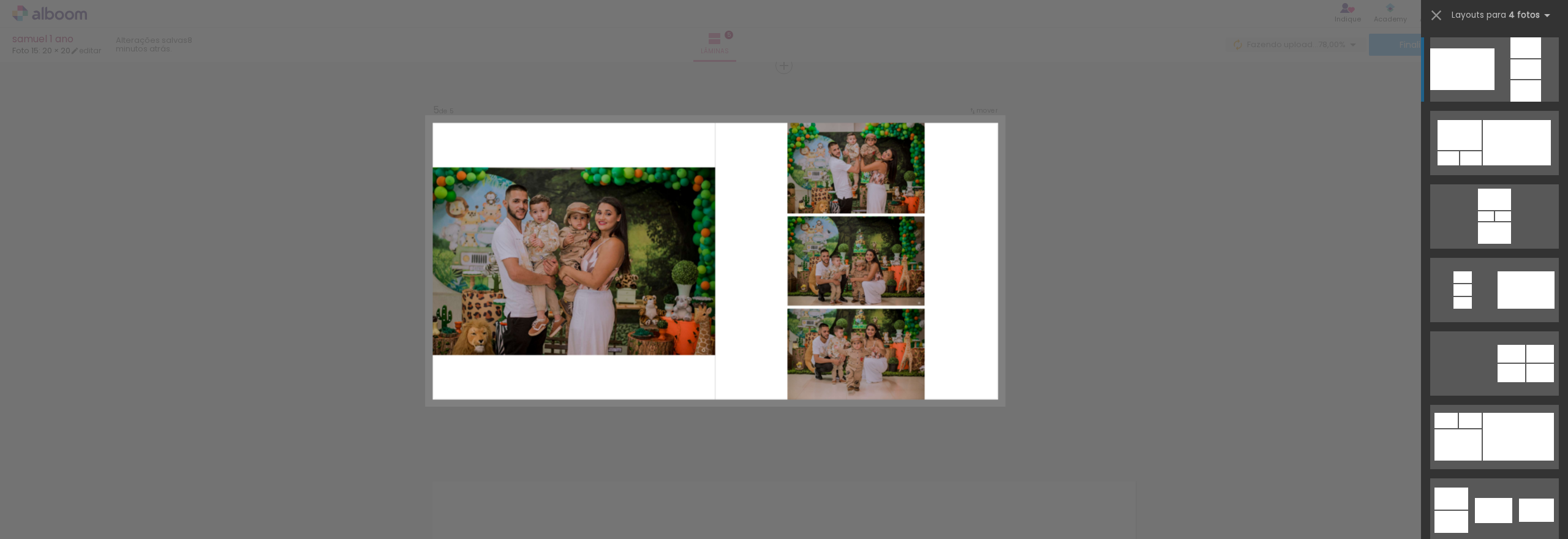
scroll to position [1581, 0]
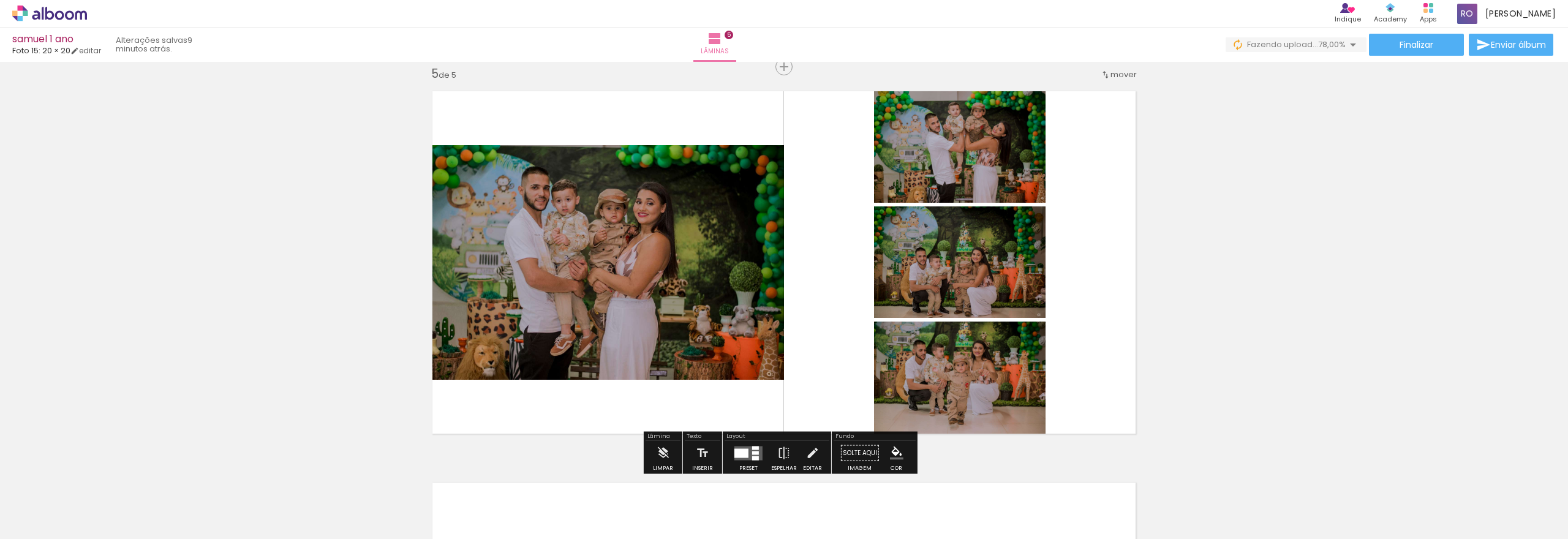
click at [745, 449] on div at bounding box center [741, 453] width 14 height 9
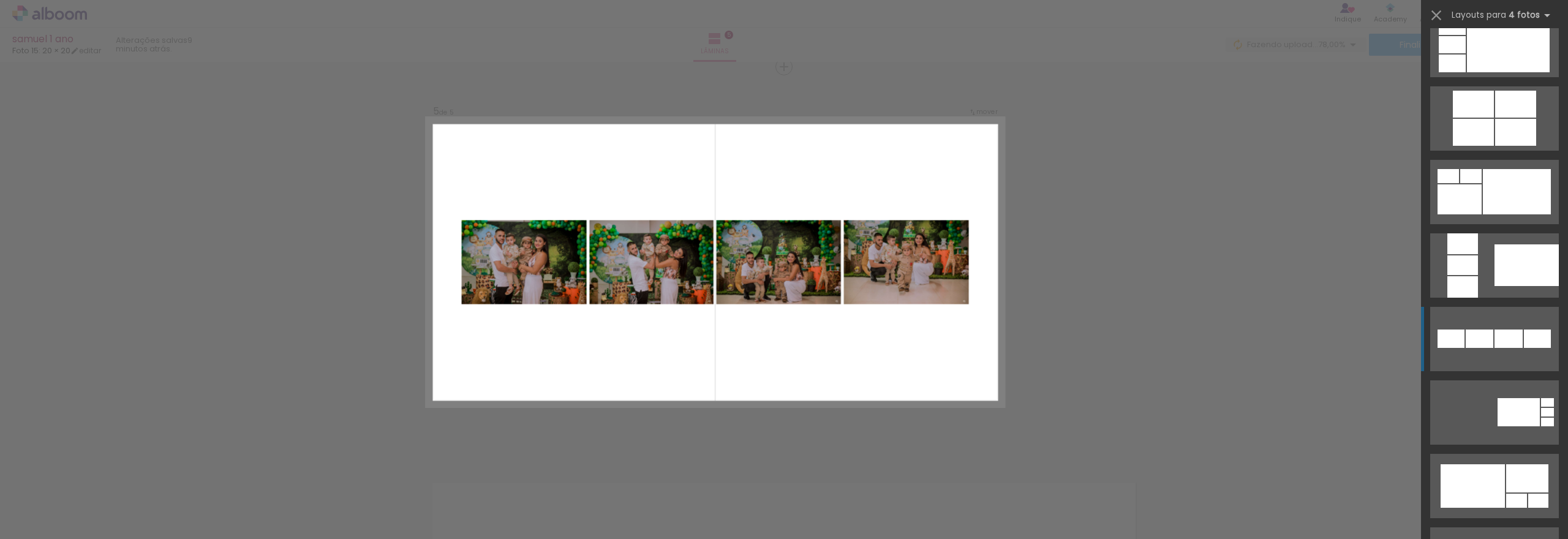
scroll to position [490, 0]
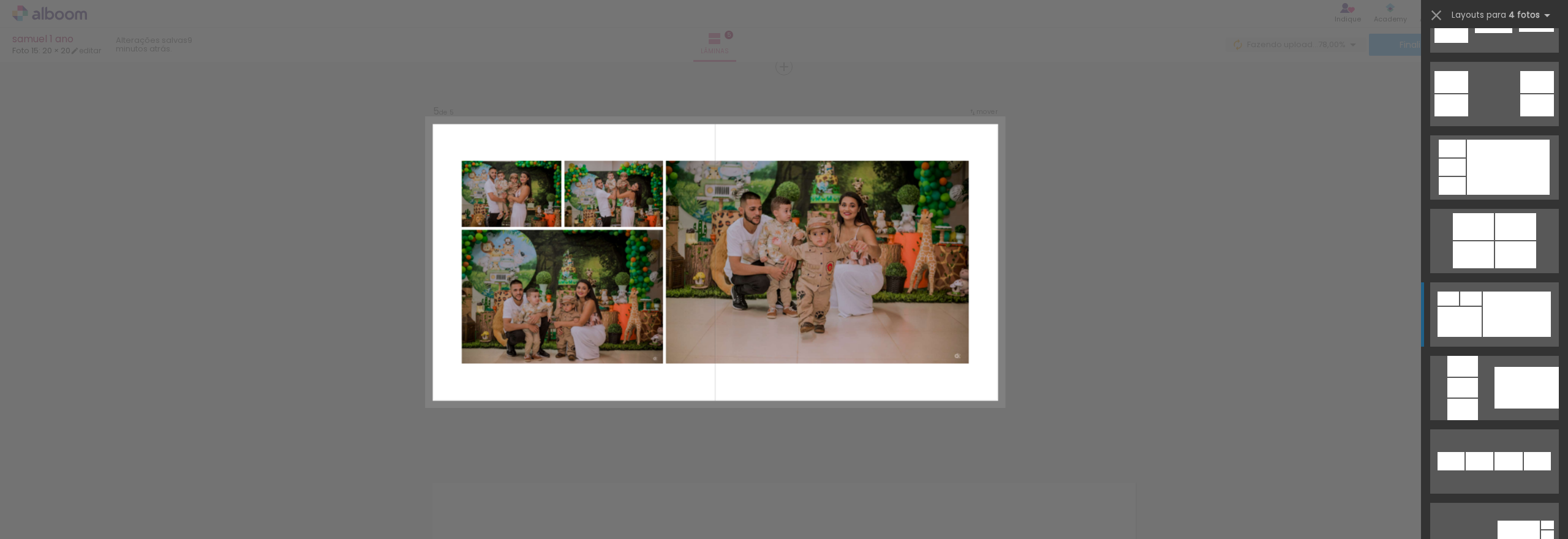
click at [1502, 325] on div at bounding box center [1516, 314] width 68 height 45
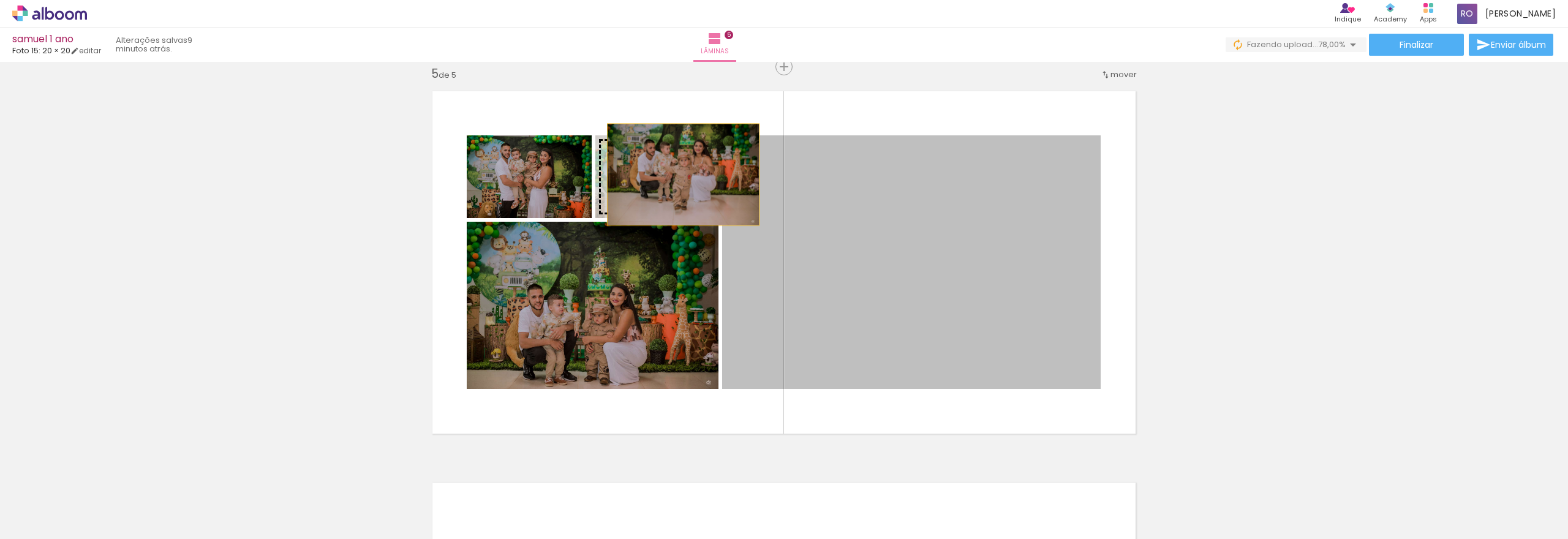
drag, startPoint x: 874, startPoint y: 260, endPoint x: 678, endPoint y: 175, distance: 213.6
click at [0, 0] on slot at bounding box center [0, 0] width 0 height 0
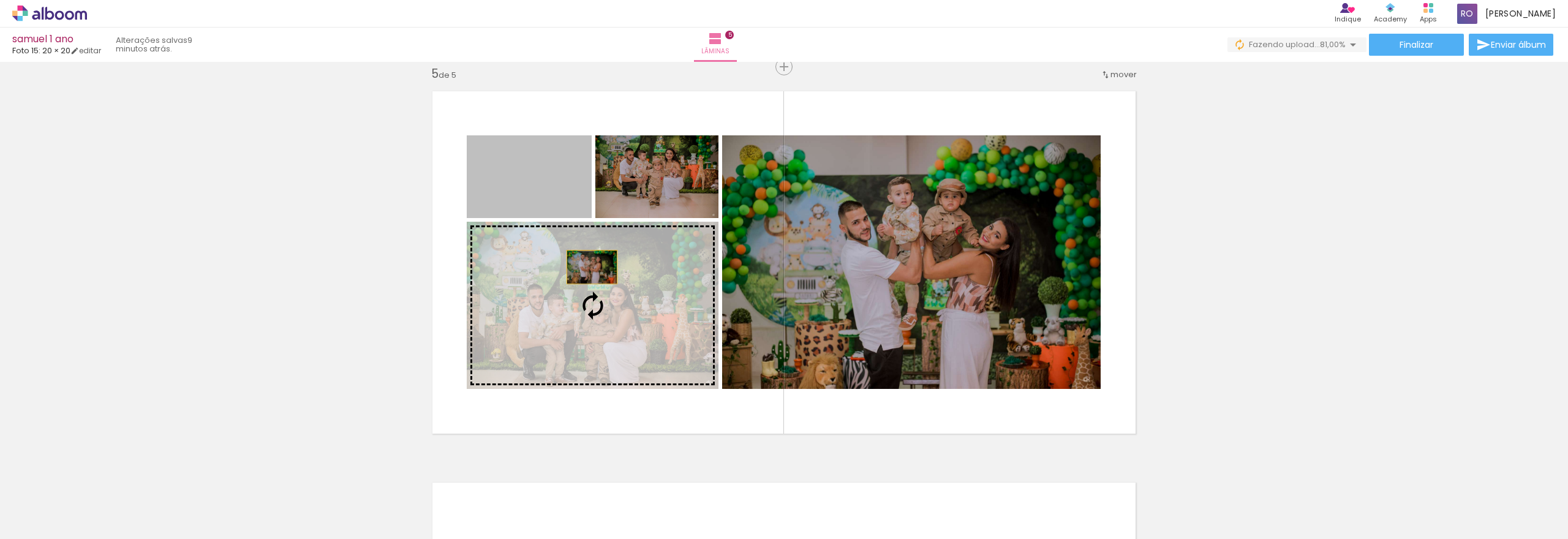
drag, startPoint x: 544, startPoint y: 182, endPoint x: 603, endPoint y: 301, distance: 132.8
click at [0, 0] on slot at bounding box center [0, 0] width 0 height 0
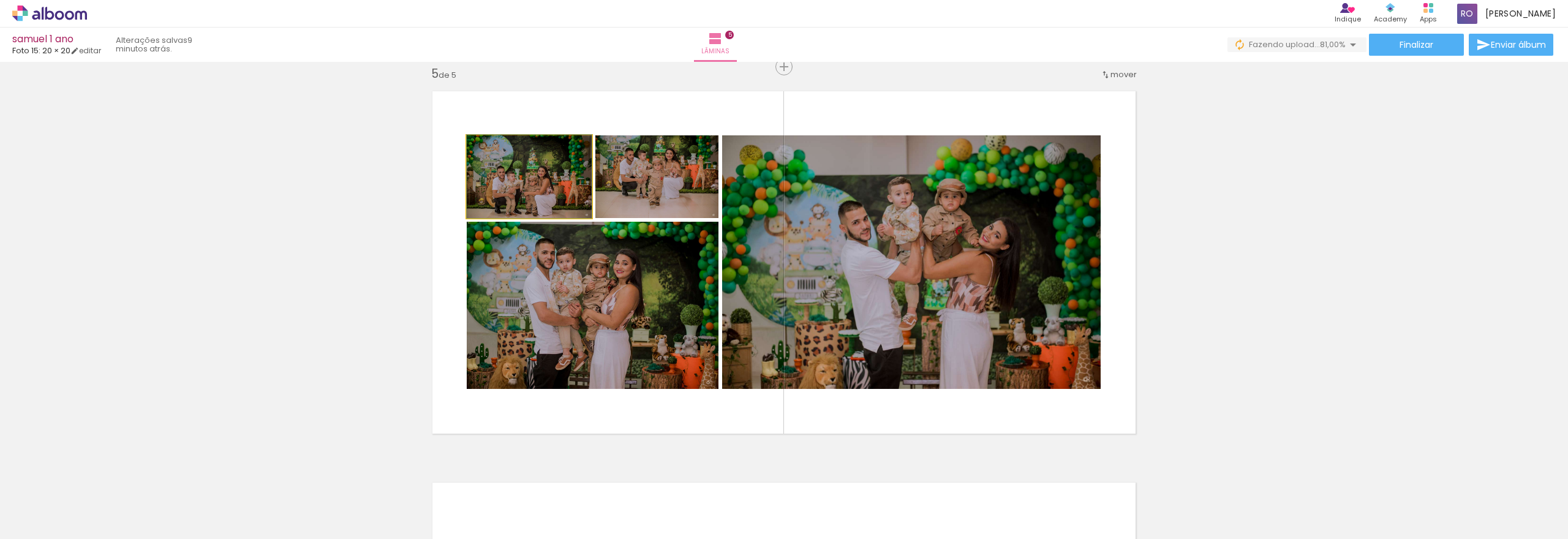
click at [562, 197] on quentale-photo at bounding box center [529, 177] width 125 height 83
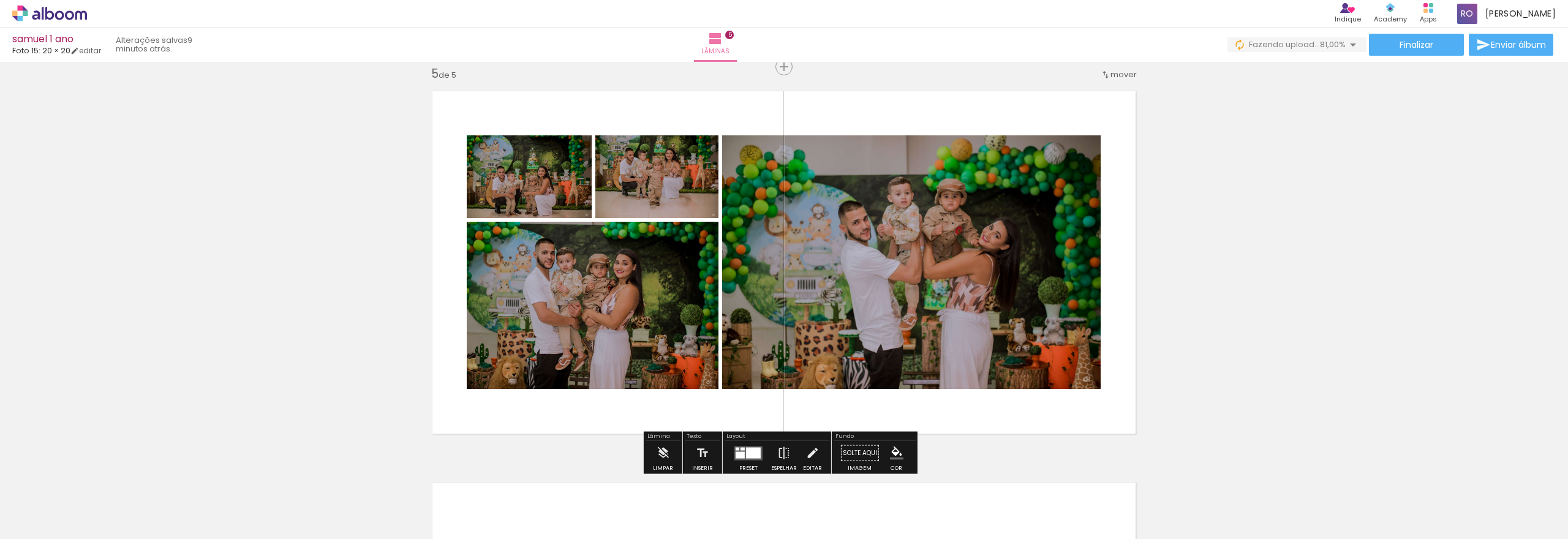
click at [571, 199] on quentale-photo at bounding box center [529, 177] width 125 height 83
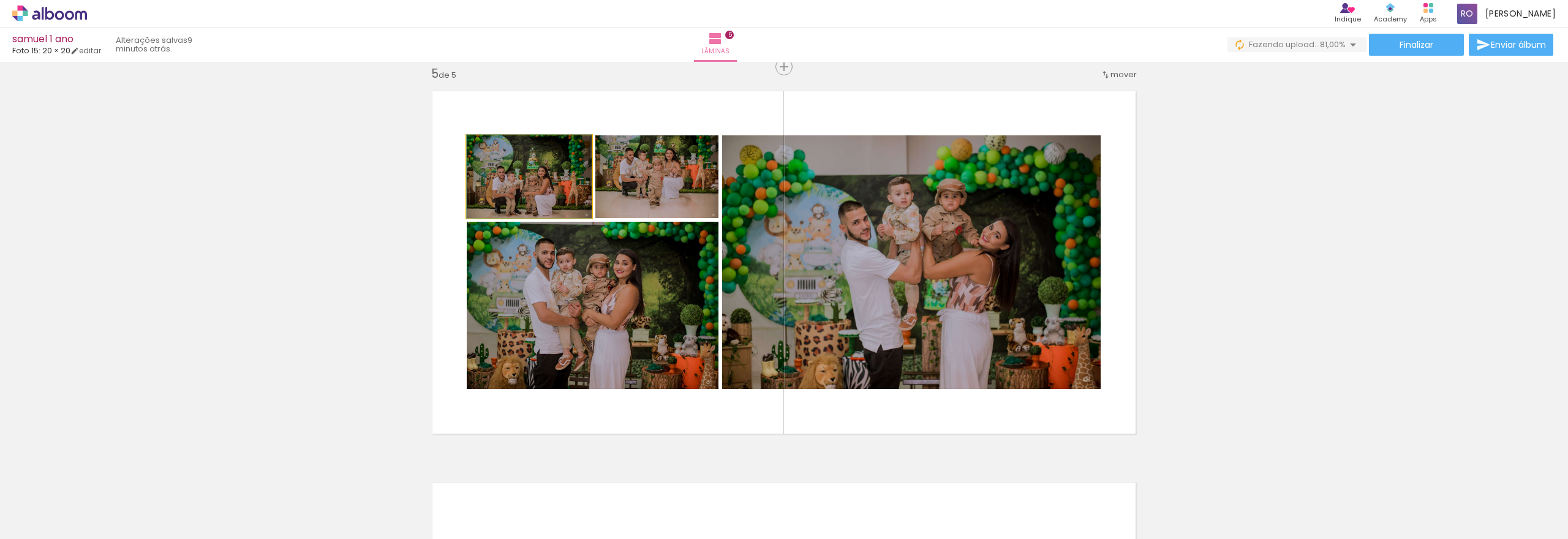
click at [577, 199] on quentale-photo at bounding box center [529, 177] width 125 height 83
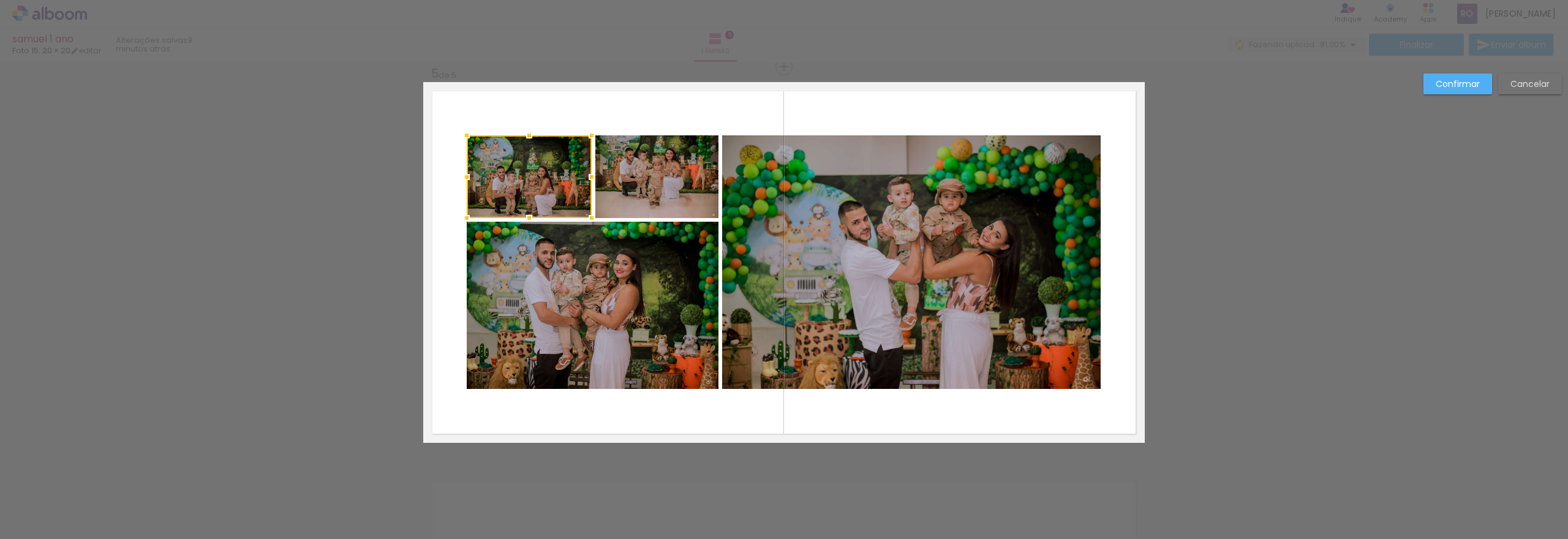
click at [627, 200] on quentale-photo at bounding box center [656, 177] width 123 height 83
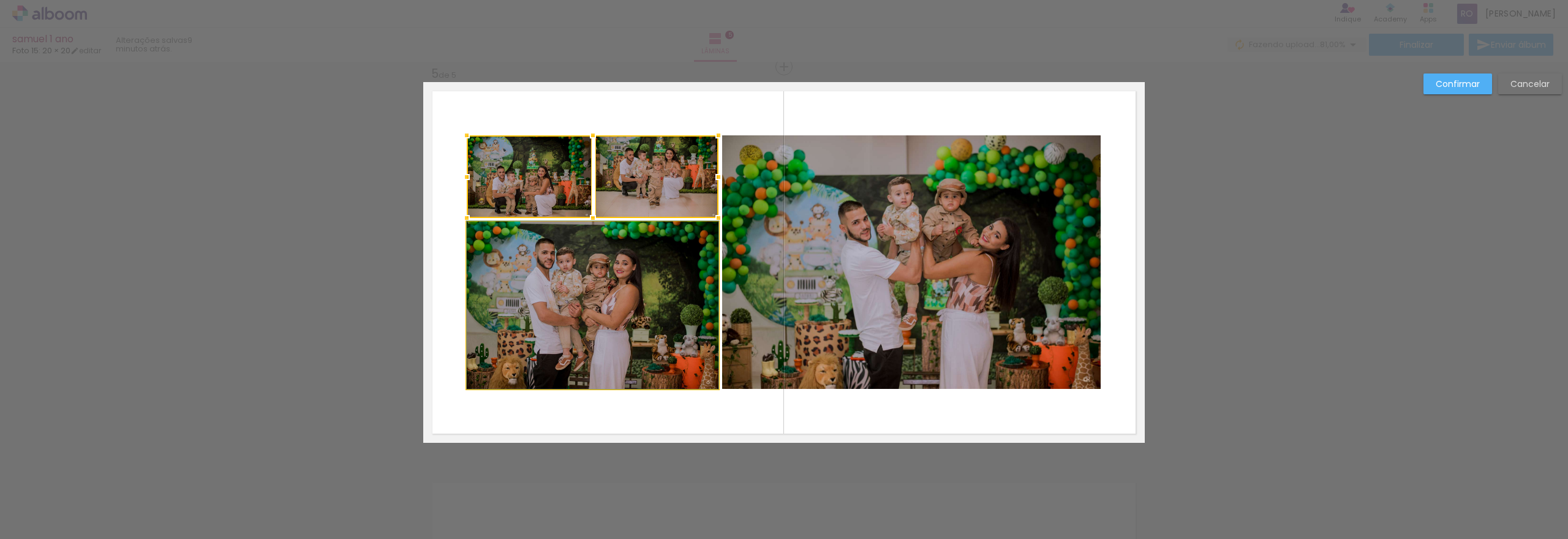
click at [629, 300] on quentale-photo at bounding box center [593, 305] width 251 height 167
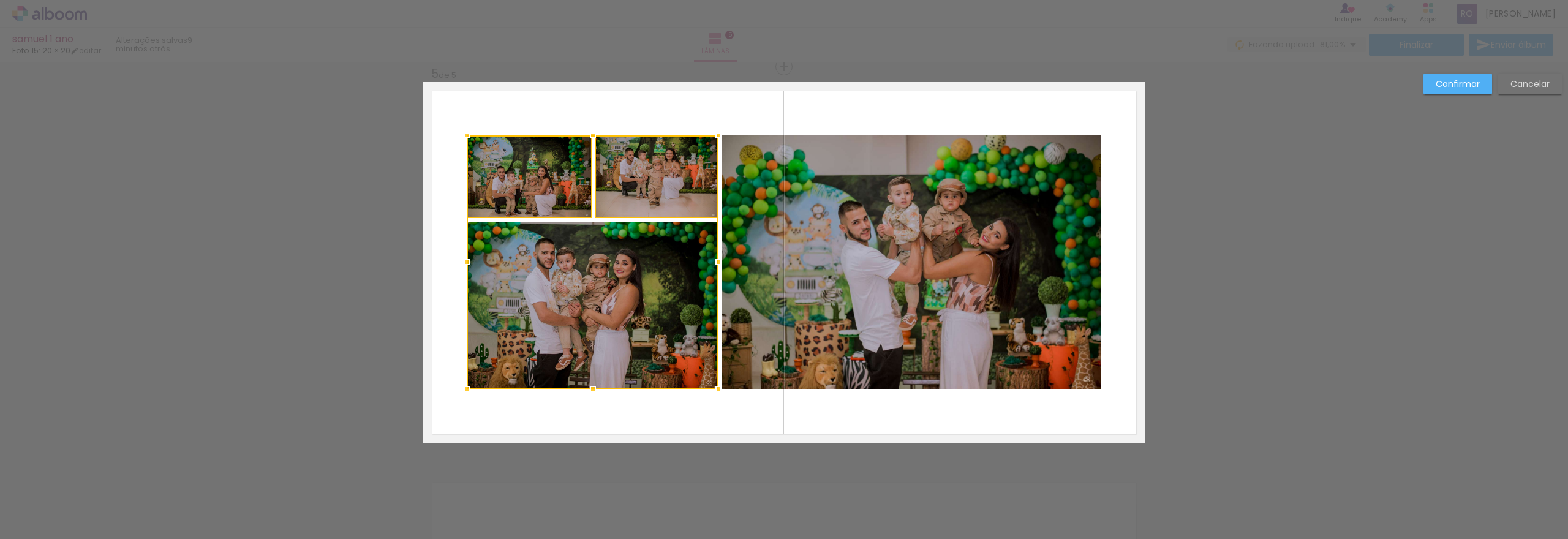
click at [917, 326] on quentale-photo at bounding box center [911, 262] width 378 height 253
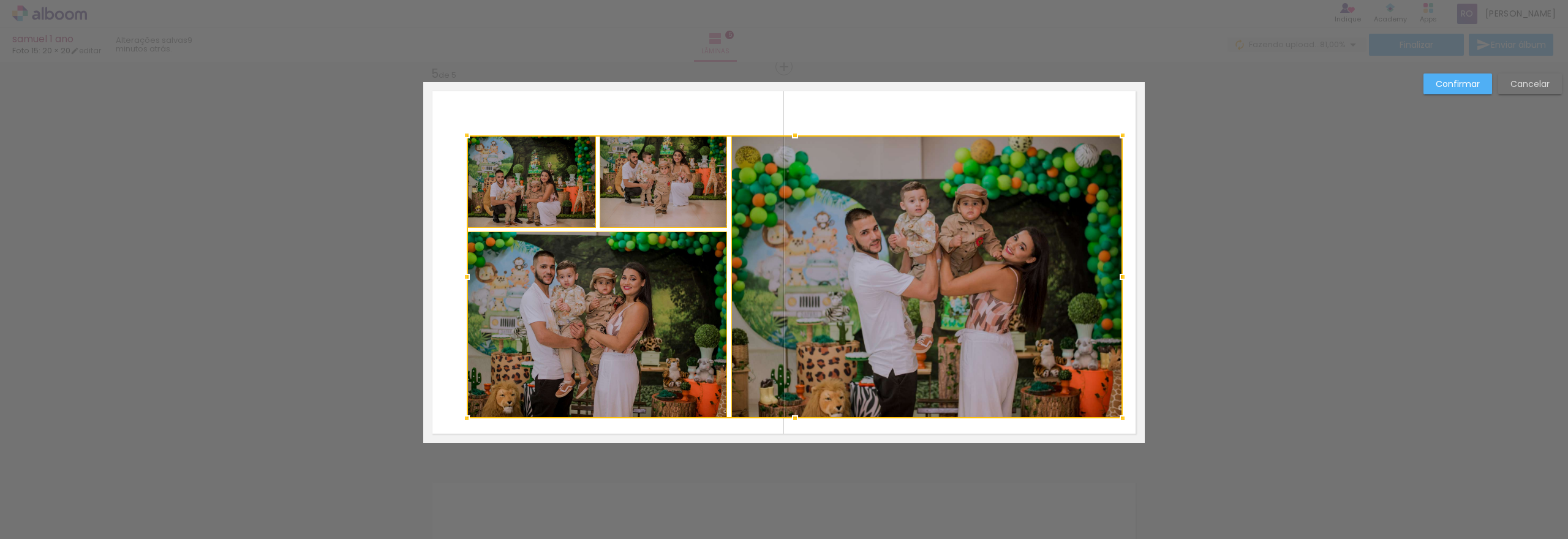
drag, startPoint x: 1096, startPoint y: 393, endPoint x: 1119, endPoint y: 423, distance: 37.8
click at [1119, 423] on div at bounding box center [1123, 418] width 24 height 24
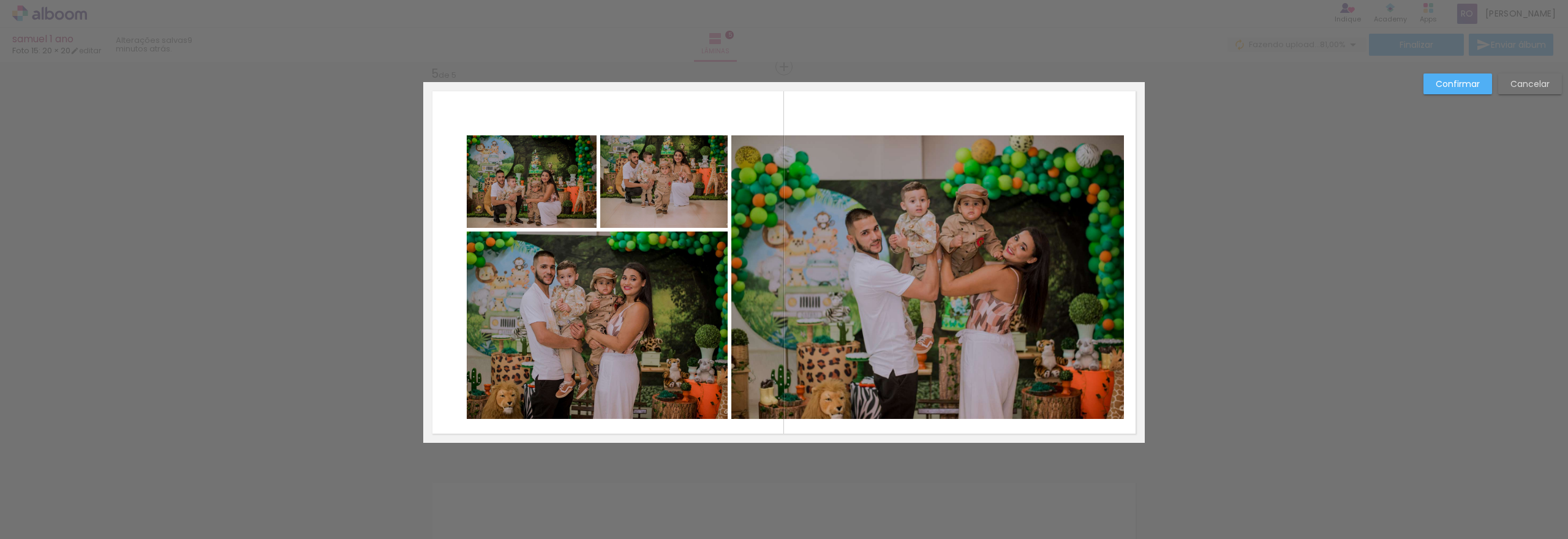
click at [1120, 424] on quentale-layouter at bounding box center [784, 262] width 721 height 361
click at [467, 148] on quentale-photo at bounding box center [531, 181] width 130 height 92
click at [631, 201] on quentale-photo at bounding box center [664, 181] width 128 height 92
click at [656, 295] on quentale-photo at bounding box center [597, 325] width 261 height 188
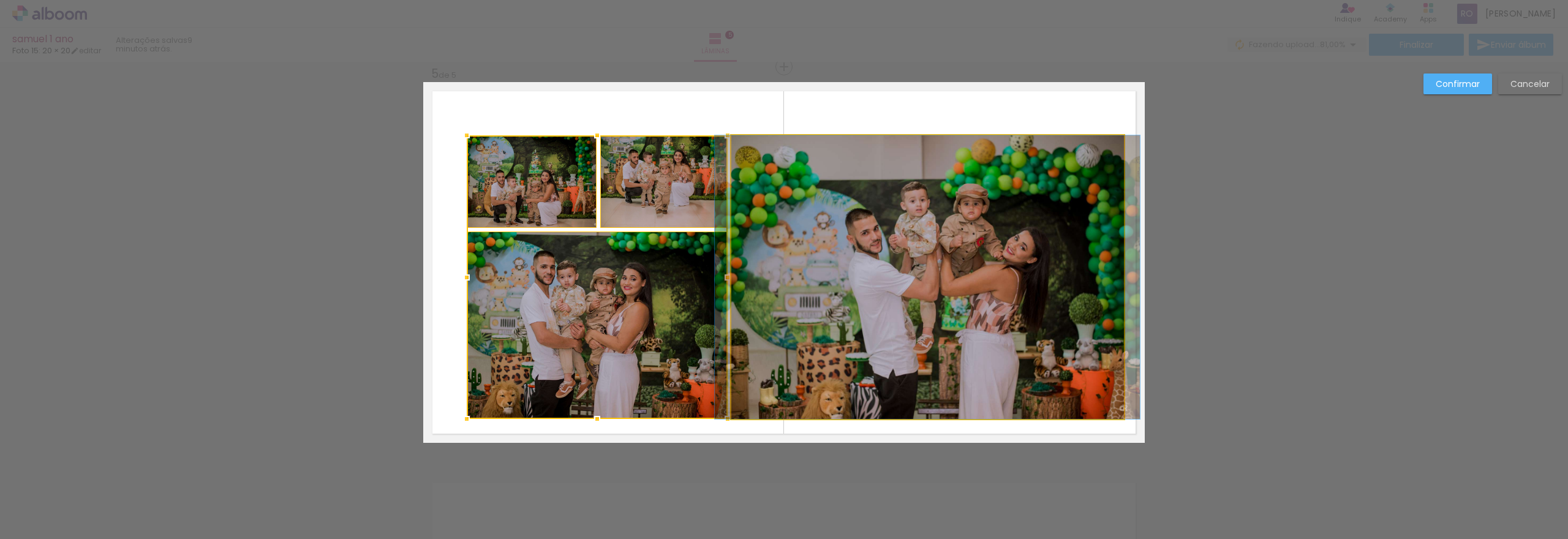
click at [810, 307] on quentale-photo at bounding box center [927, 277] width 393 height 284
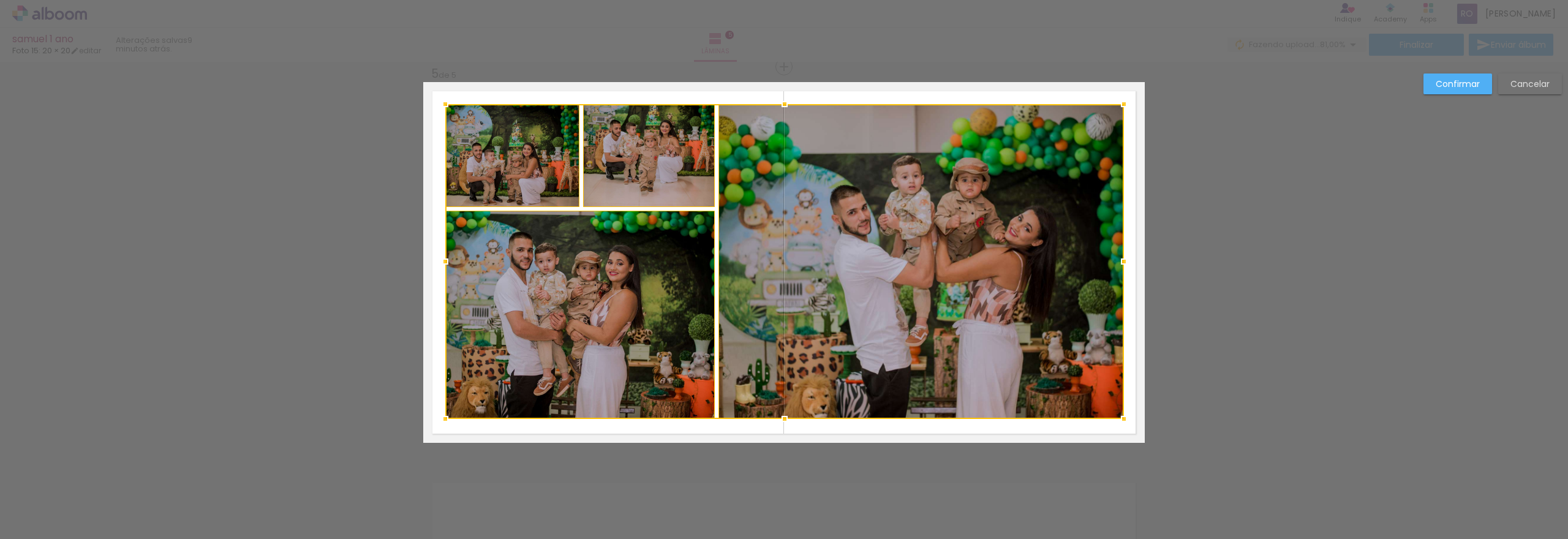
drag, startPoint x: 466, startPoint y: 136, endPoint x: 444, endPoint y: 104, distance: 38.8
click at [444, 104] on div at bounding box center [446, 104] width 24 height 24
click at [0, 0] on slot "Confirmar" at bounding box center [0, 0] width 0 height 0
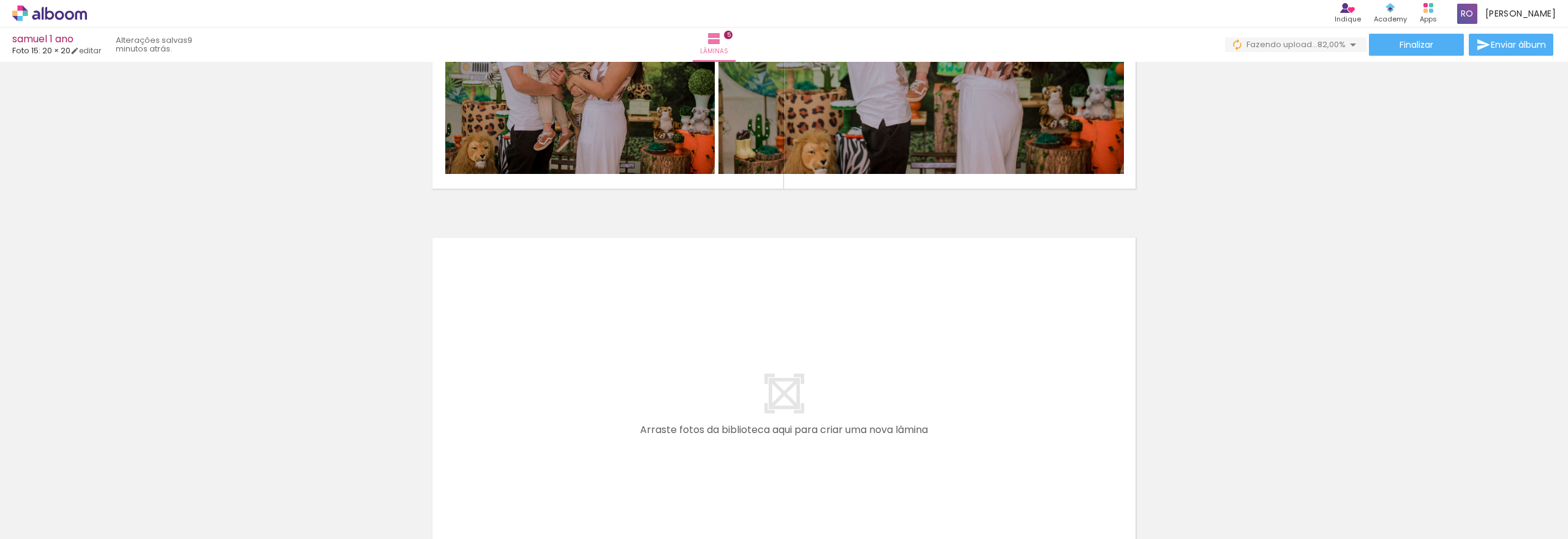
scroll to position [1948, 0]
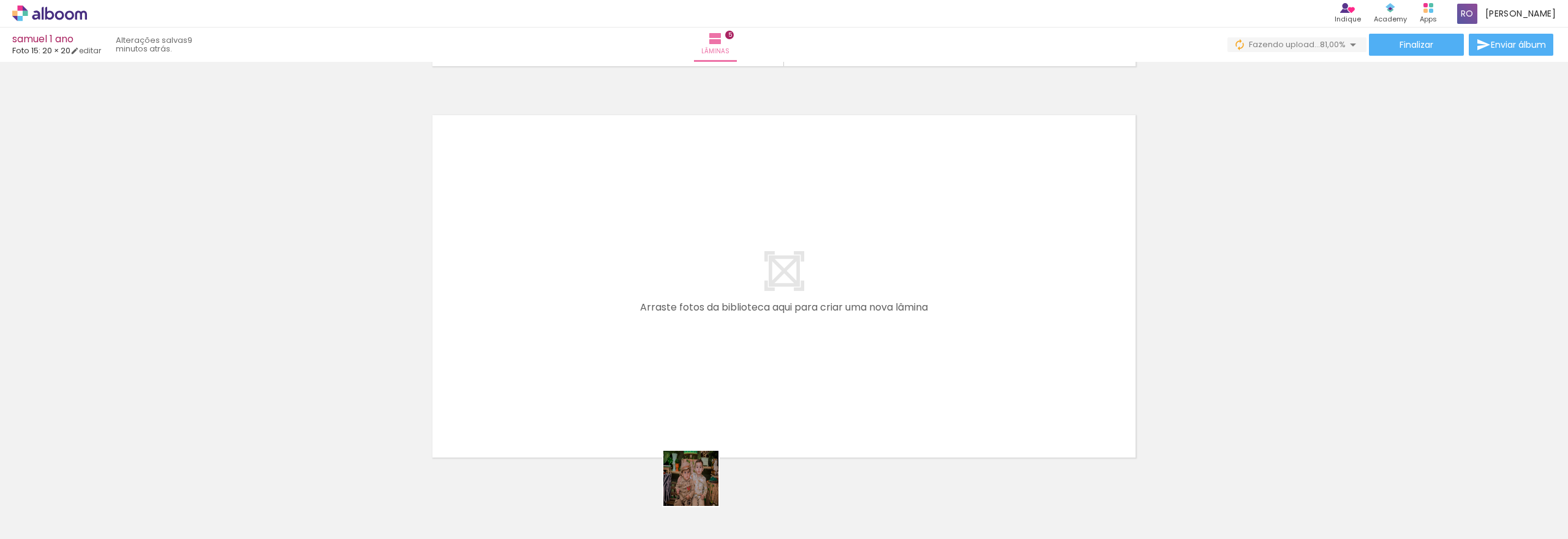
drag, startPoint x: 705, startPoint y: 504, endPoint x: 755, endPoint y: 493, distance: 51.2
click at [682, 351] on quentale-workspace at bounding box center [784, 270] width 1568 height 539
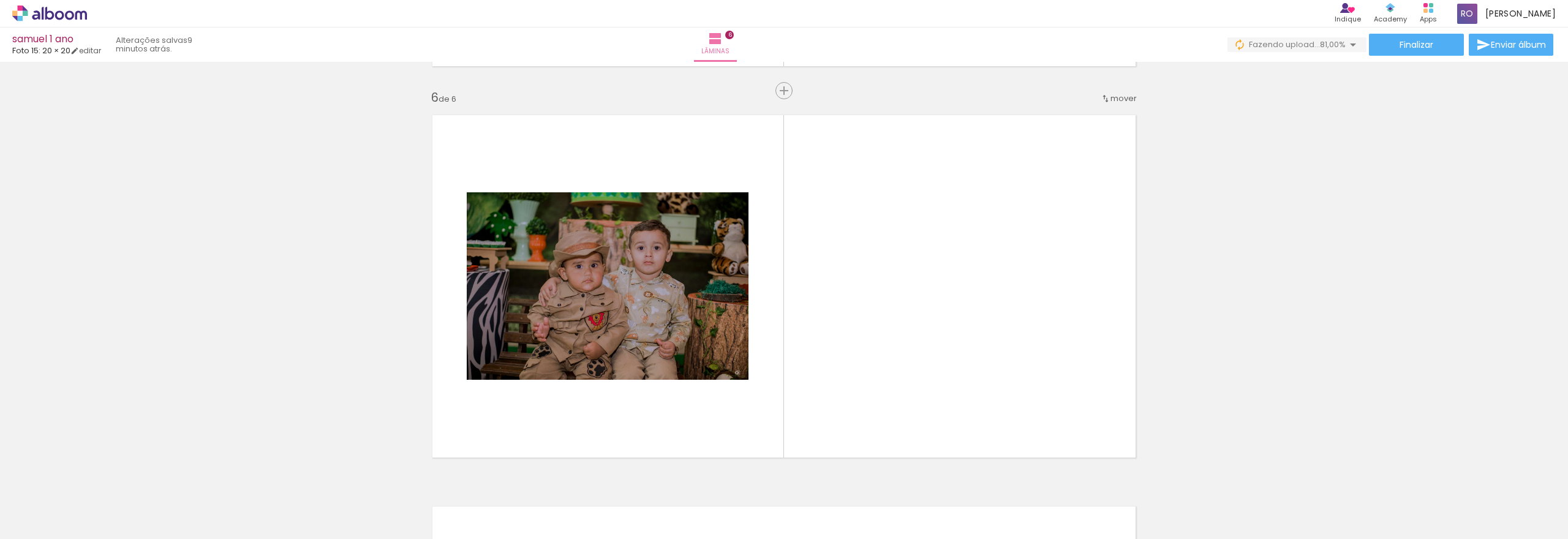
scroll to position [1972, 0]
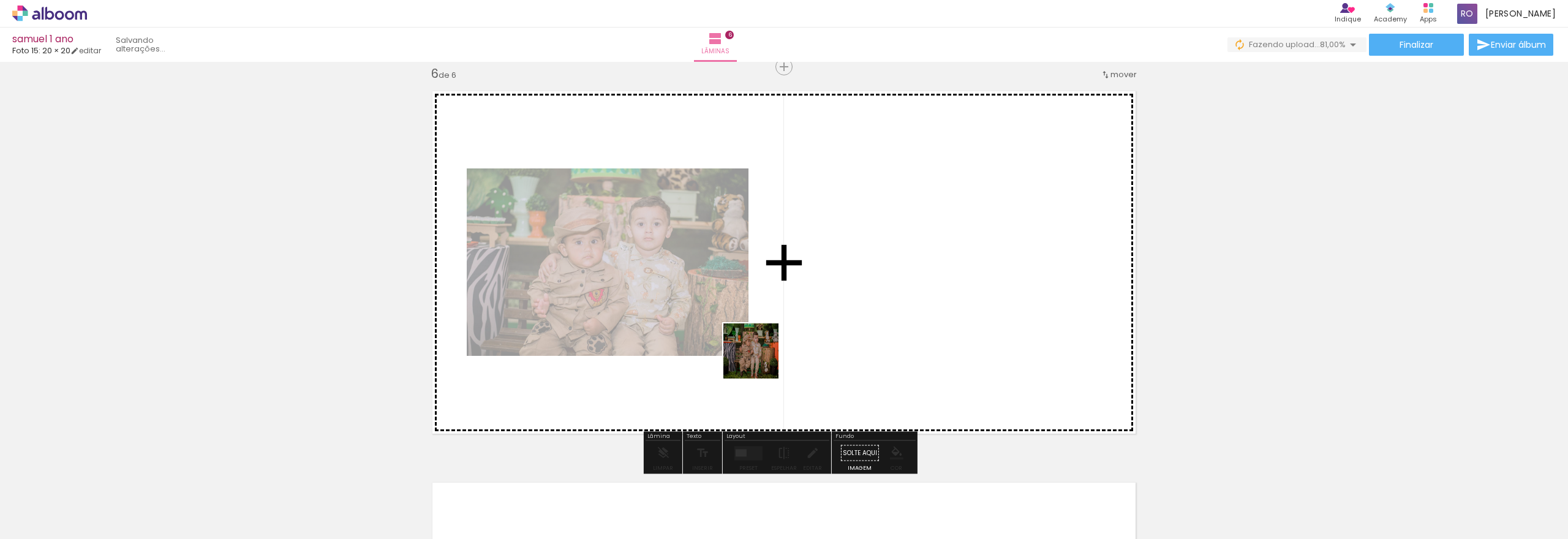
drag, startPoint x: 761, startPoint y: 503, endPoint x: 761, endPoint y: 351, distance: 152.0
click at [761, 351] on quentale-workspace at bounding box center [784, 270] width 1568 height 539
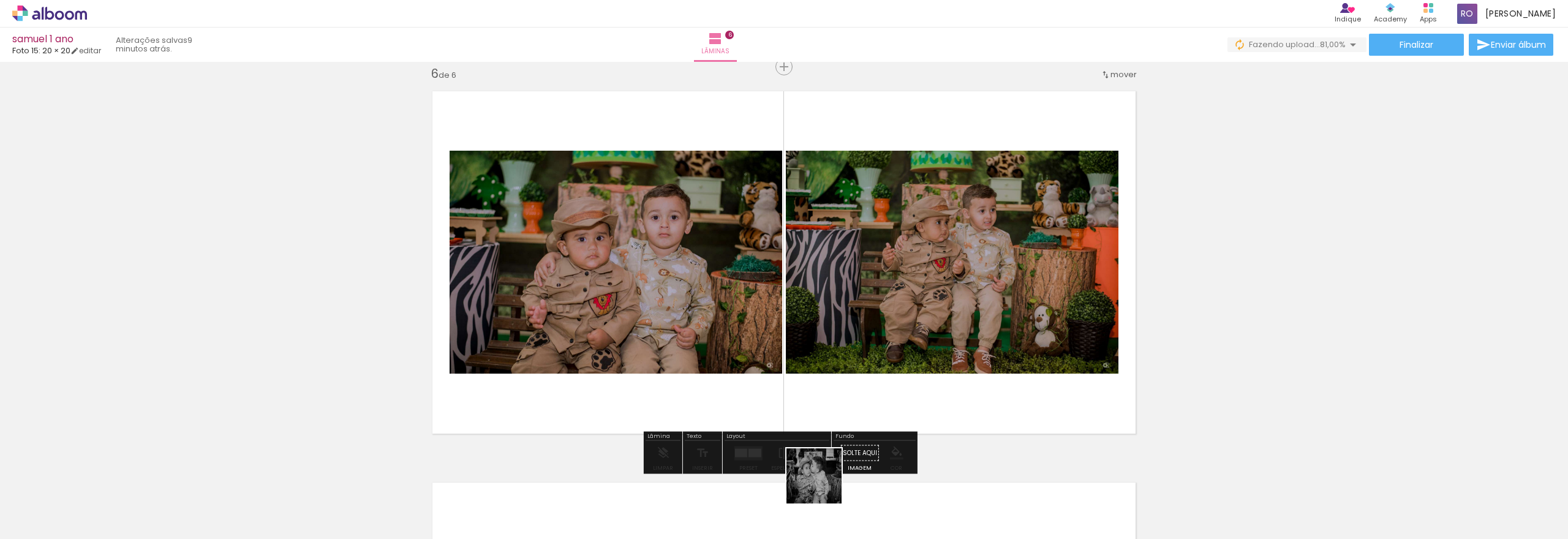
drag, startPoint x: 821, startPoint y: 509, endPoint x: 904, endPoint y: 386, distance: 148.4
click at [877, 331] on quentale-workspace at bounding box center [784, 270] width 1568 height 539
